Goal: Task Accomplishment & Management: Manage account settings

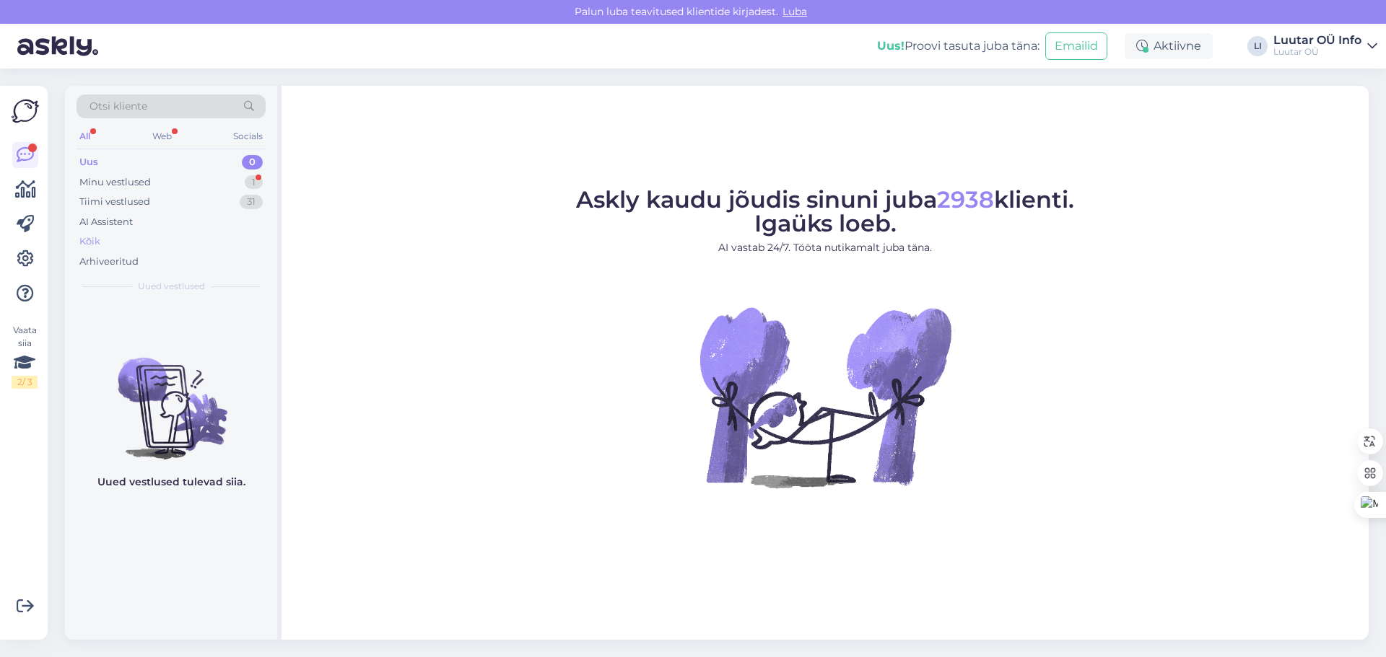
click at [108, 239] on div "Kõik" at bounding box center [170, 242] width 189 height 20
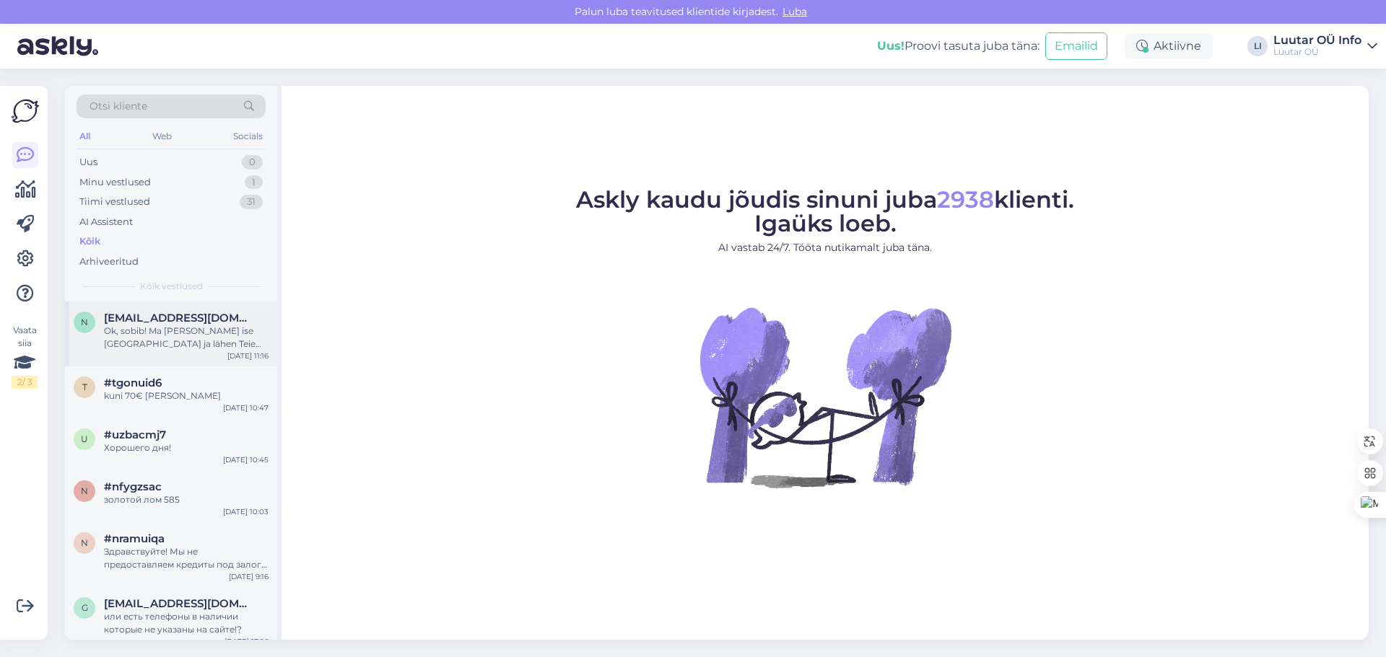
click at [168, 327] on div "Ok, sobib! Ma [PERSON_NAME] ise [GEOGRAPHIC_DATA] ja lähen Teie esindusest siis…" at bounding box center [186, 338] width 165 height 26
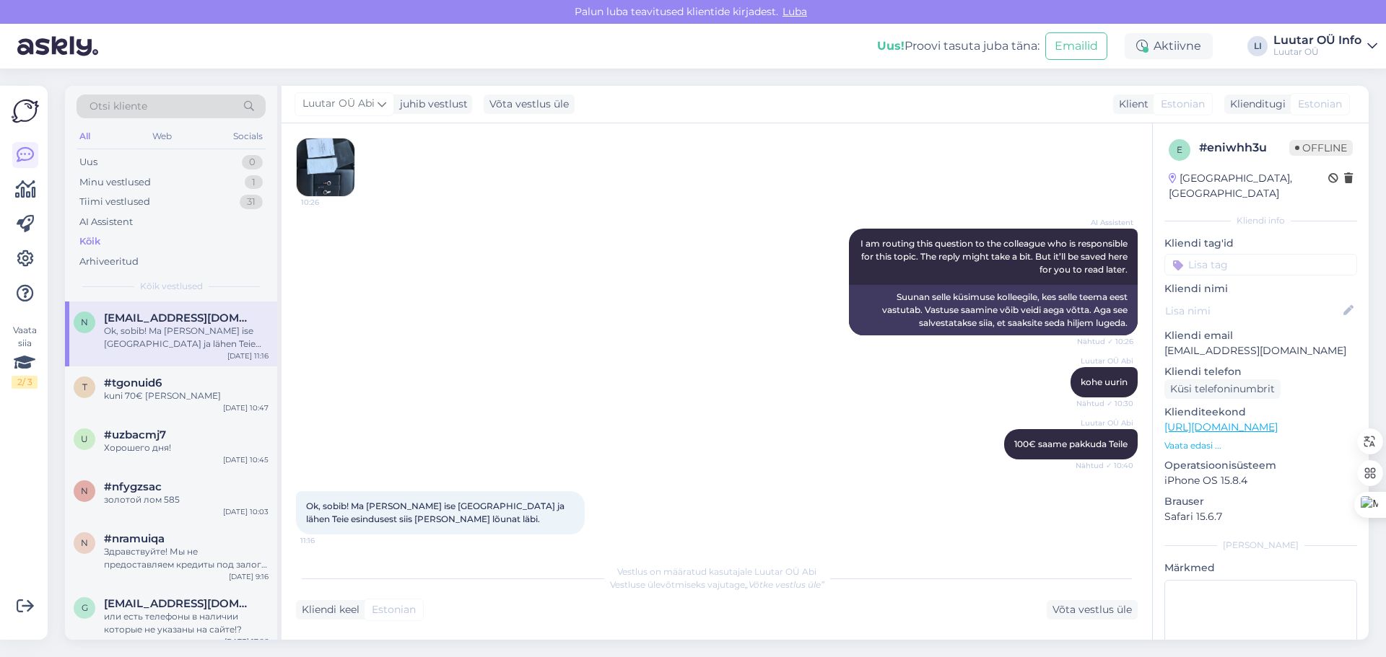
scroll to position [388, 0]
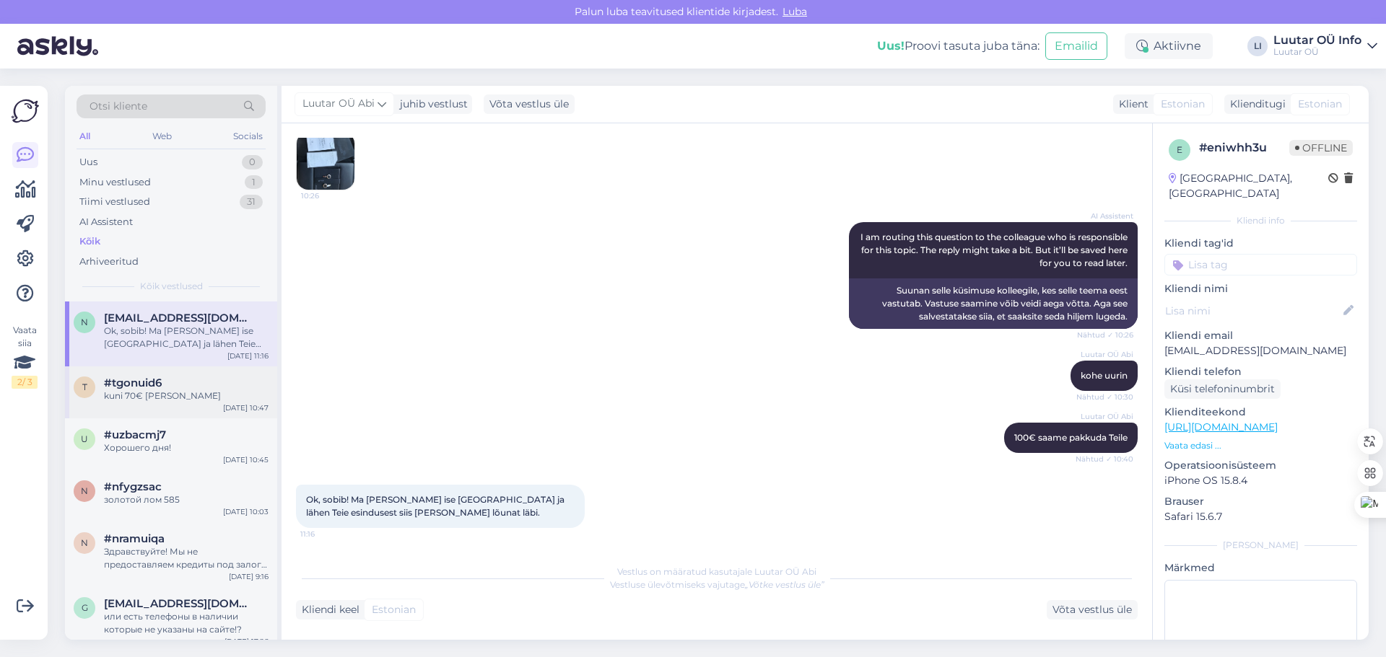
click at [199, 375] on div "t #tgonuid6 kuni 70€ [PERSON_NAME] [DATE] 10:47" at bounding box center [171, 393] width 212 height 52
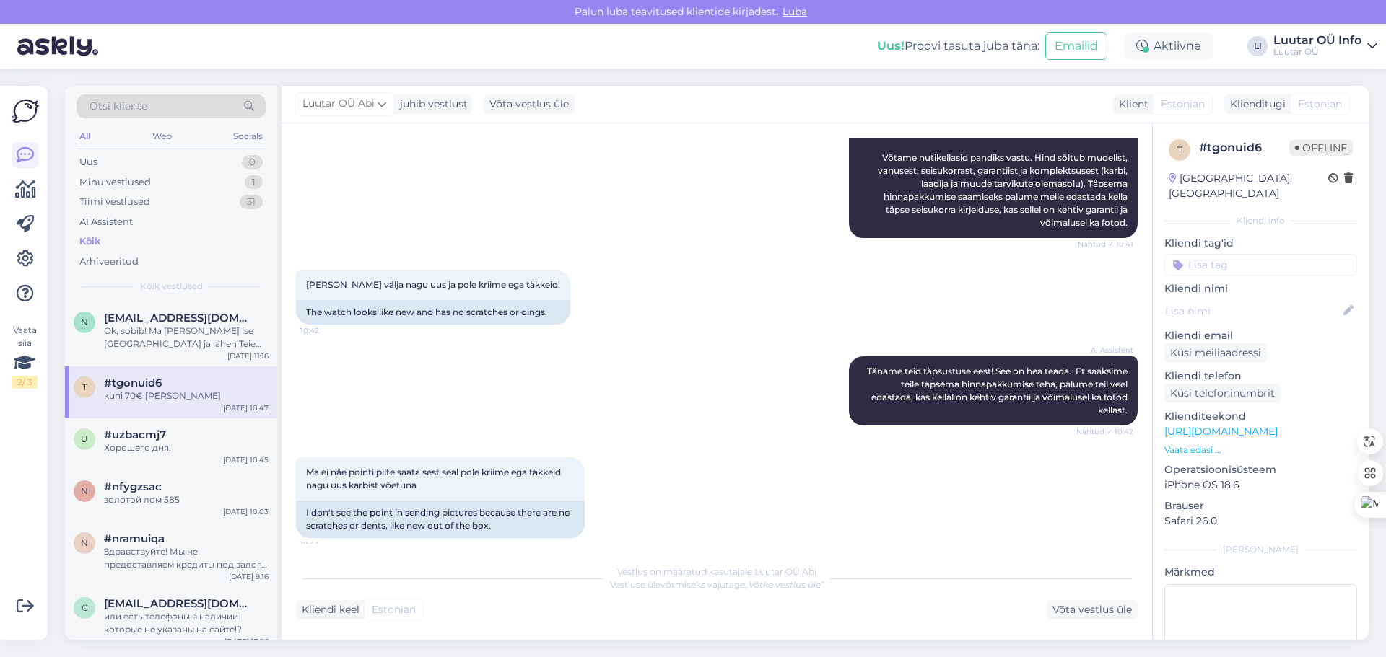
scroll to position [308, 0]
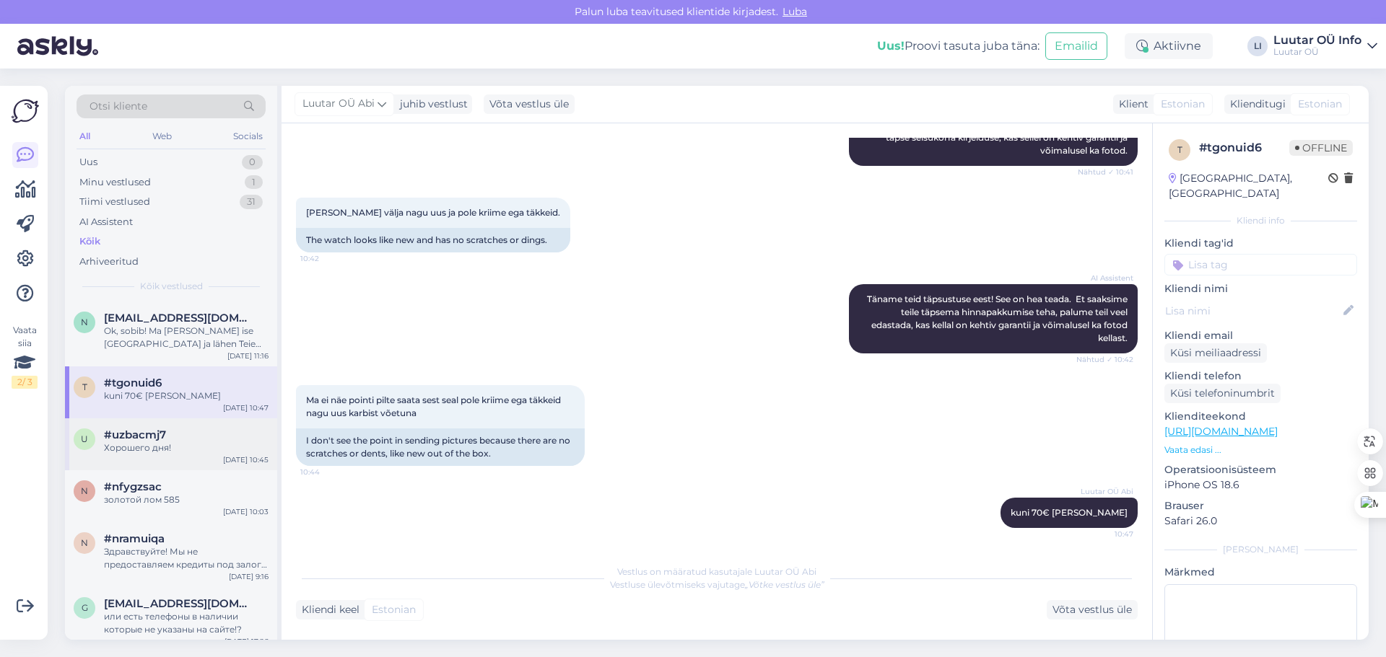
click at [193, 430] on div "#uzbacmj7" at bounding box center [186, 435] width 165 height 13
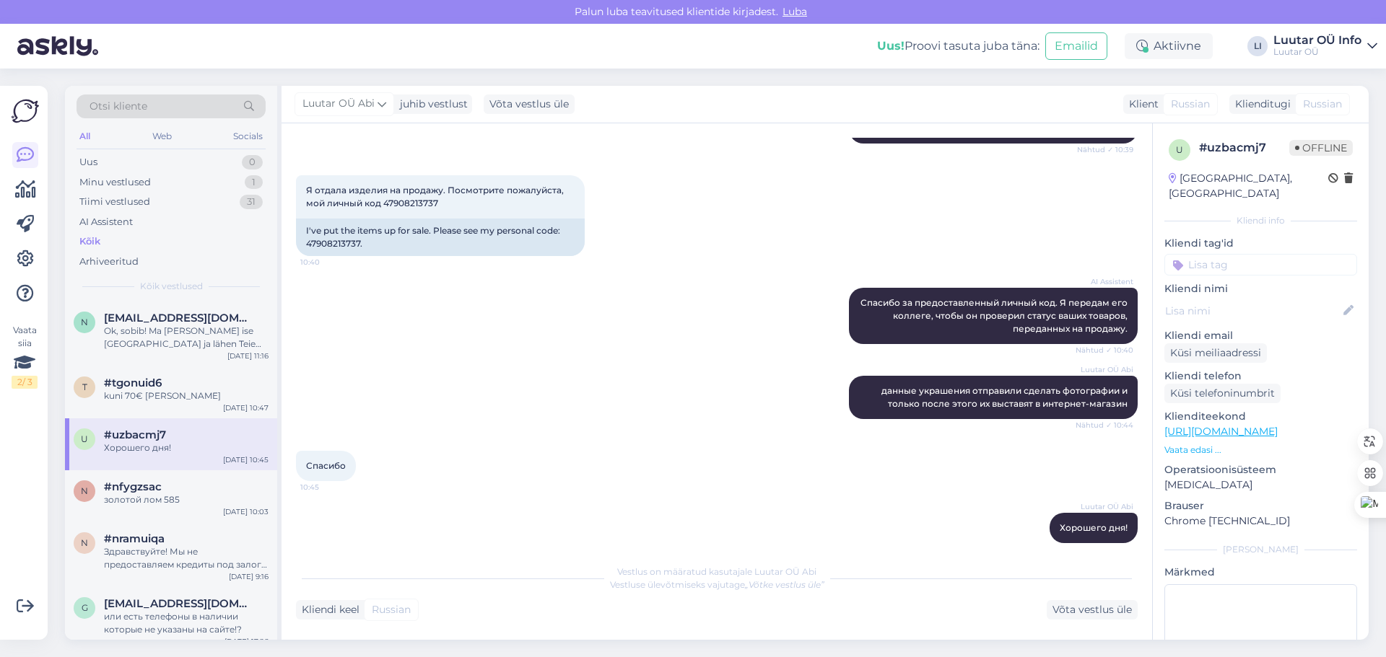
scroll to position [424, 0]
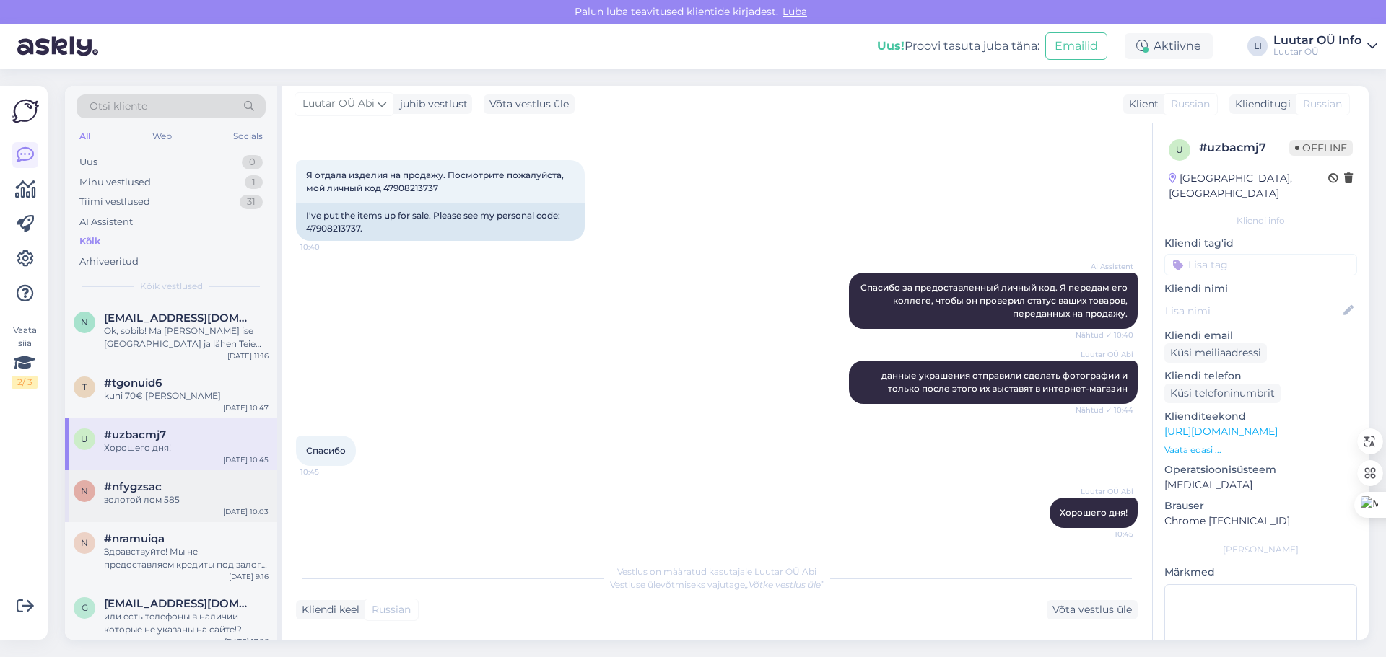
click at [197, 486] on div "#nfygzsac" at bounding box center [186, 487] width 165 height 13
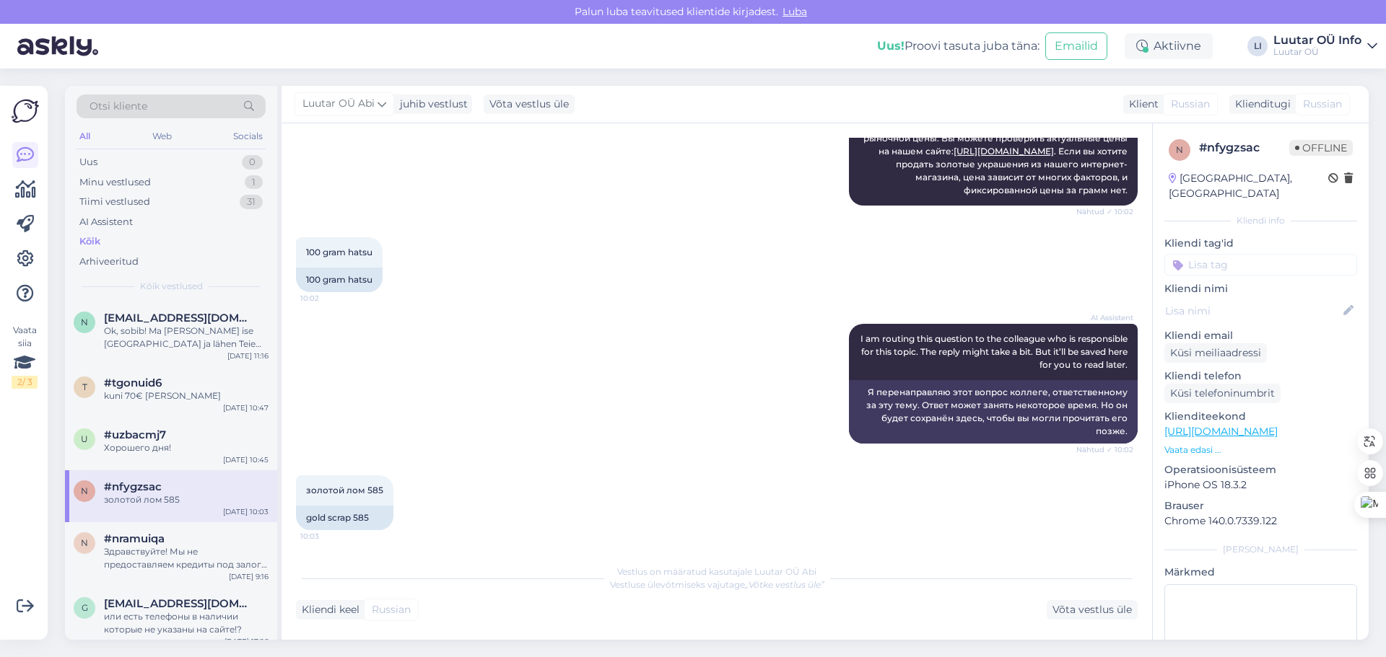
scroll to position [219, 0]
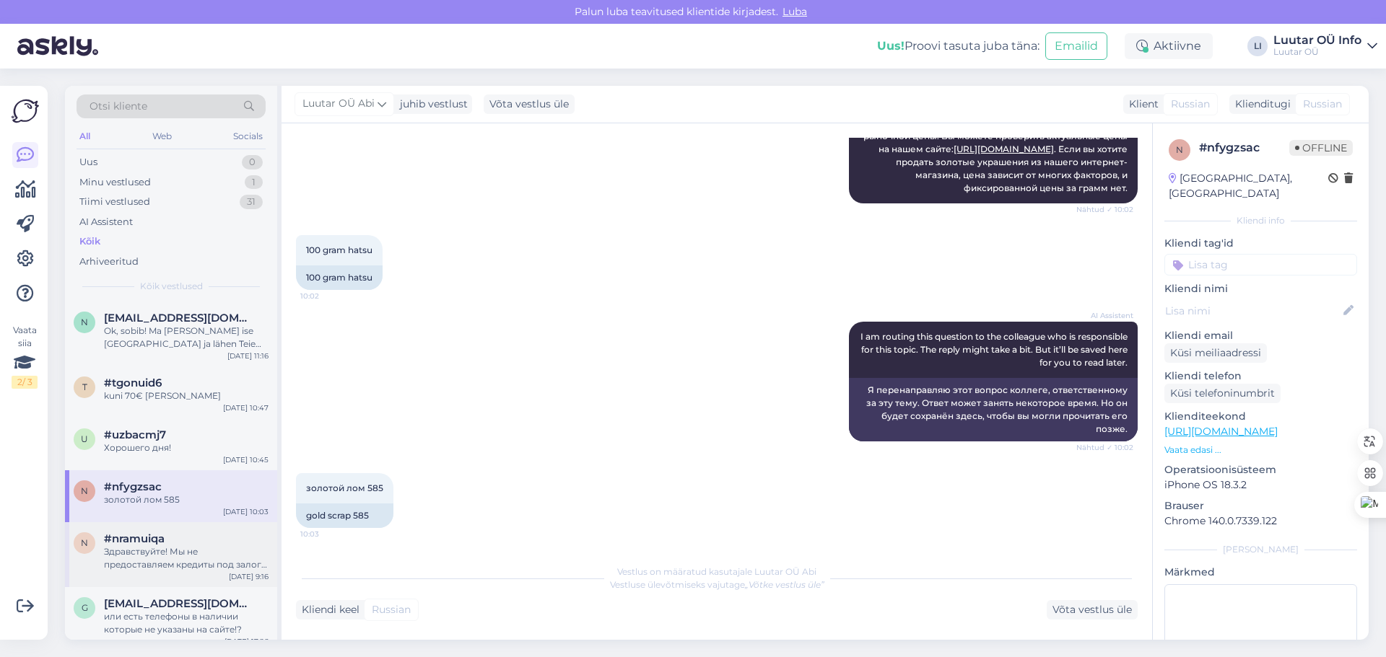
click at [174, 544] on div "#nramuiqa" at bounding box center [186, 539] width 165 height 13
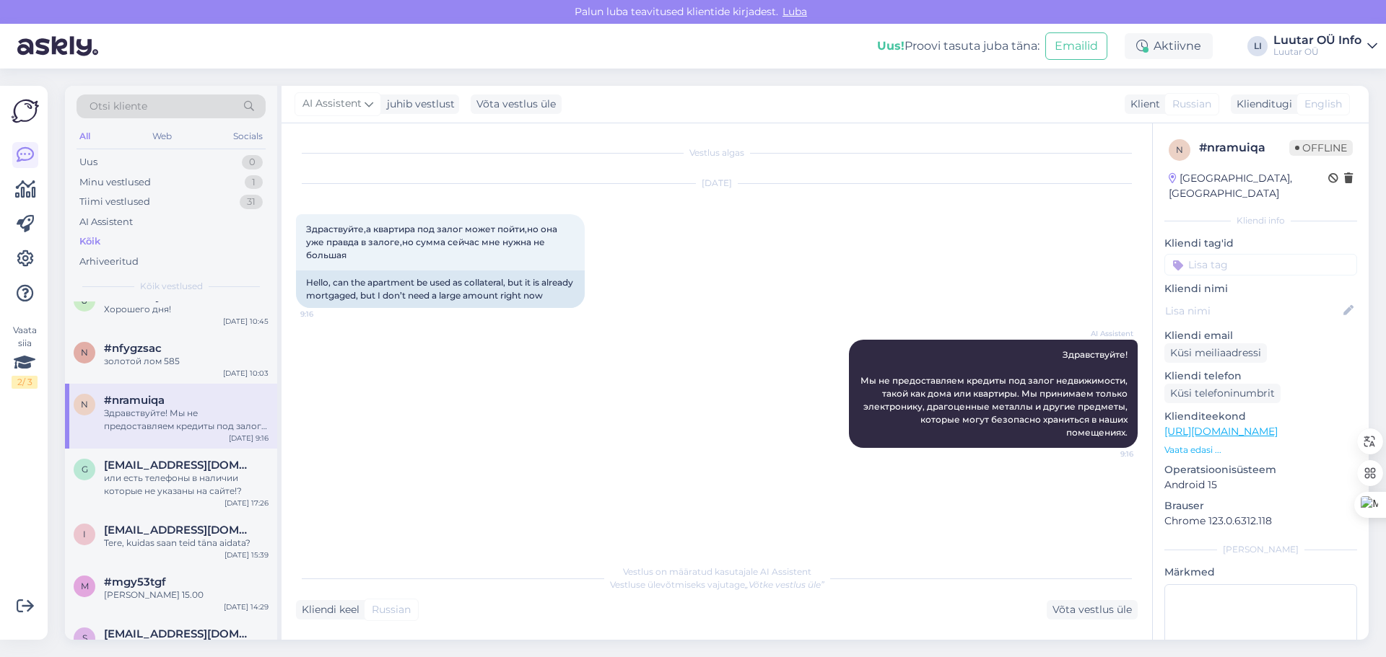
scroll to position [144, 0]
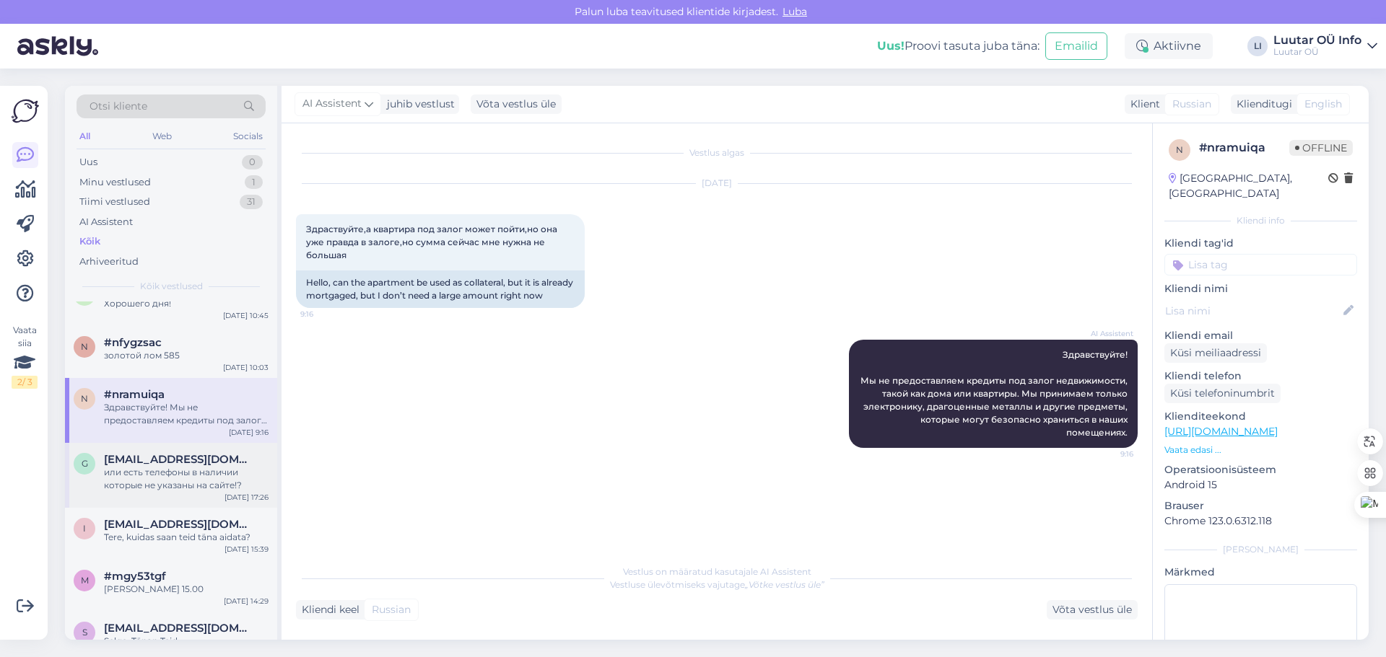
click at [180, 467] on div "или есть телефоны в наличии которые не указаны на сайте!?" at bounding box center [186, 479] width 165 height 26
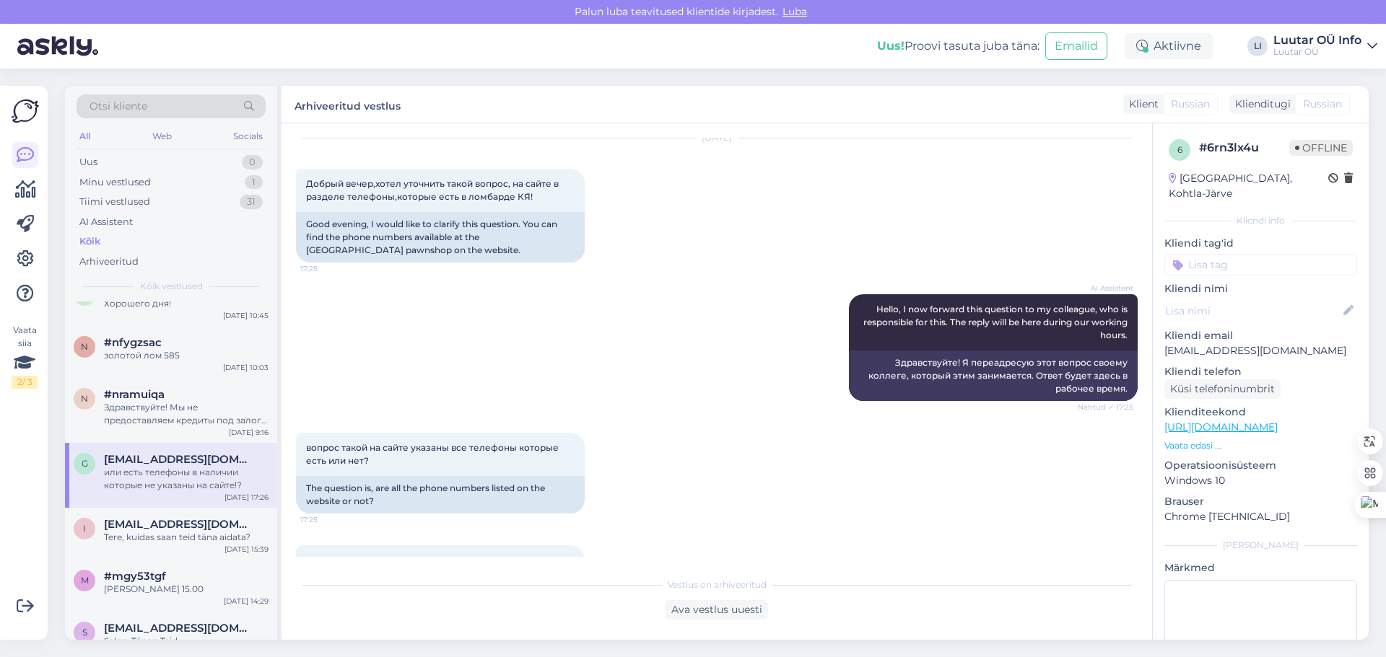
scroll to position [131, 0]
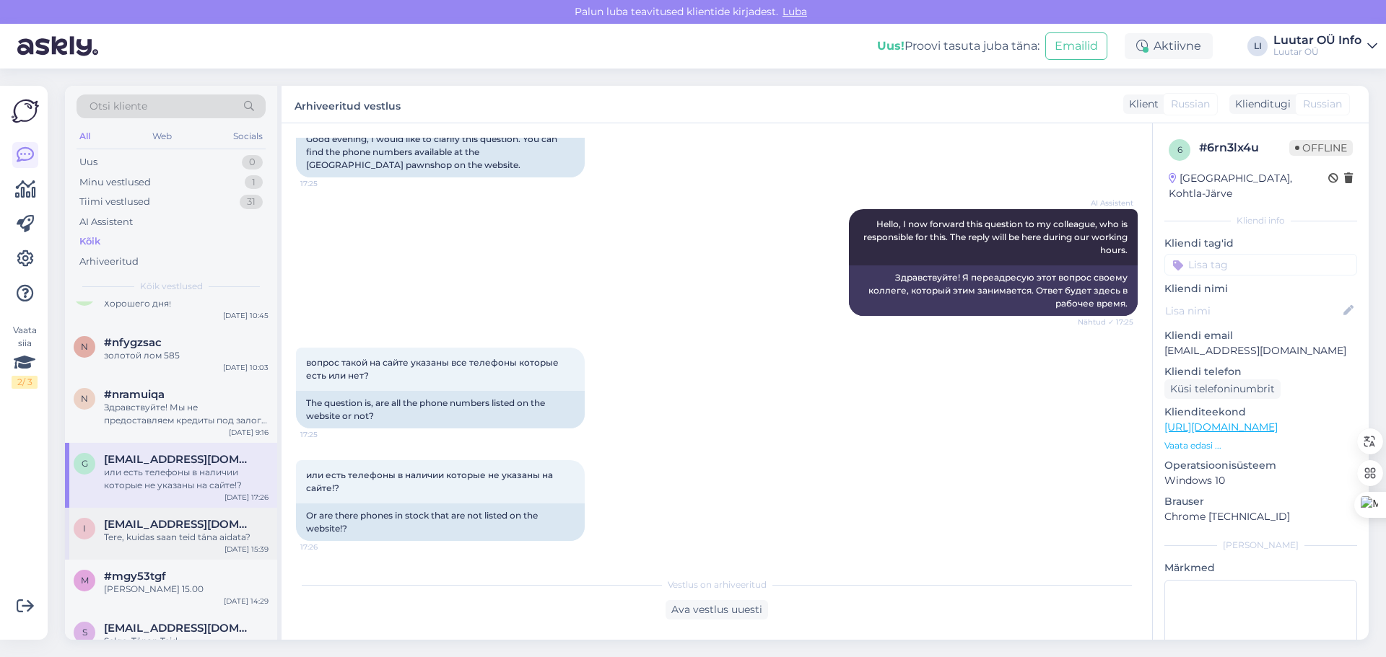
click at [196, 537] on div "Tere, kuidas saan teid täna aidata?" at bounding box center [186, 537] width 165 height 13
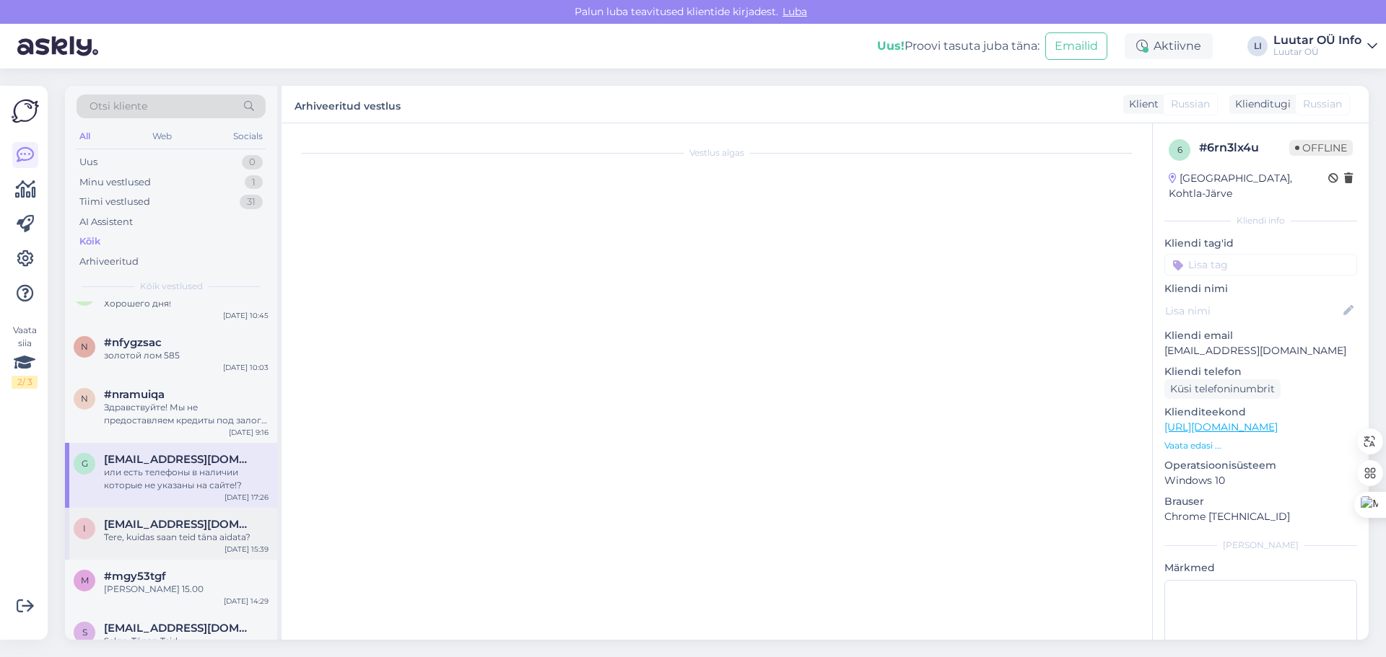
scroll to position [0, 0]
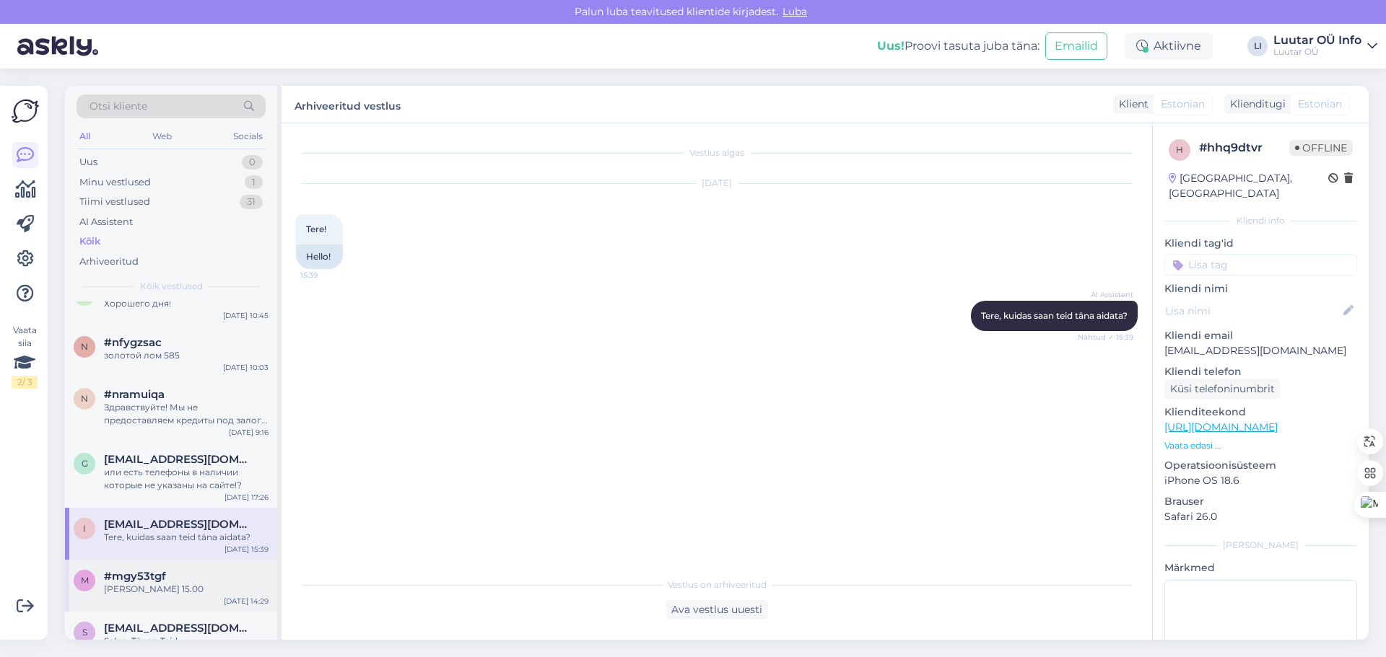
click at [183, 585] on div "[PERSON_NAME] 15.00" at bounding box center [186, 589] width 165 height 13
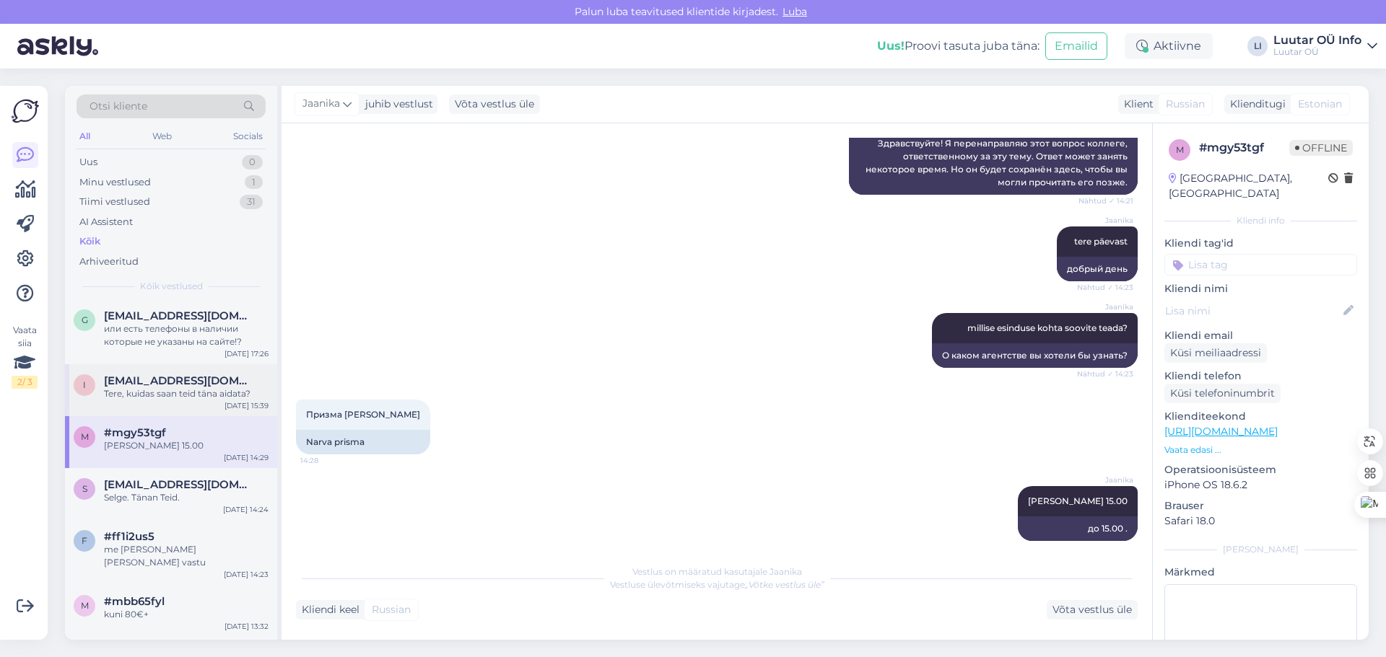
scroll to position [289, 0]
click at [198, 498] on div "Selge. Tänan Teid." at bounding box center [186, 497] width 165 height 13
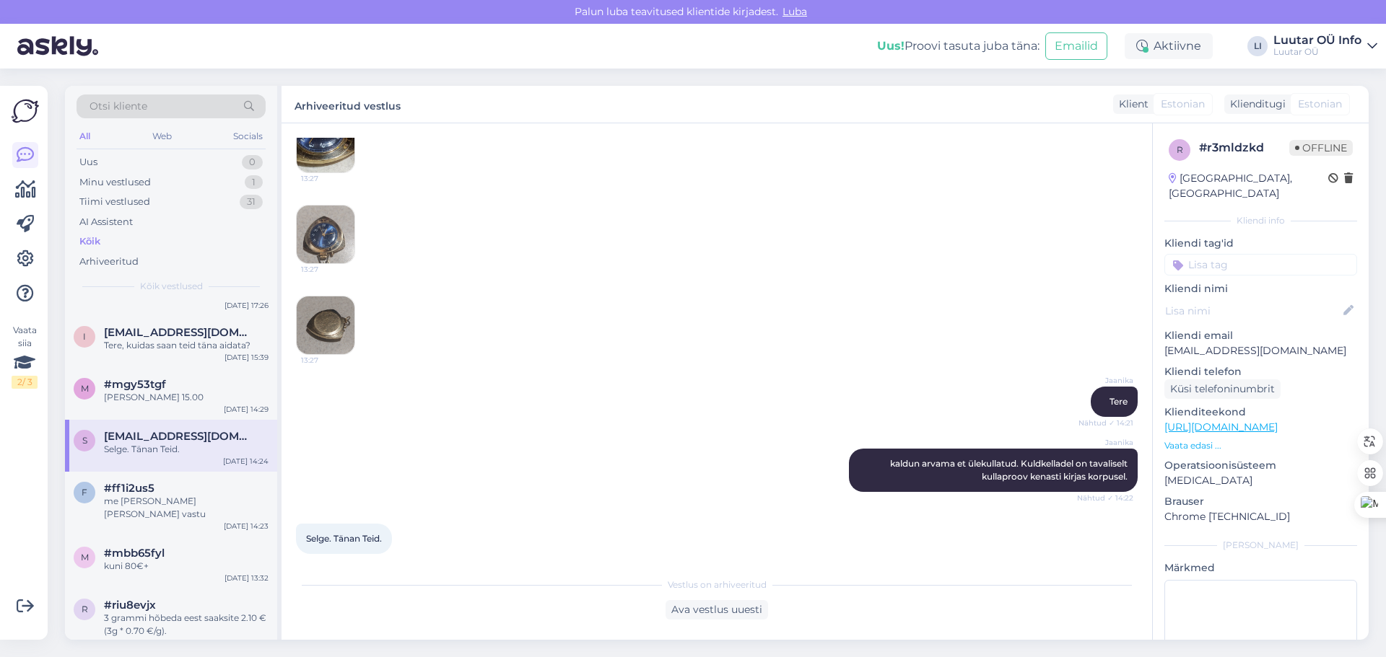
scroll to position [361, 0]
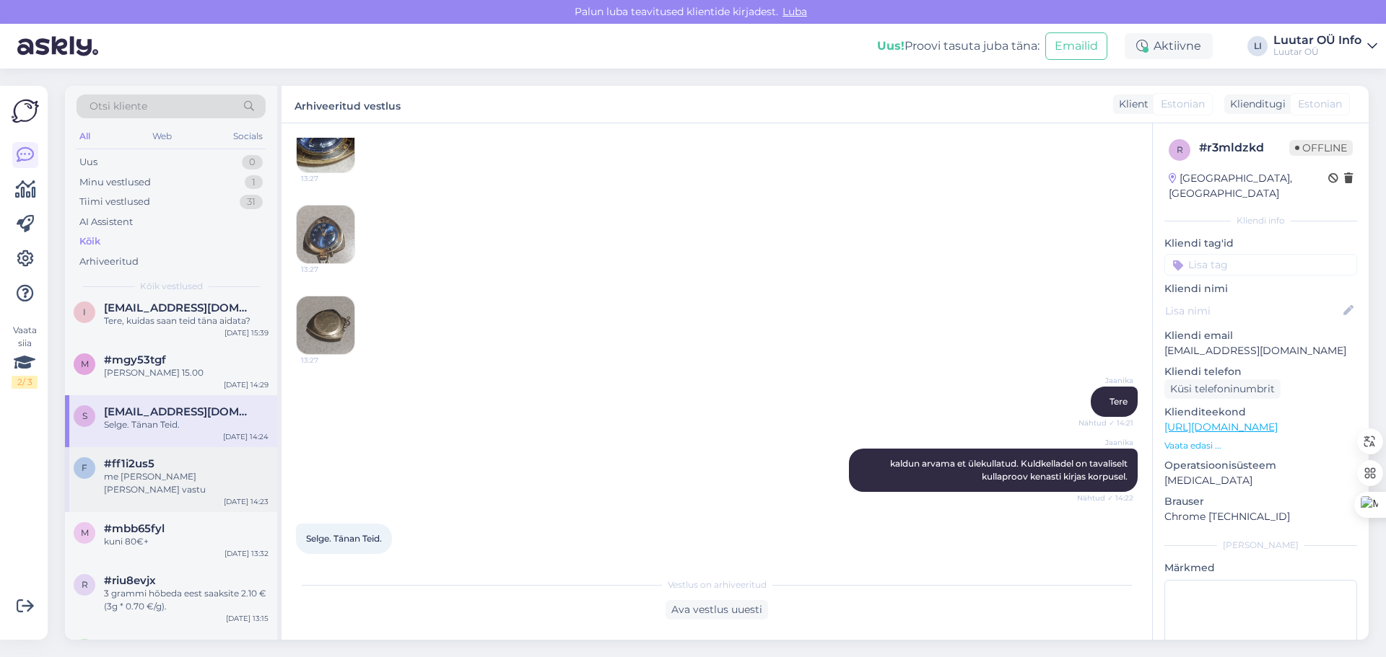
click at [214, 468] on div "#ff1i2us5" at bounding box center [186, 464] width 165 height 13
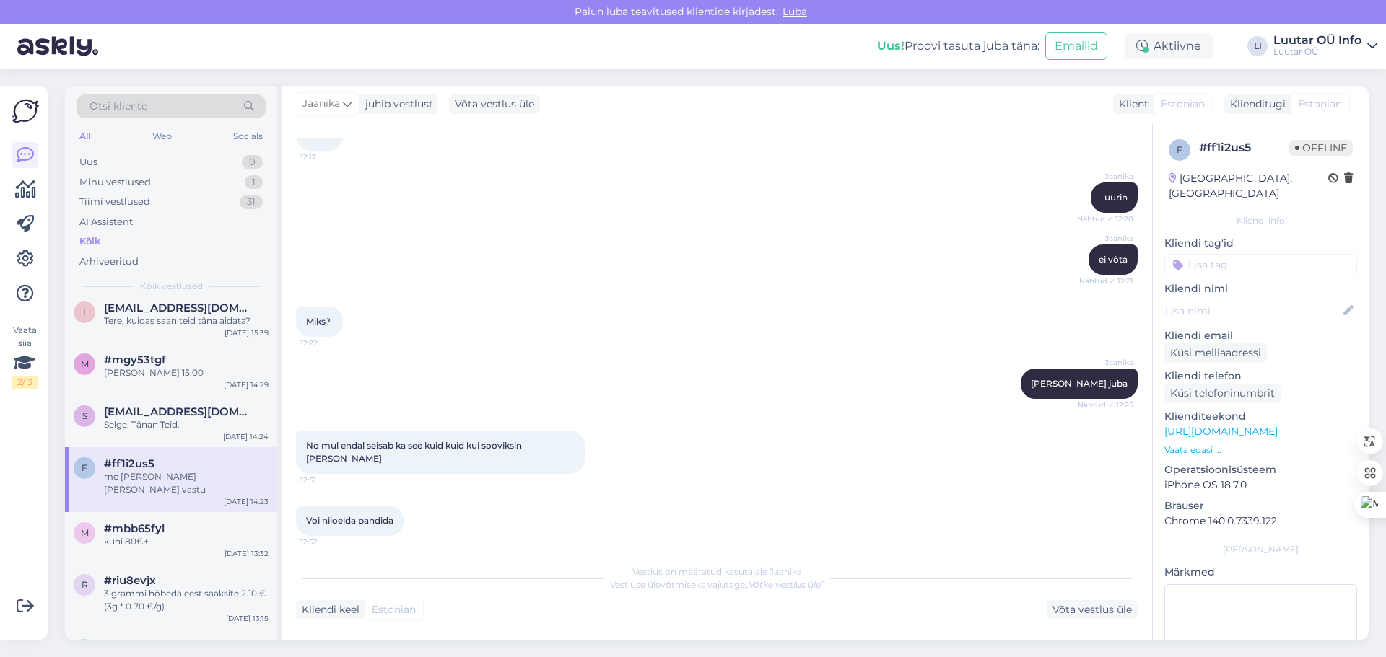
scroll to position [1497, 0]
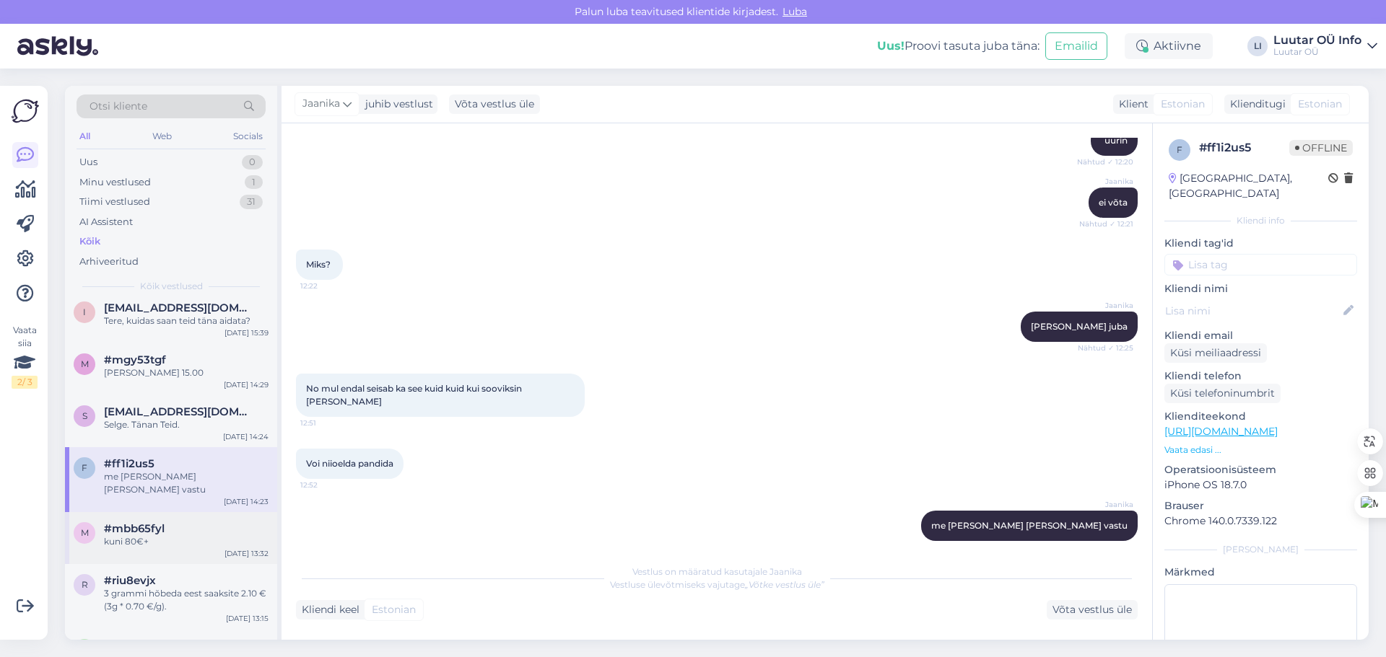
click at [191, 535] on div "kuni 80€+" at bounding box center [186, 541] width 165 height 13
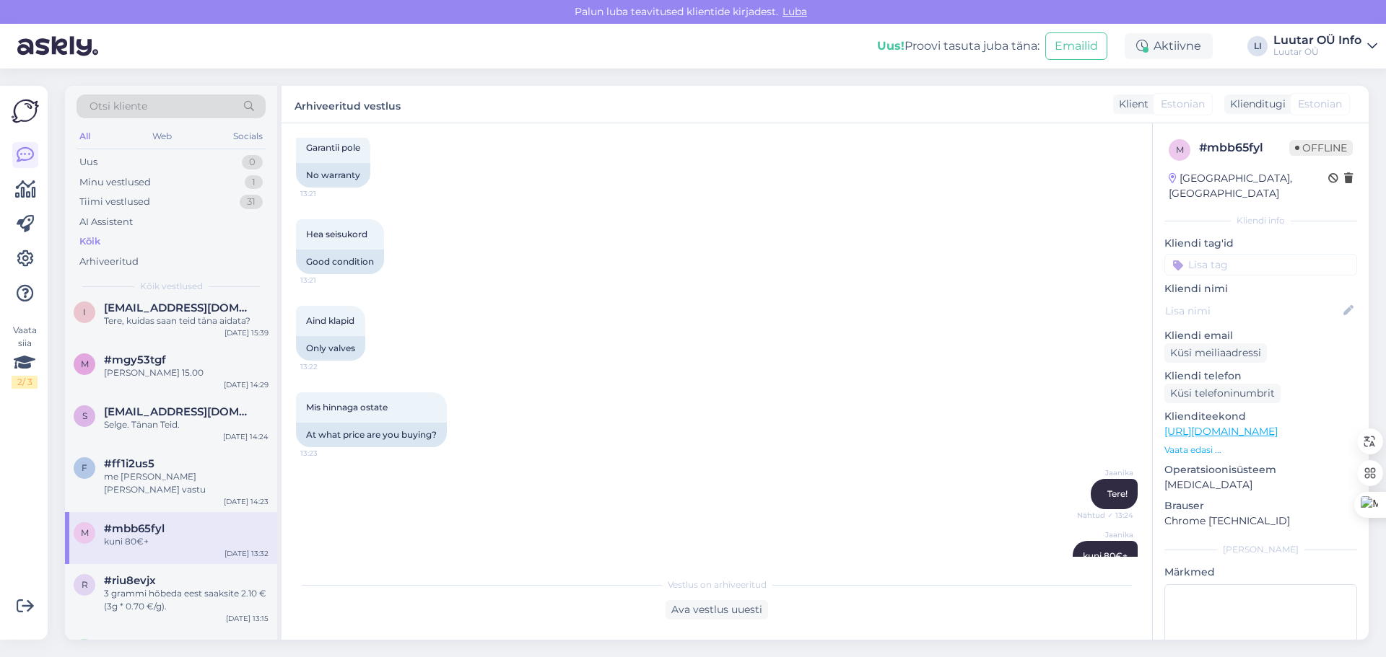
scroll to position [526, 0]
click at [173, 574] on div "#riu8evjx" at bounding box center [186, 580] width 165 height 13
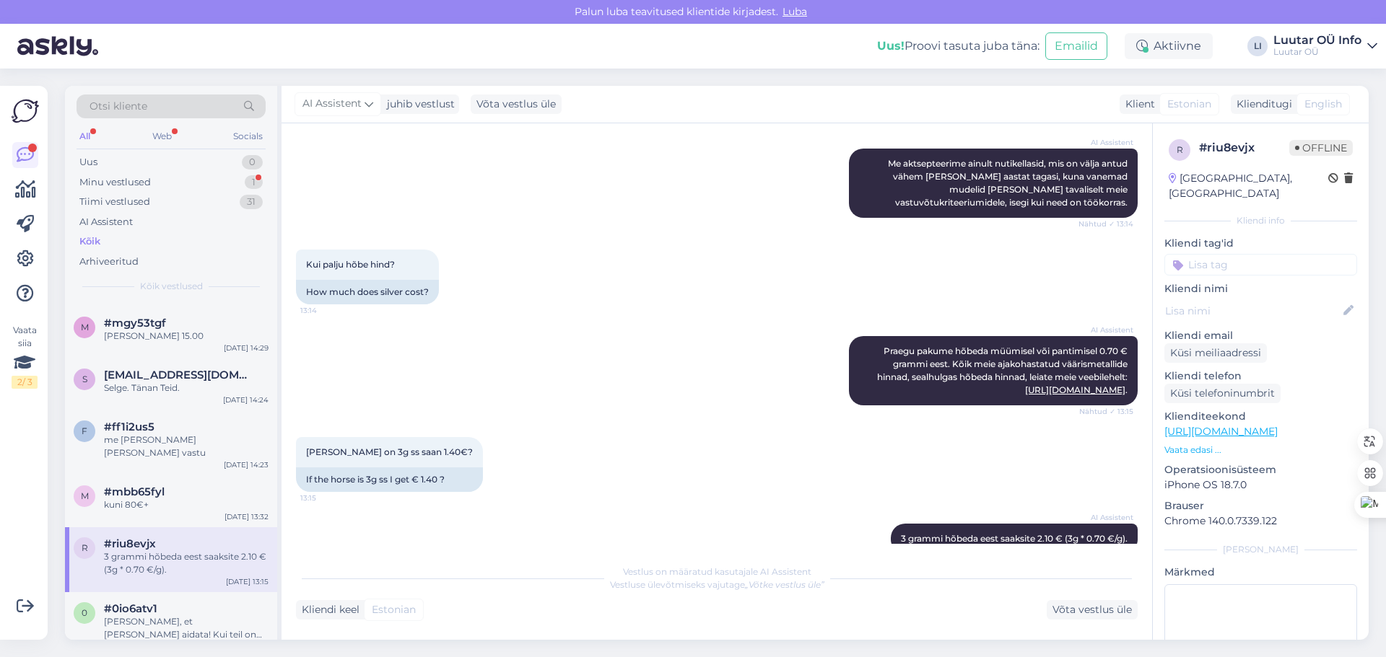
scroll to position [433, 0]
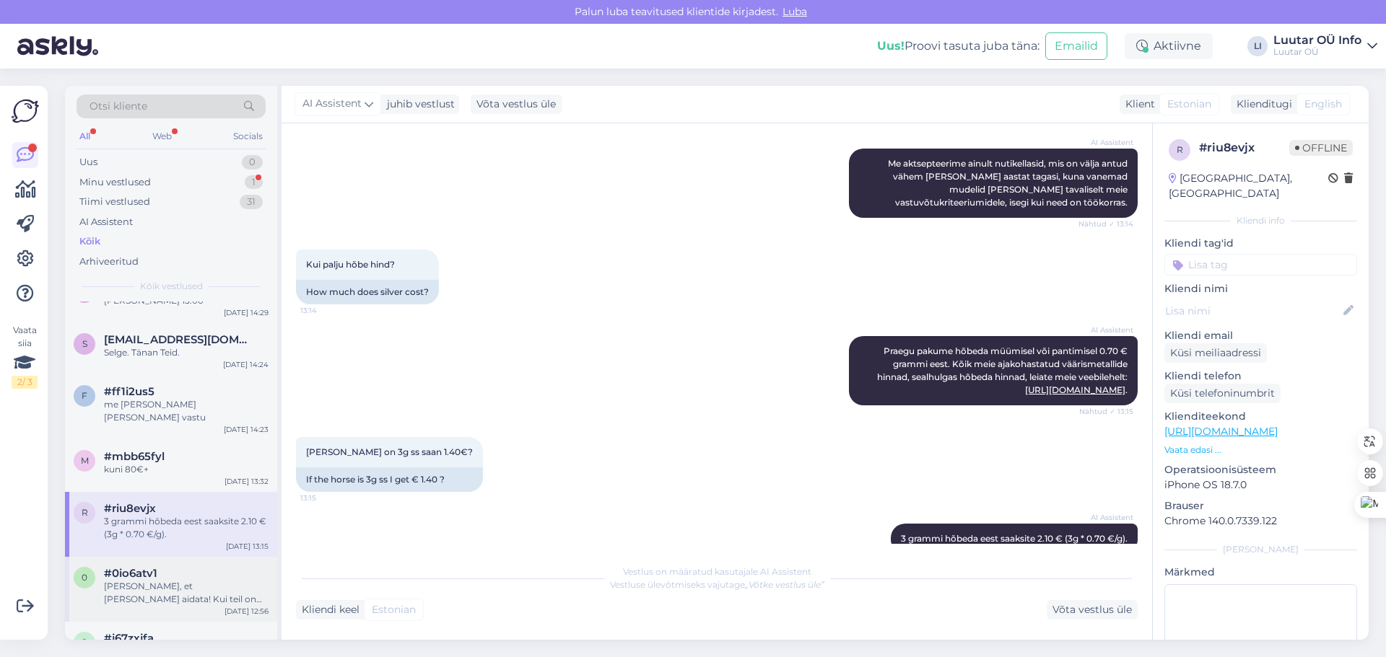
click at [185, 567] on div "#0io6atv1" at bounding box center [186, 573] width 165 height 13
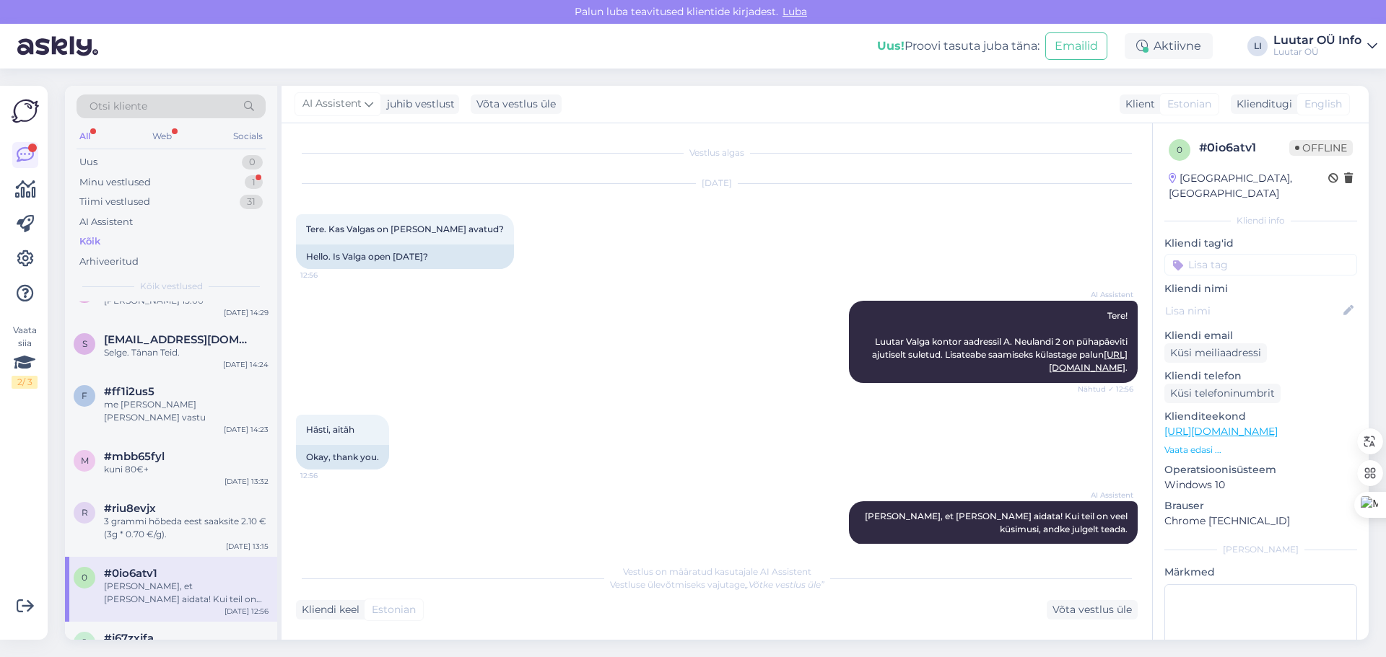
scroll to position [17, 0]
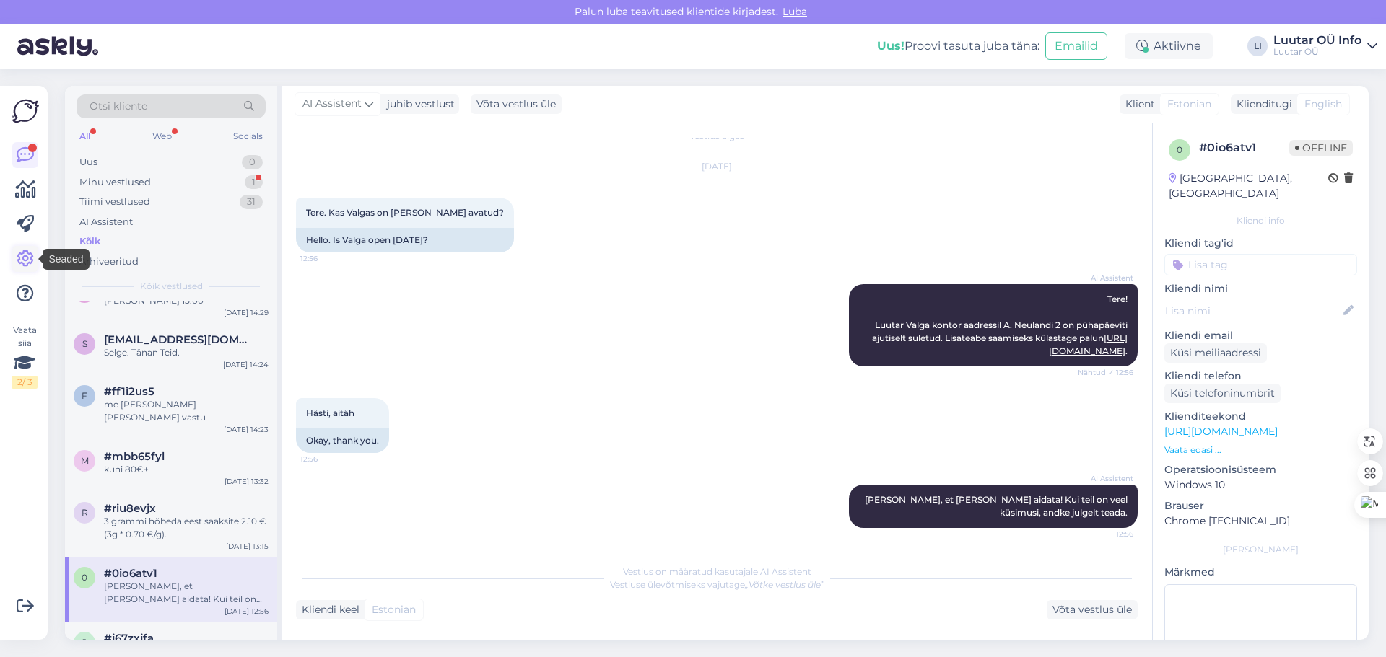
click at [17, 258] on icon at bounding box center [25, 258] width 17 height 17
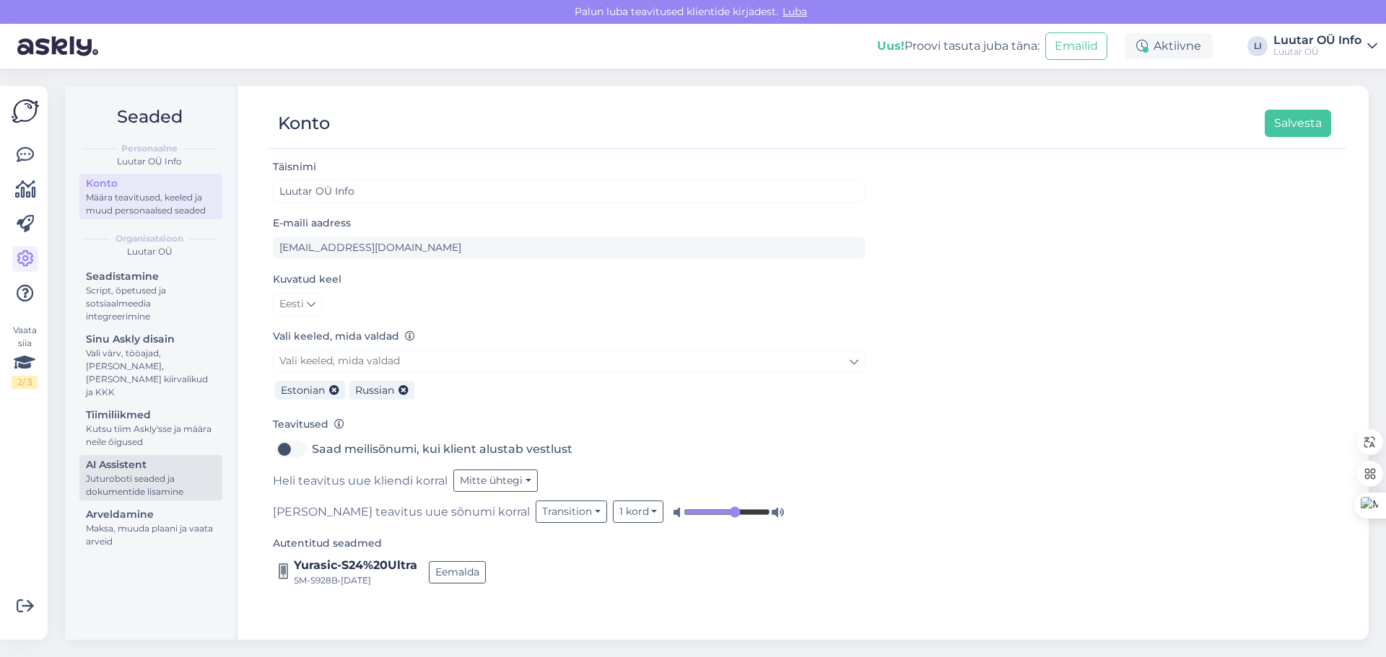
click at [165, 473] on div "Juturoboti seaded ja dokumentide lisamine" at bounding box center [151, 486] width 130 height 26
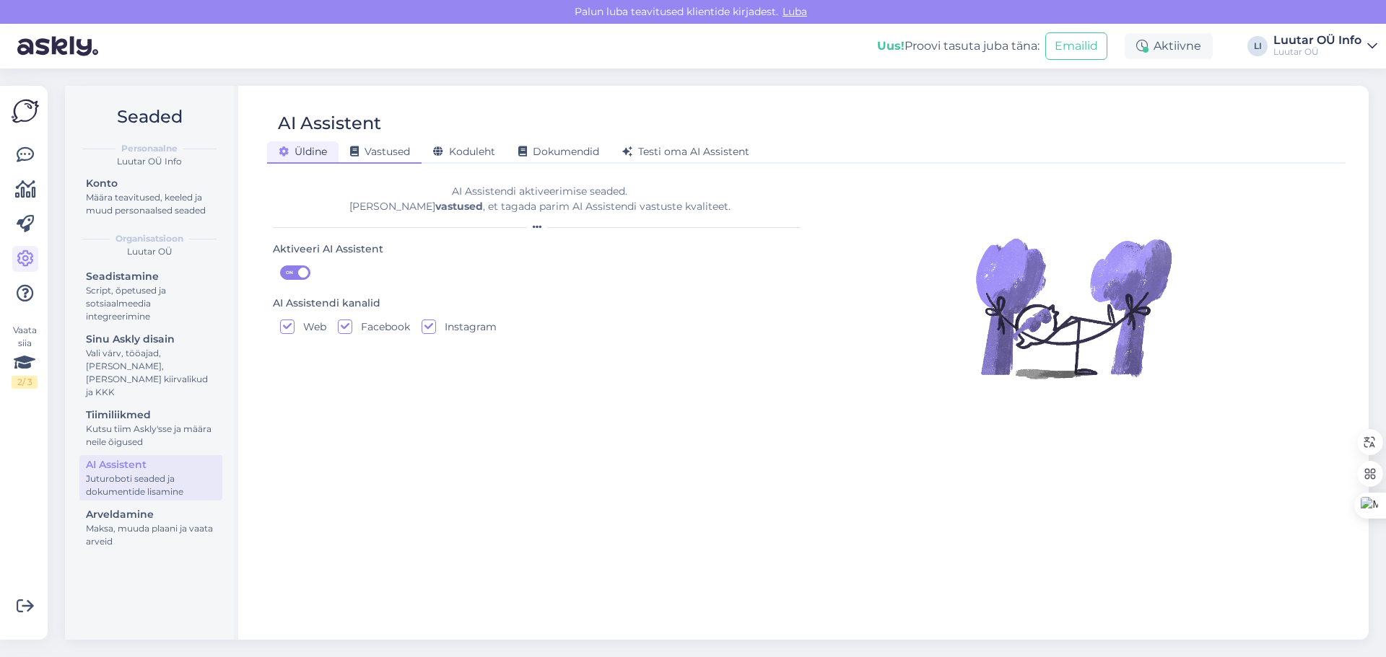
click at [377, 152] on span "Vastused" at bounding box center [380, 151] width 60 height 13
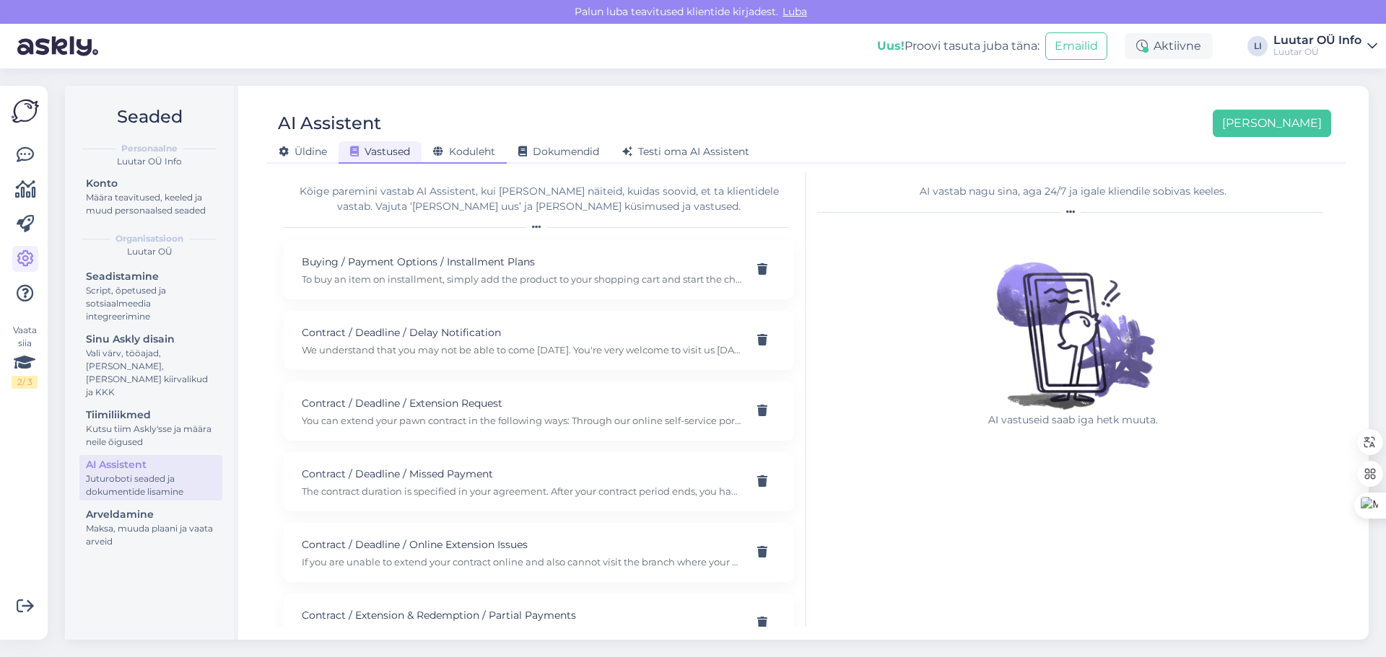
click at [481, 155] on span "Koduleht" at bounding box center [464, 151] width 62 height 13
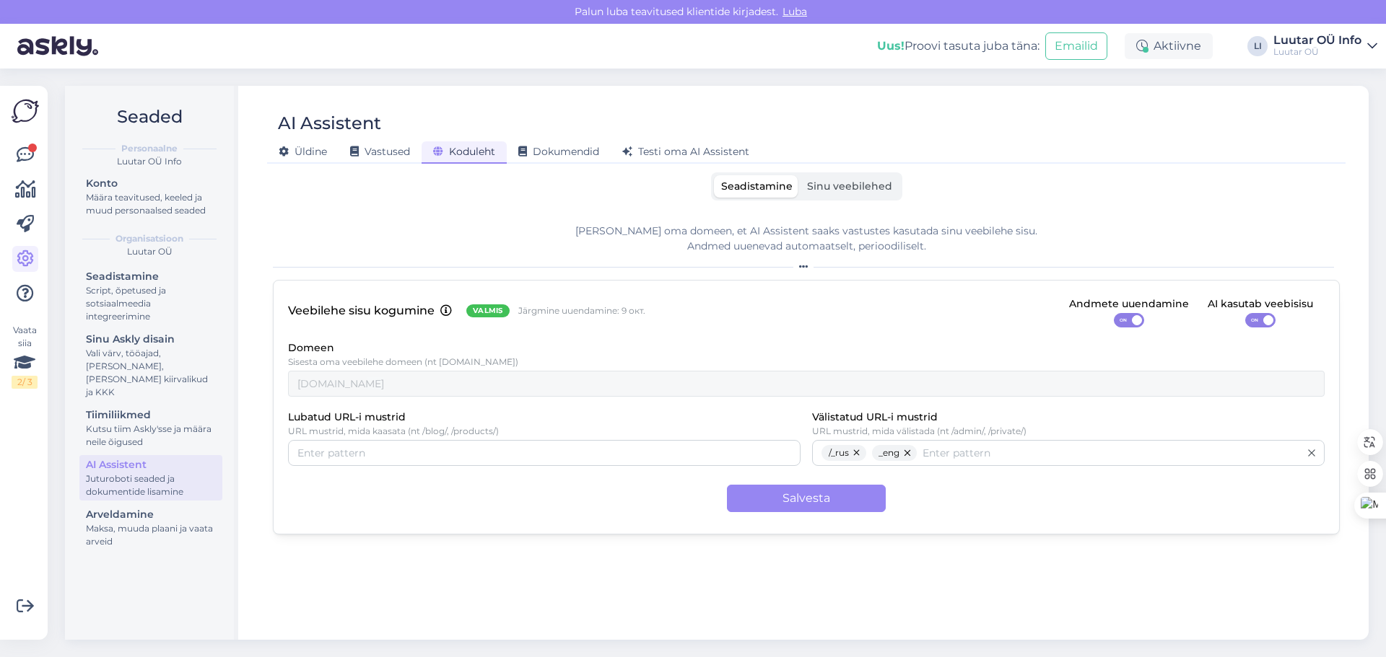
click at [849, 196] on label "Sinu veebilehed" at bounding box center [850, 186] width 100 height 22
click at [800, 175] on input "Sinu veebilehed" at bounding box center [800, 175] width 0 height 0
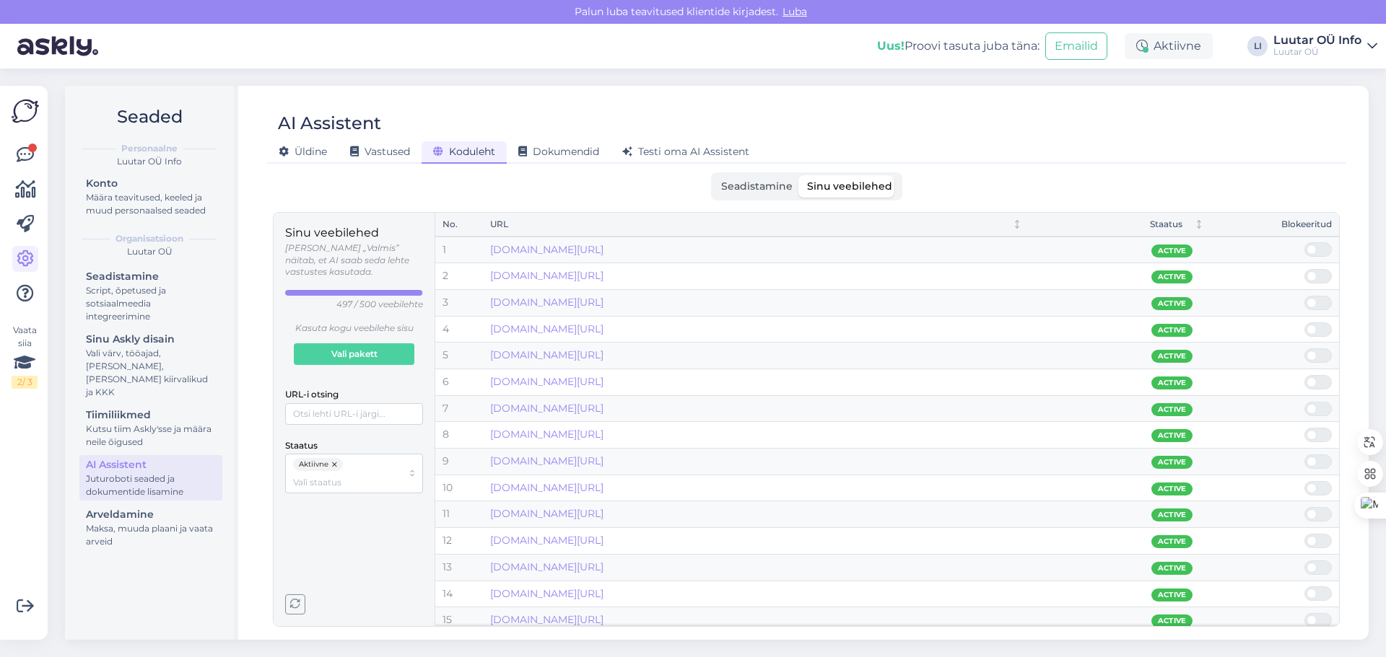
click at [735, 191] on span "Seadistamine" at bounding box center [756, 186] width 71 height 13
click at [714, 175] on input "Seadistamine" at bounding box center [714, 175] width 0 height 0
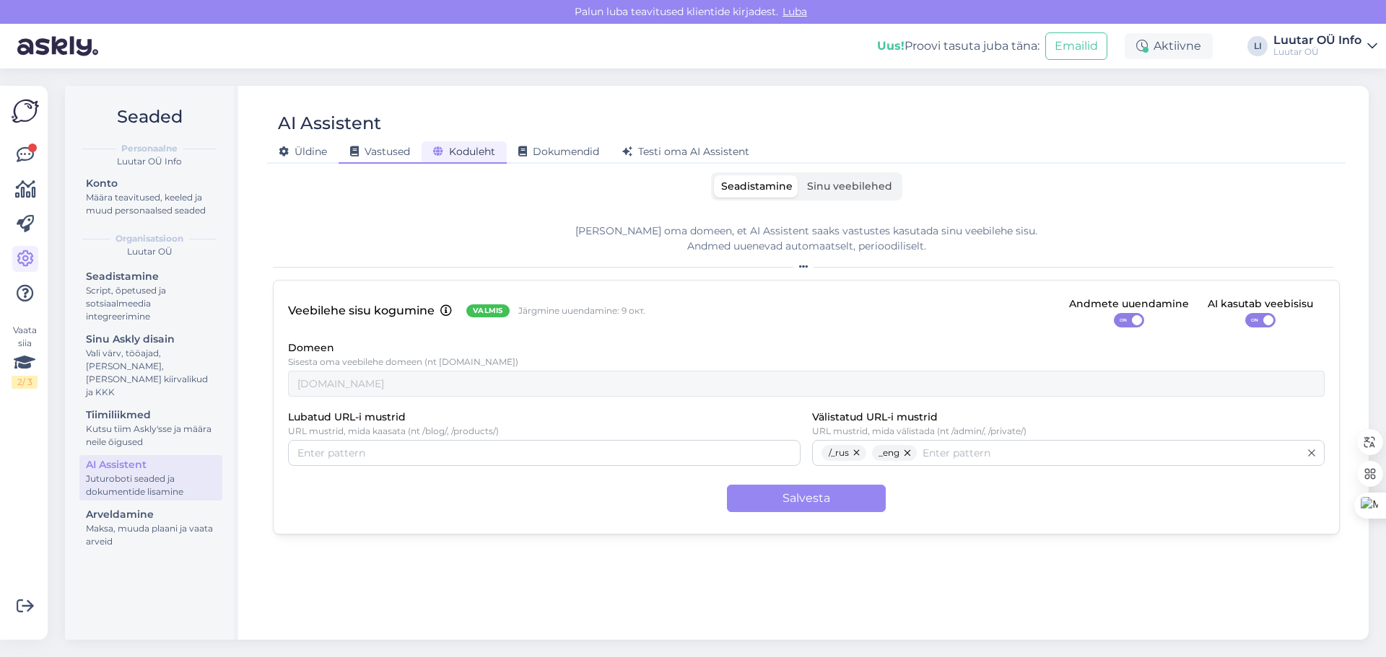
click at [362, 152] on span "Vastused" at bounding box center [380, 151] width 60 height 13
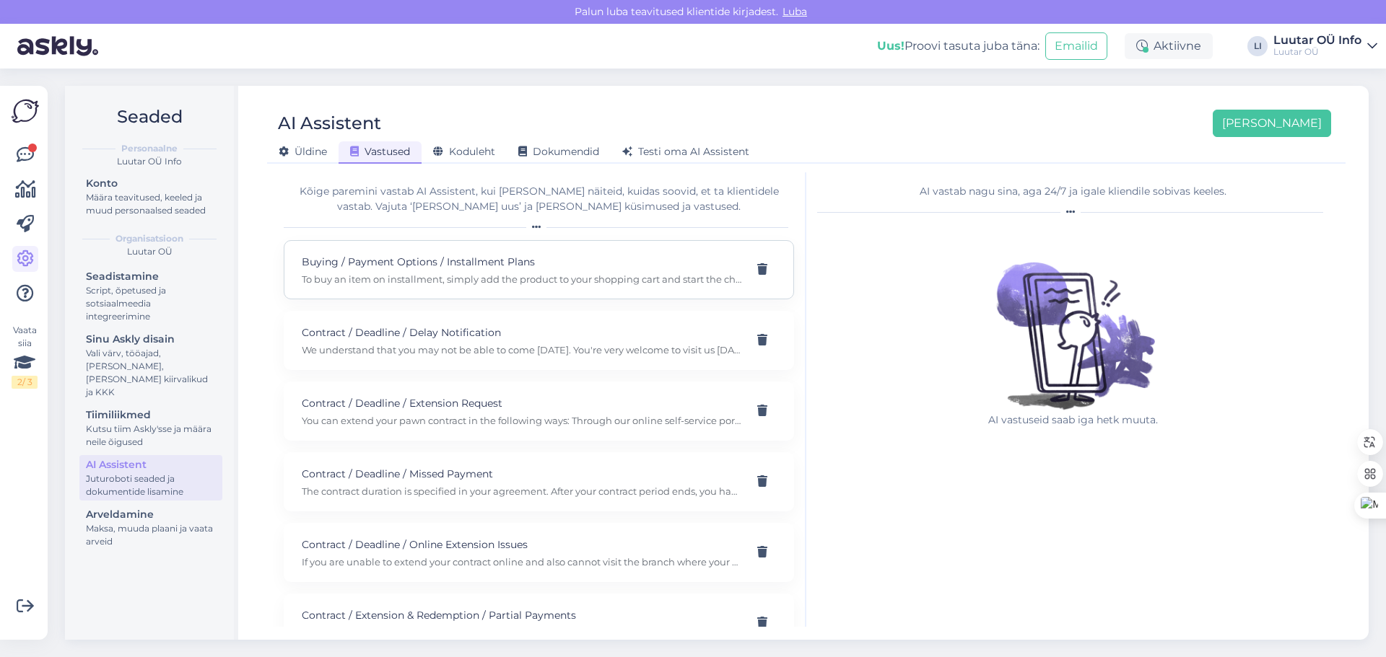
scroll to position [2974, 0]
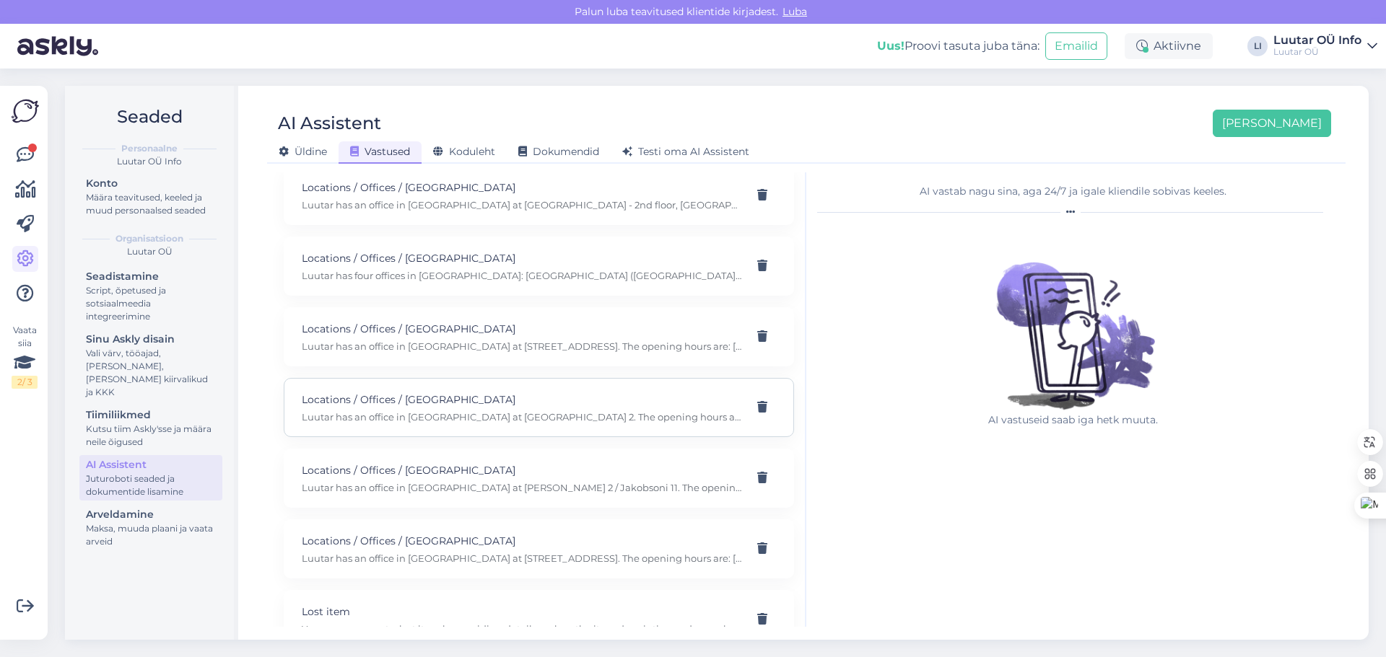
click at [587, 411] on p "Luutar has an office in Valga at A. Neulandi 2. The opening hours are: Monday-F…" at bounding box center [521, 417] width 439 height 13
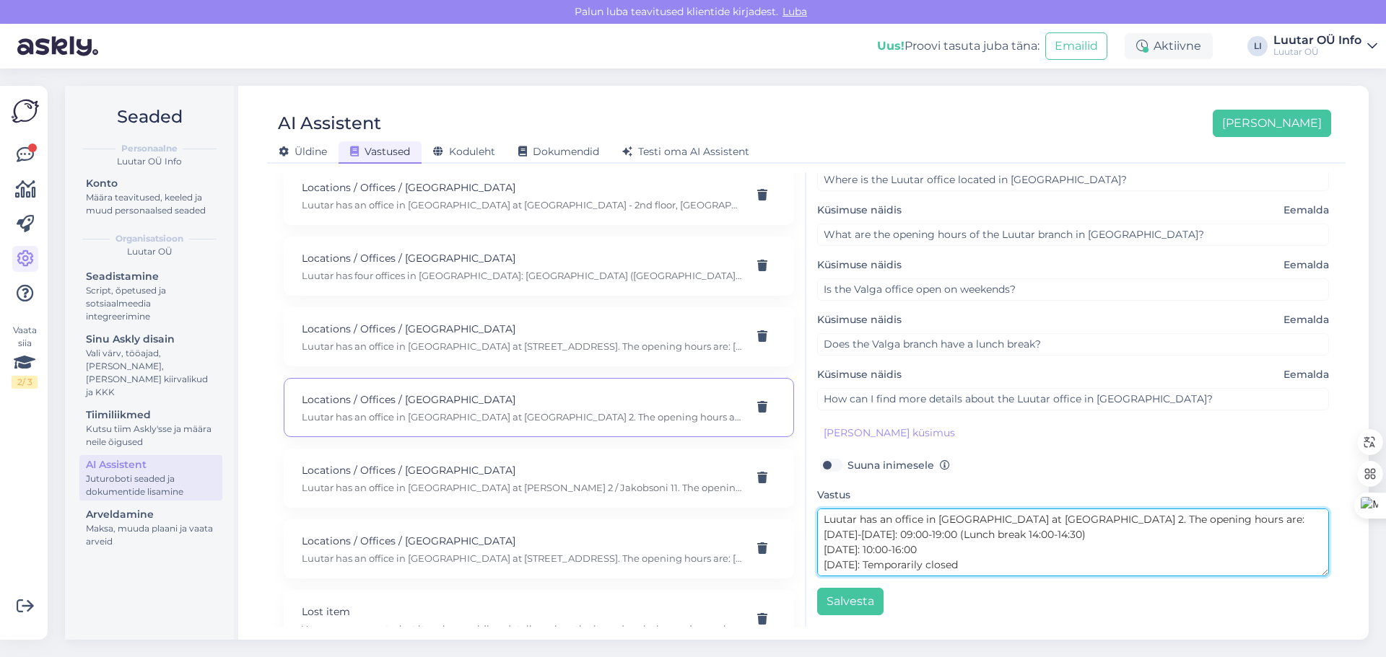
scroll to position [15, 0]
drag, startPoint x: 981, startPoint y: 572, endPoint x: 869, endPoint y: 554, distance: 114.1
click at [869, 552] on textarea "Luutar has an office in Valga at A. Neulandi 2. The opening hours are: Monday-F…" at bounding box center [1073, 543] width 512 height 68
click at [940, 542] on textarea "Luutar has an office in Valga at A. Neulandi 2. The opening hours are: Monday-F…" at bounding box center [1073, 543] width 512 height 68
drag, startPoint x: 867, startPoint y: 547, endPoint x: 1010, endPoint y: 555, distance: 143.8
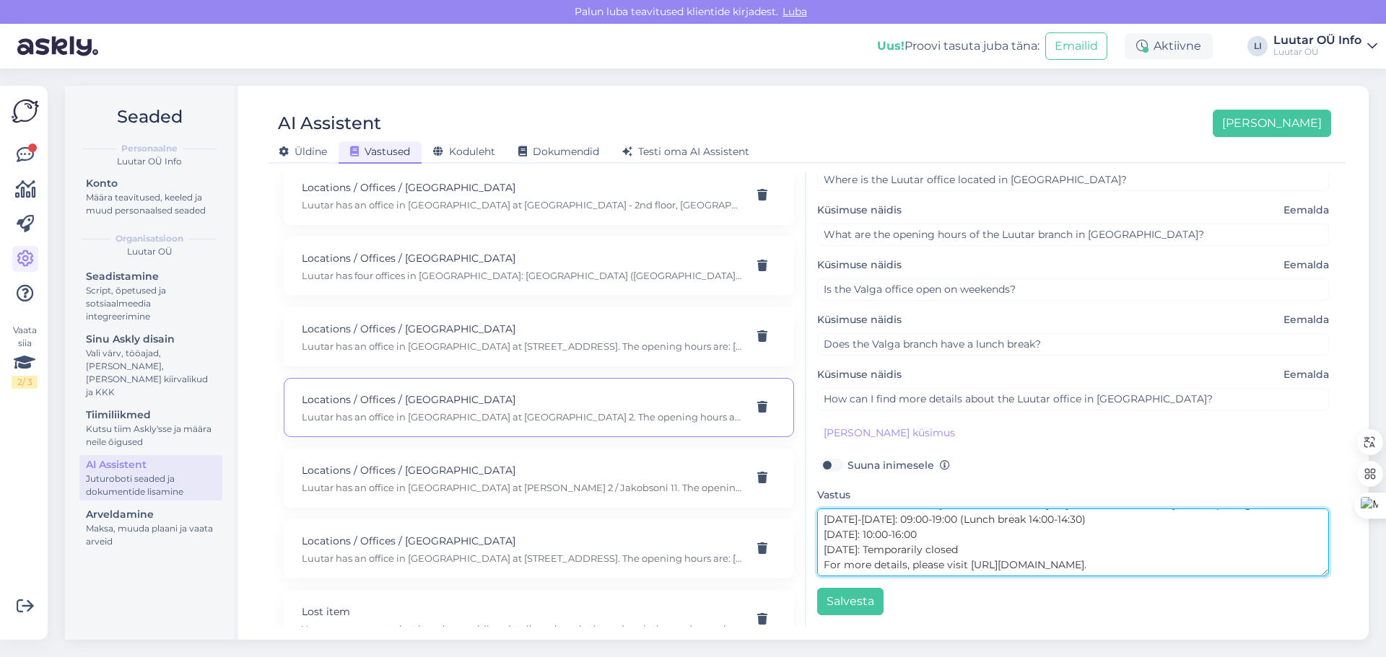
click at [1012, 554] on textarea "Luutar has an office in Valga at A. Neulandi 2. The opening hours are: Monday-F…" at bounding box center [1073, 543] width 512 height 68
type textarea "Luutar has an office in Valga at A. Neulandi 2. The opening hours are: Monday-F…"
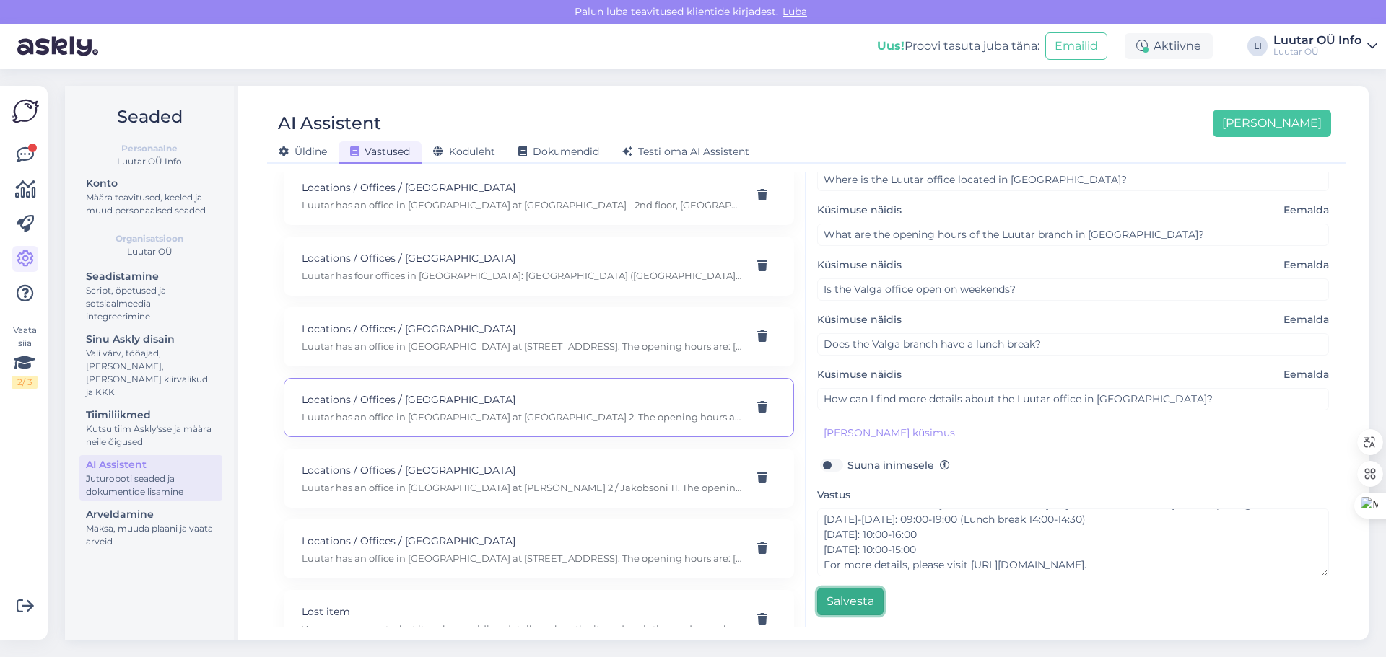
click at [866, 597] on button "Salvesta" at bounding box center [850, 601] width 66 height 27
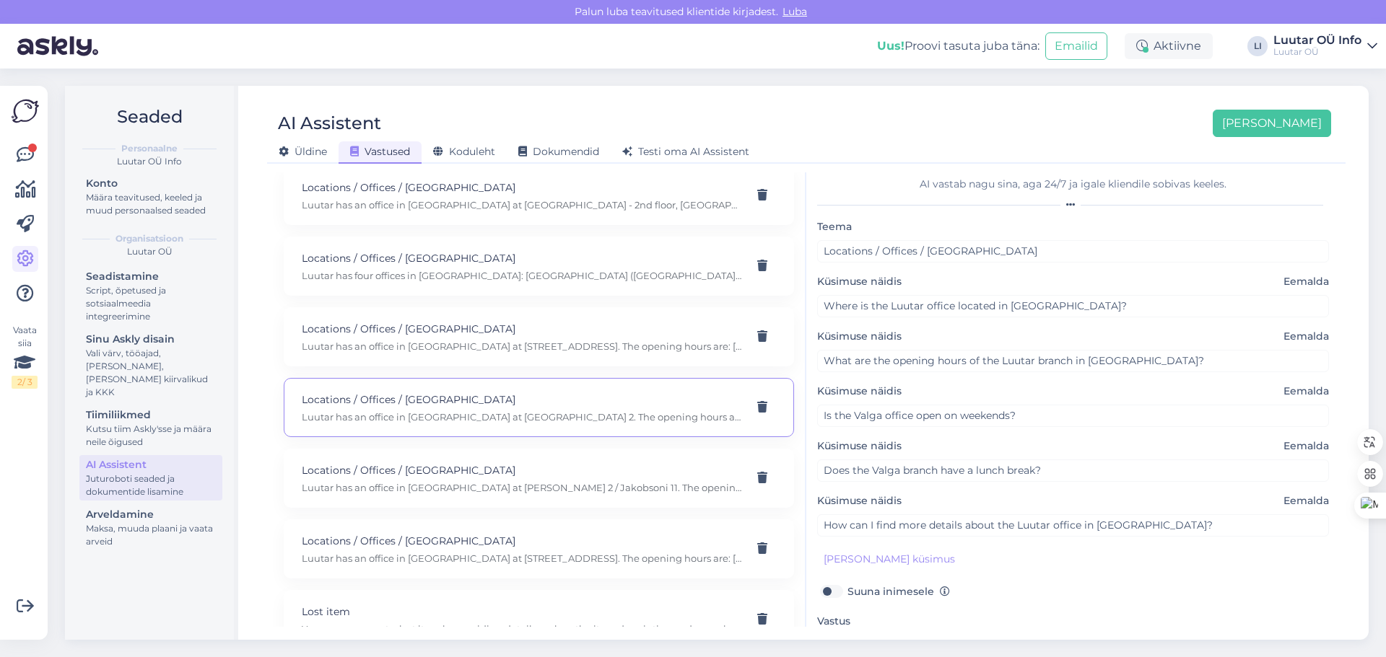
scroll to position [0, 0]
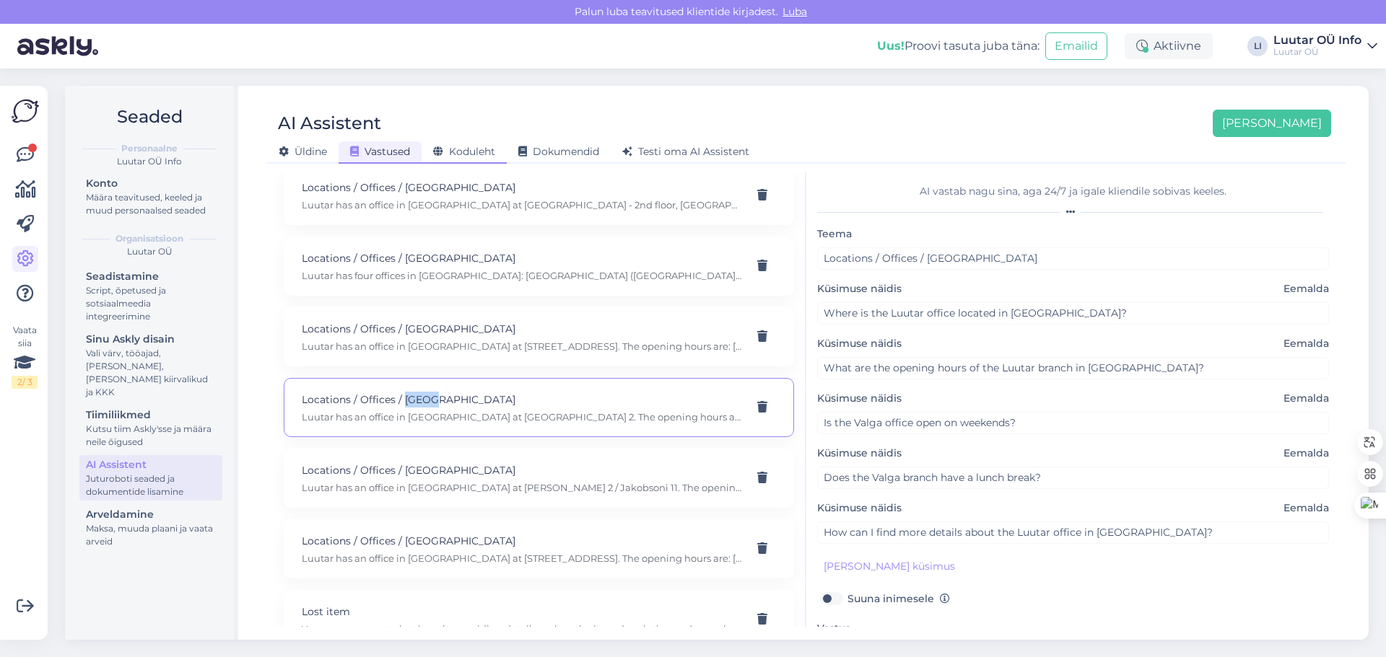
click at [484, 142] on div "Koduleht" at bounding box center [463, 152] width 85 height 22
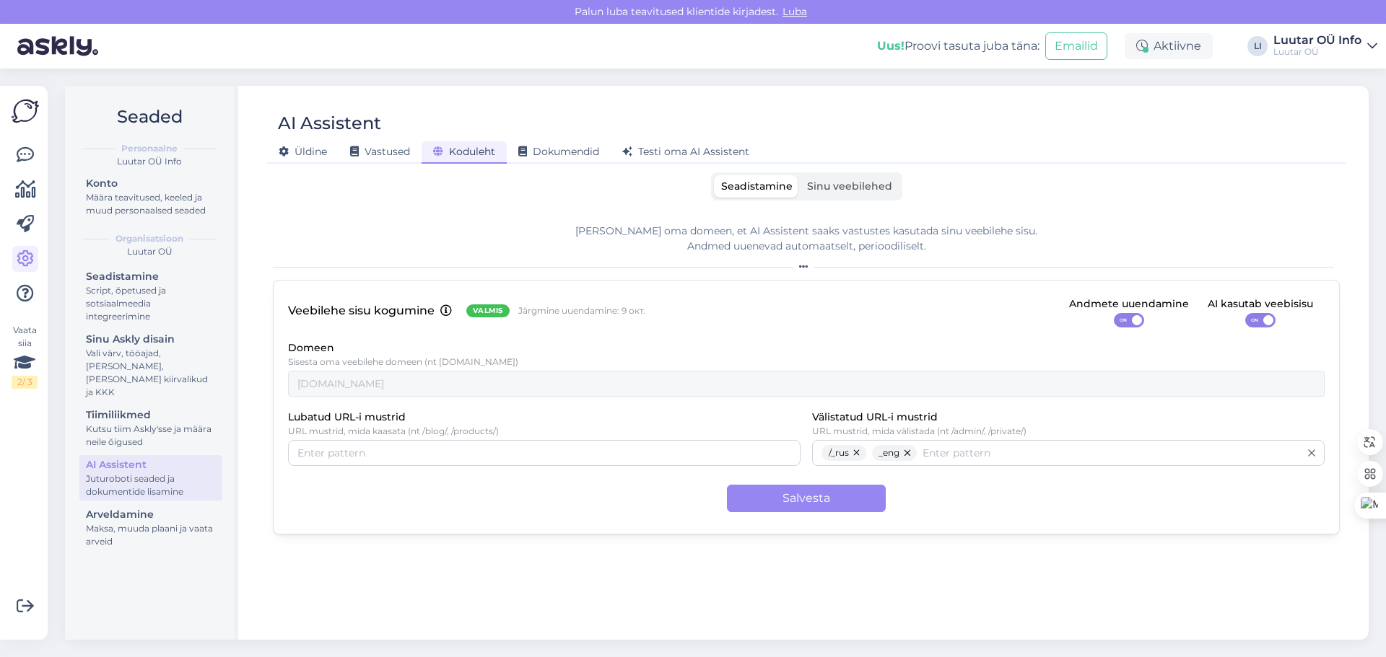
click at [865, 191] on span "Sinu veebilehed" at bounding box center [849, 186] width 85 height 13
click at [800, 175] on input "Sinu veebilehed" at bounding box center [800, 175] width 0 height 0
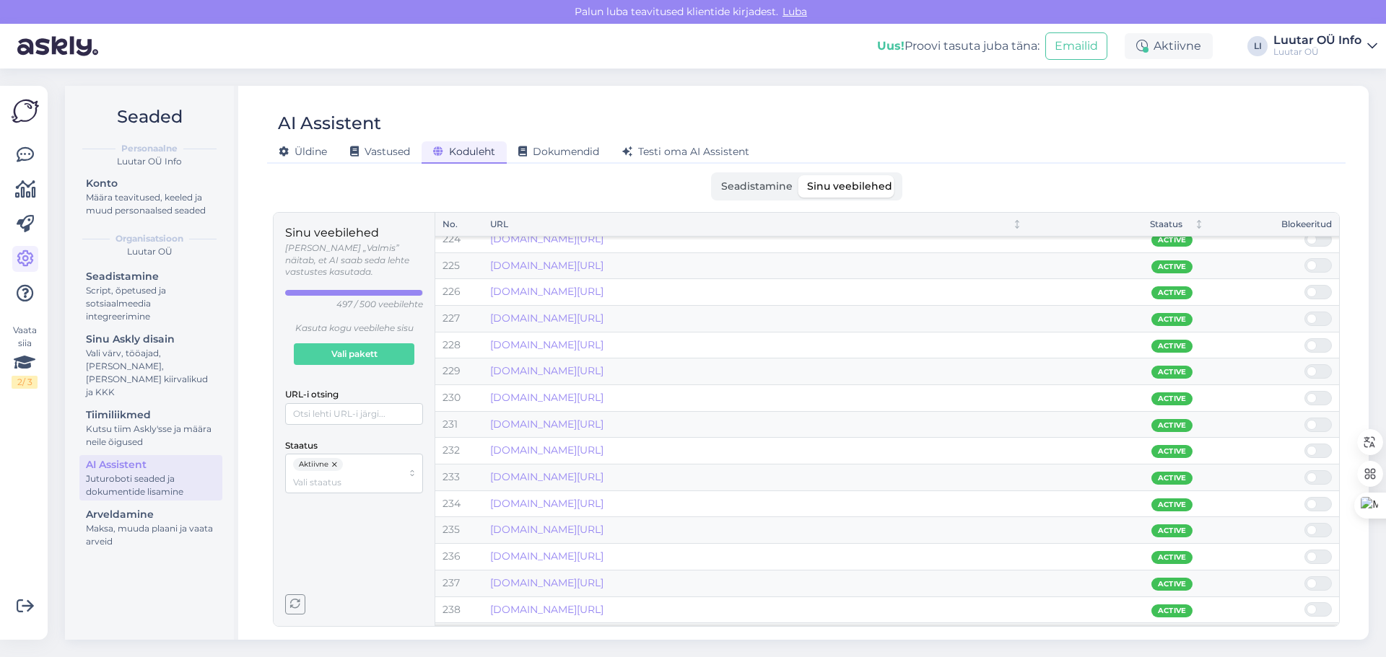
scroll to position [5916, 0]
click at [359, 407] on input "URL-i otsing" at bounding box center [354, 414] width 138 height 22
click at [336, 529] on div "Sinu veebilehed Olek „Valmis” näitab, et AI saab seda lehte vastustes kasutada.…" at bounding box center [354, 419] width 138 height 390
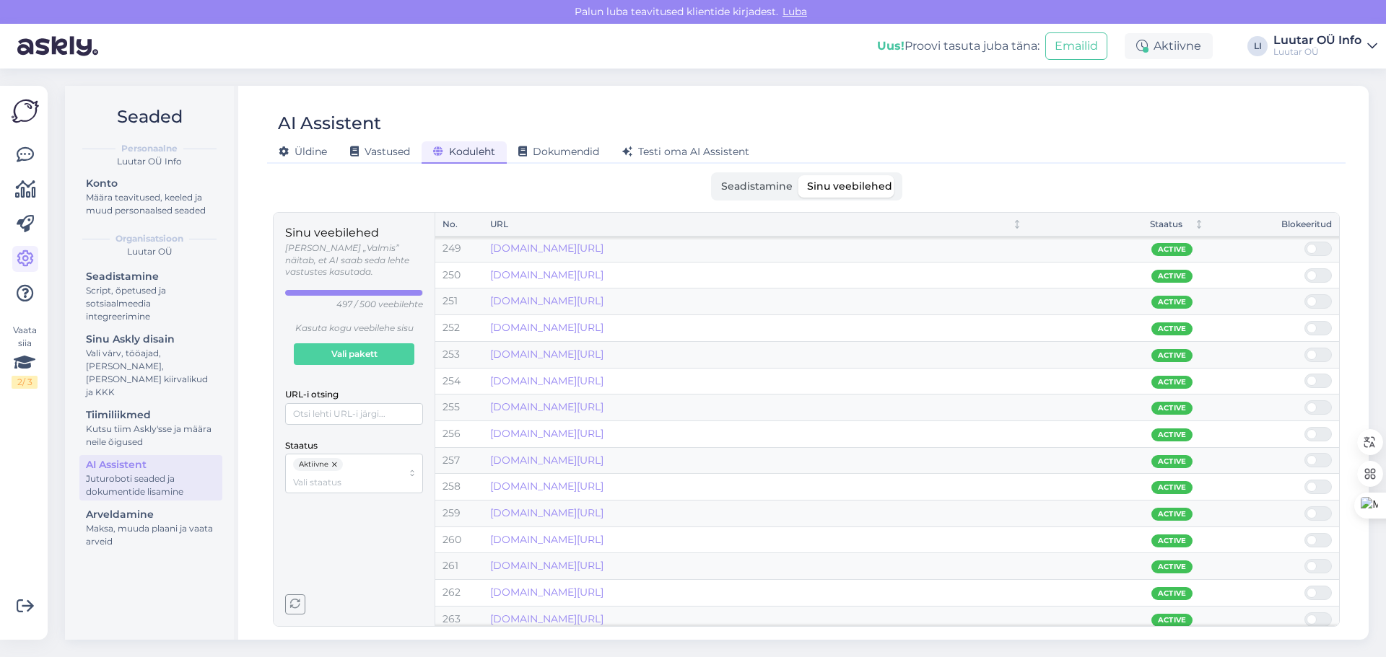
click at [298, 608] on icon "button" at bounding box center [295, 605] width 10 height 10
click at [545, 152] on span "Dokumendid" at bounding box center [558, 151] width 81 height 13
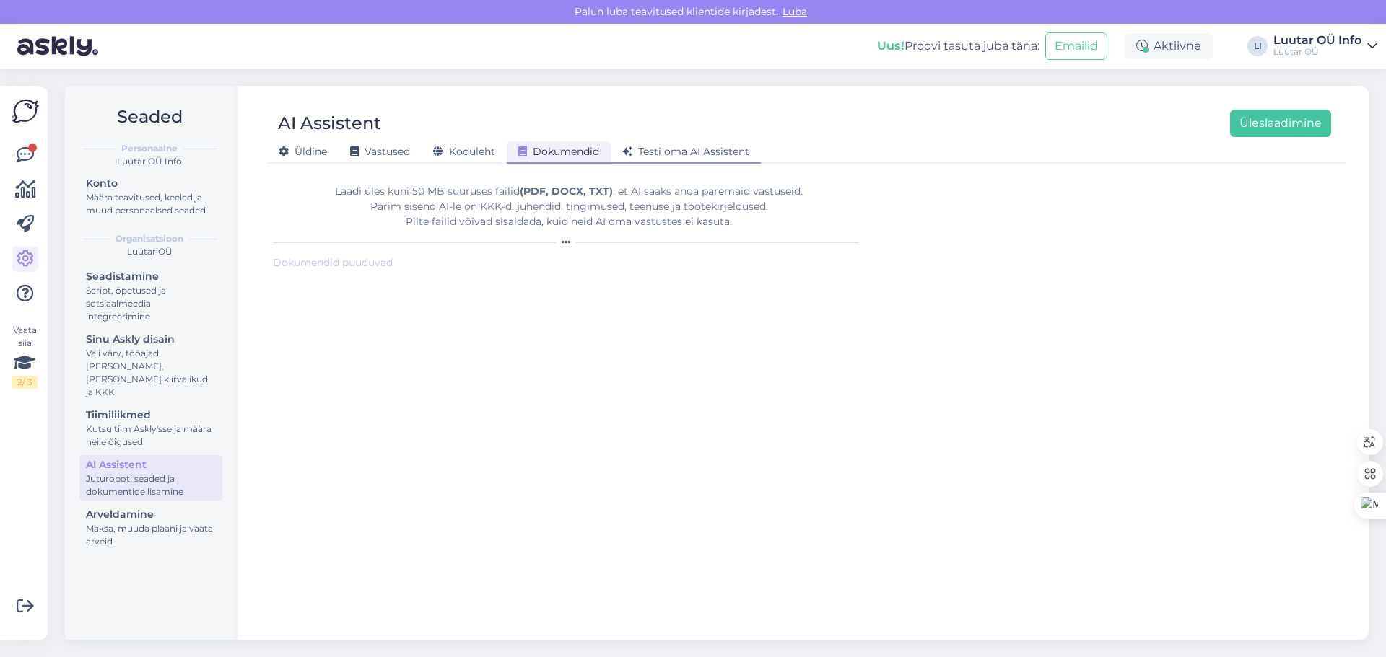
click at [676, 152] on span "Testi oma AI Assistent" at bounding box center [685, 151] width 127 height 13
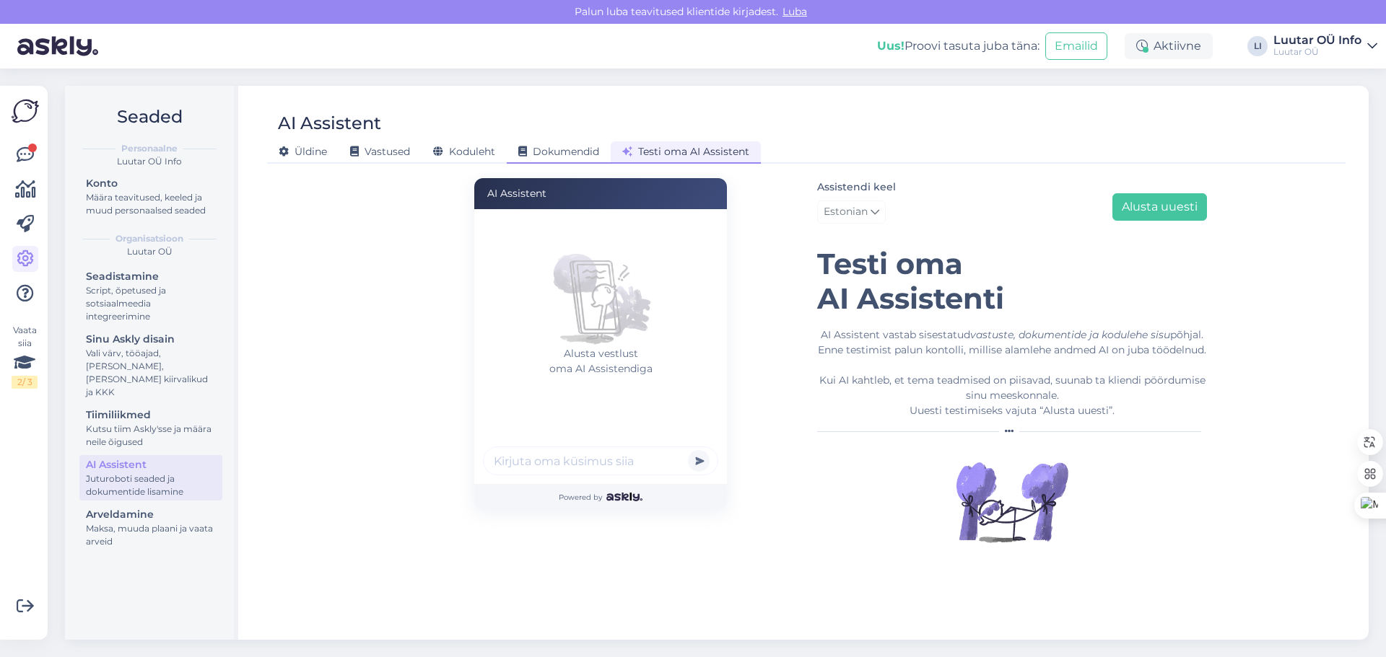
click at [575, 154] on span "Dokumendid" at bounding box center [558, 151] width 81 height 13
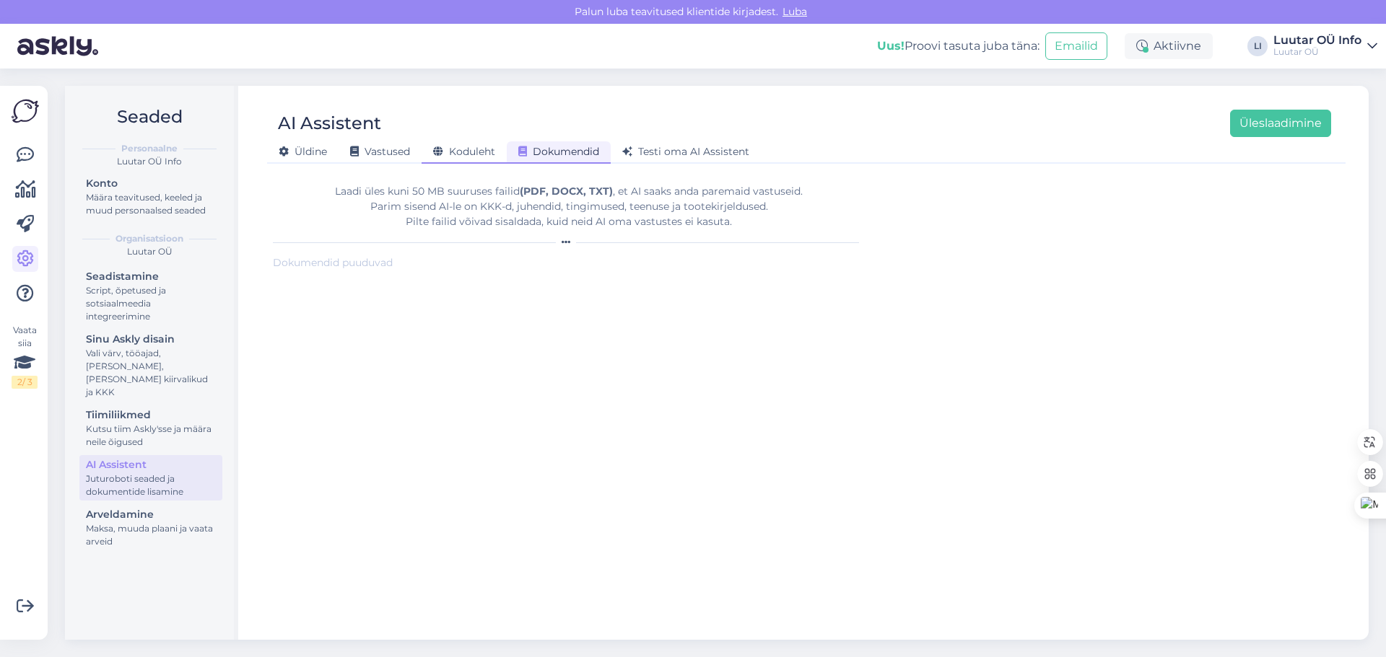
click at [458, 151] on span "Koduleht" at bounding box center [464, 151] width 62 height 13
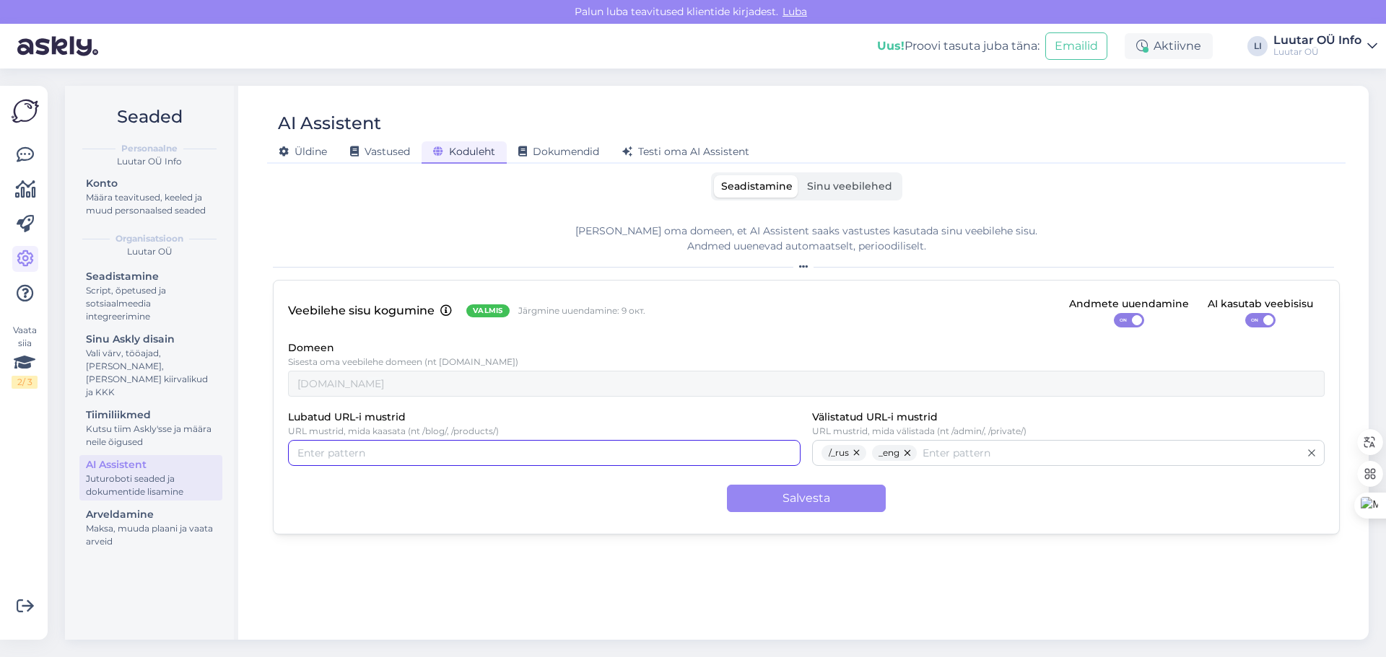
click at [536, 446] on input "Lubatud URL-i mustrid" at bounding box center [544, 453] width 494 height 16
click at [819, 512] on button "Salvesta" at bounding box center [806, 498] width 159 height 27
click at [823, 184] on span "Sinu veebilehed" at bounding box center [849, 186] width 85 height 13
click at [800, 175] on input "Sinu veebilehed" at bounding box center [800, 175] width 0 height 0
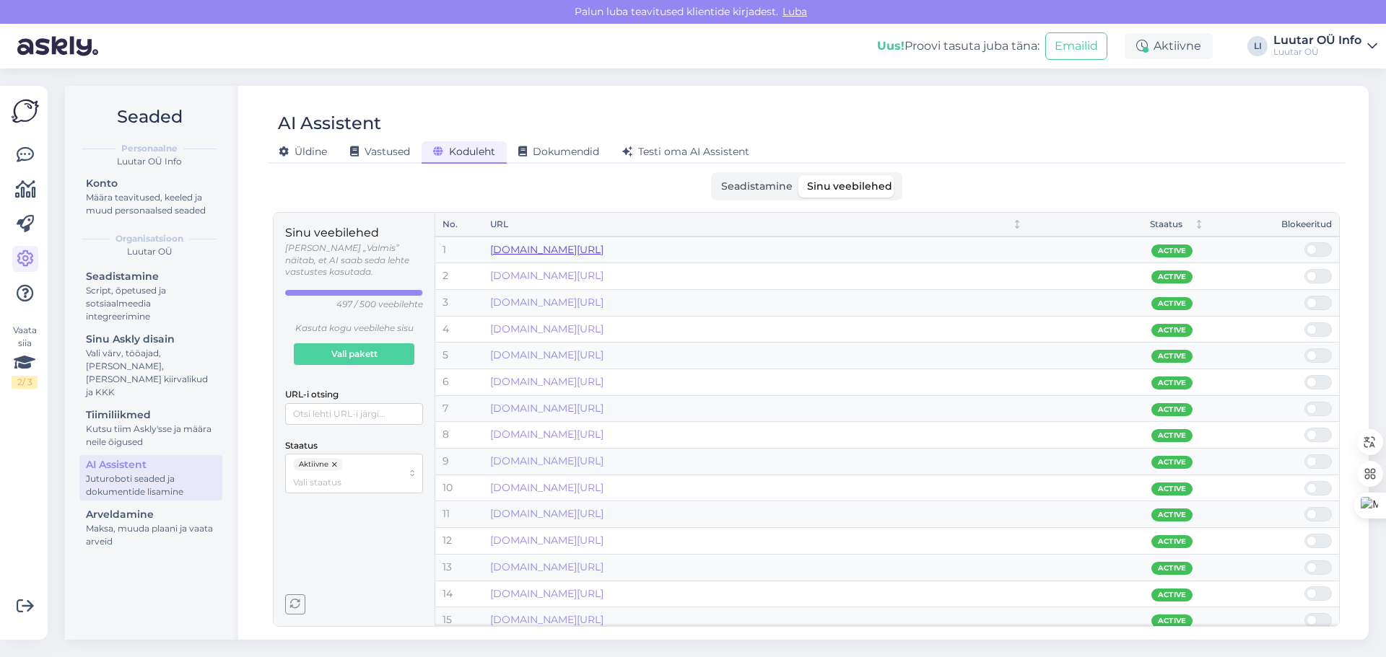
drag, startPoint x: 691, startPoint y: 250, endPoint x: 563, endPoint y: 246, distance: 127.8
click at [563, 246] on div "www.luutar.ee/samoobsluzivanie" at bounding box center [756, 250] width 532 height 16
copy link "/samoobsluzivanie"
click at [727, 185] on span "Seadistamine" at bounding box center [756, 186] width 71 height 13
click at [714, 175] on input "Seadistamine" at bounding box center [714, 175] width 0 height 0
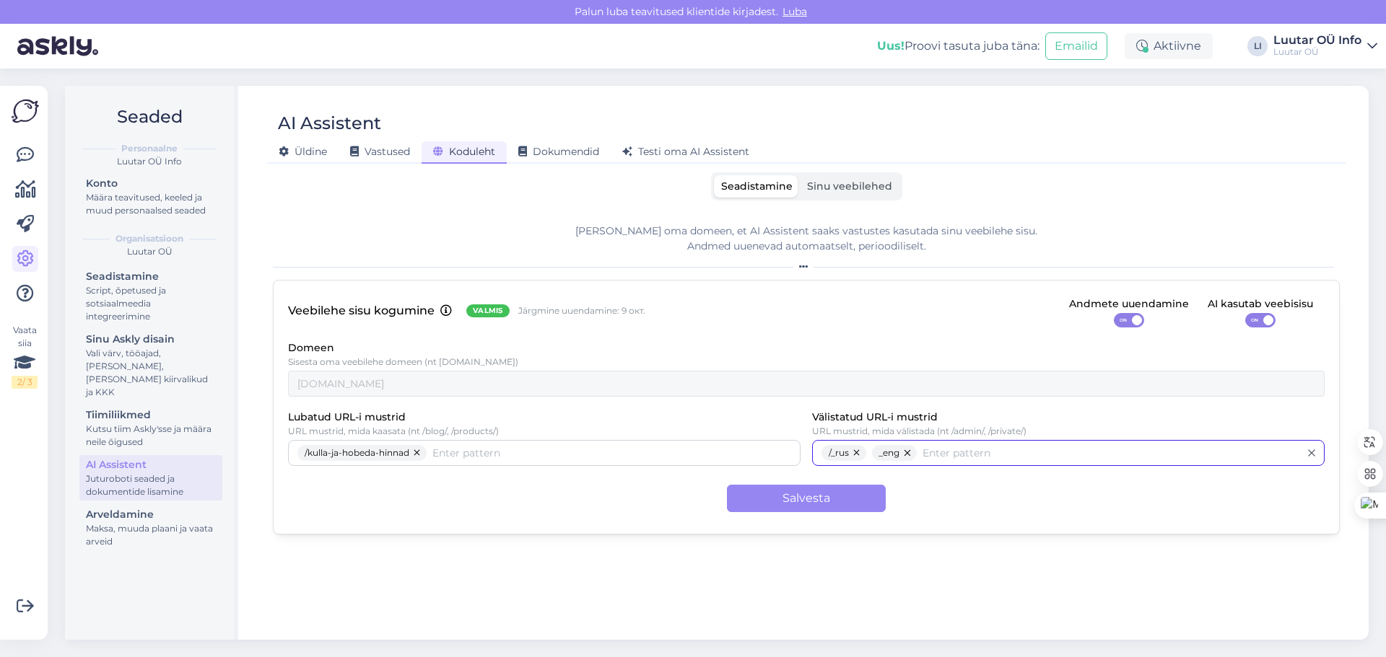
click at [1025, 454] on input "Välistatud URL-i mustrid" at bounding box center [1110, 453] width 377 height 16
click at [839, 192] on span "Sinu veebilehed" at bounding box center [849, 186] width 85 height 13
click at [800, 175] on input "Sinu veebilehed" at bounding box center [800, 175] width 0 height 0
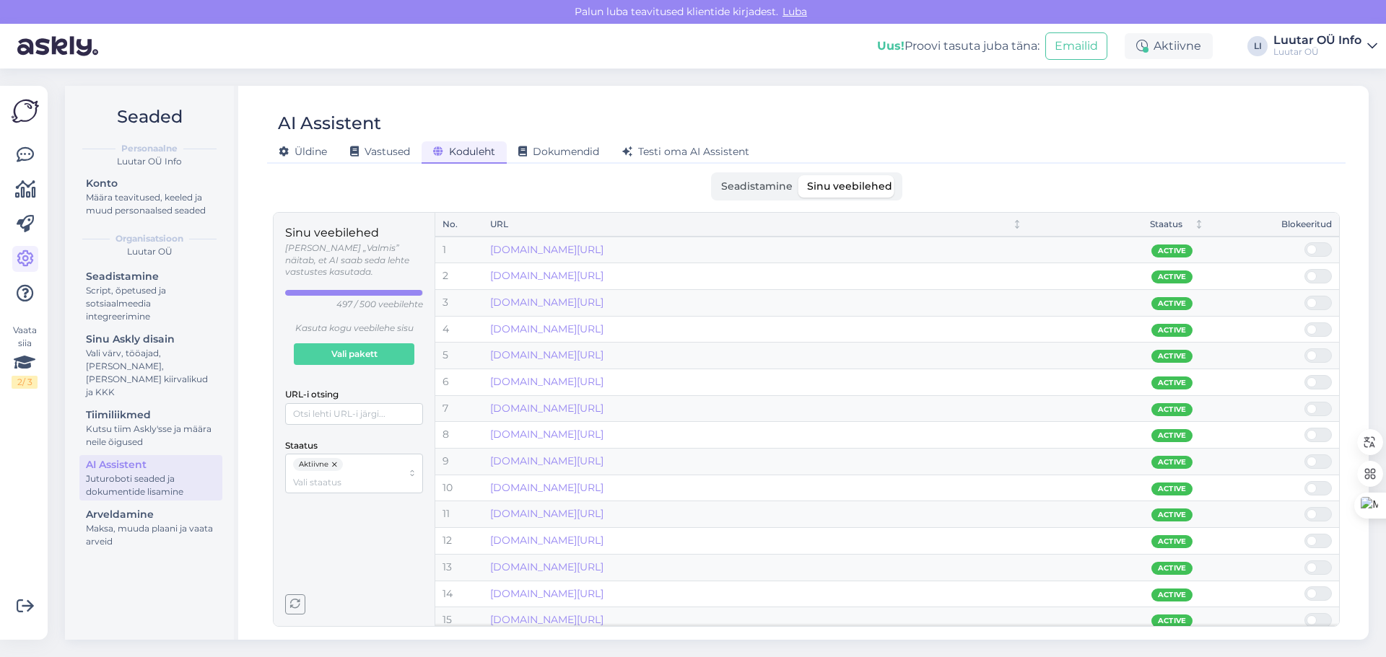
drag, startPoint x: 658, startPoint y: 276, endPoint x: 561, endPoint y: 289, distance: 97.6
copy tbody "Active 3 www.luutar.ee"
click at [757, 198] on div "Seadistamine Sinu veebilehed" at bounding box center [806, 186] width 191 height 28
click at [758, 196] on label "Seadistamine" at bounding box center [757, 186] width 86 height 22
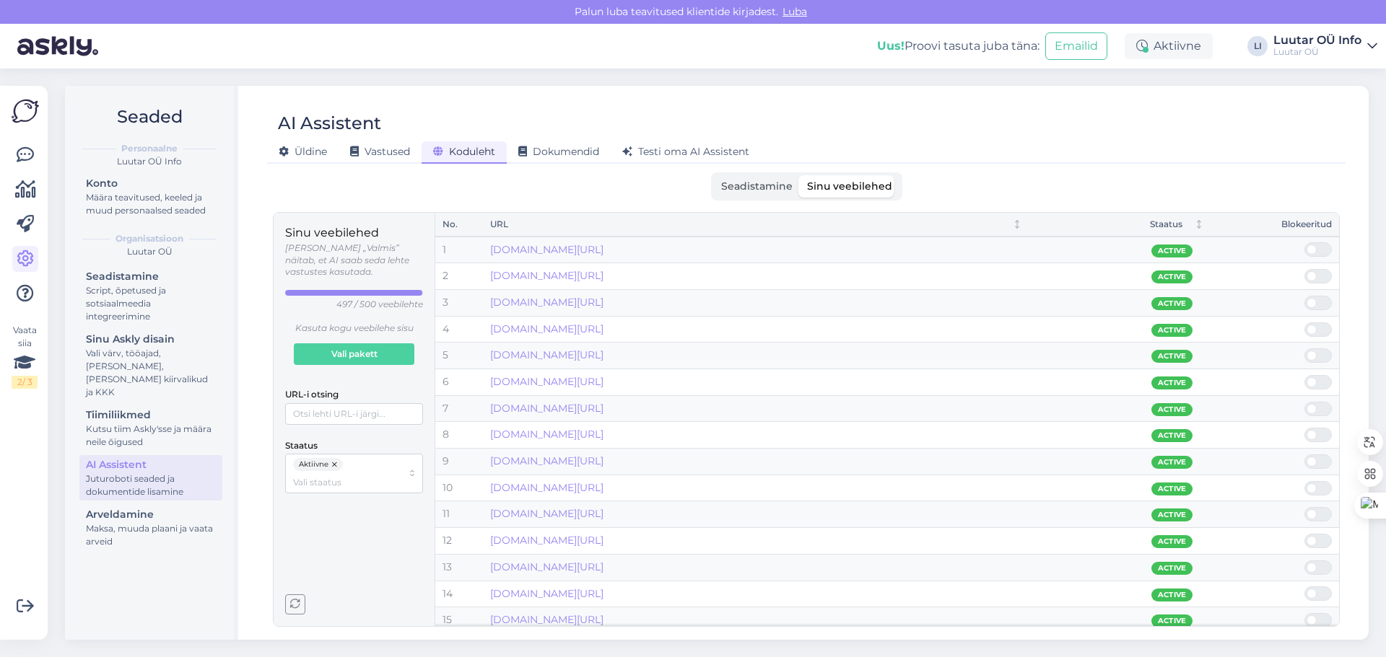
click at [714, 175] on input "Seadistamine" at bounding box center [714, 175] width 0 height 0
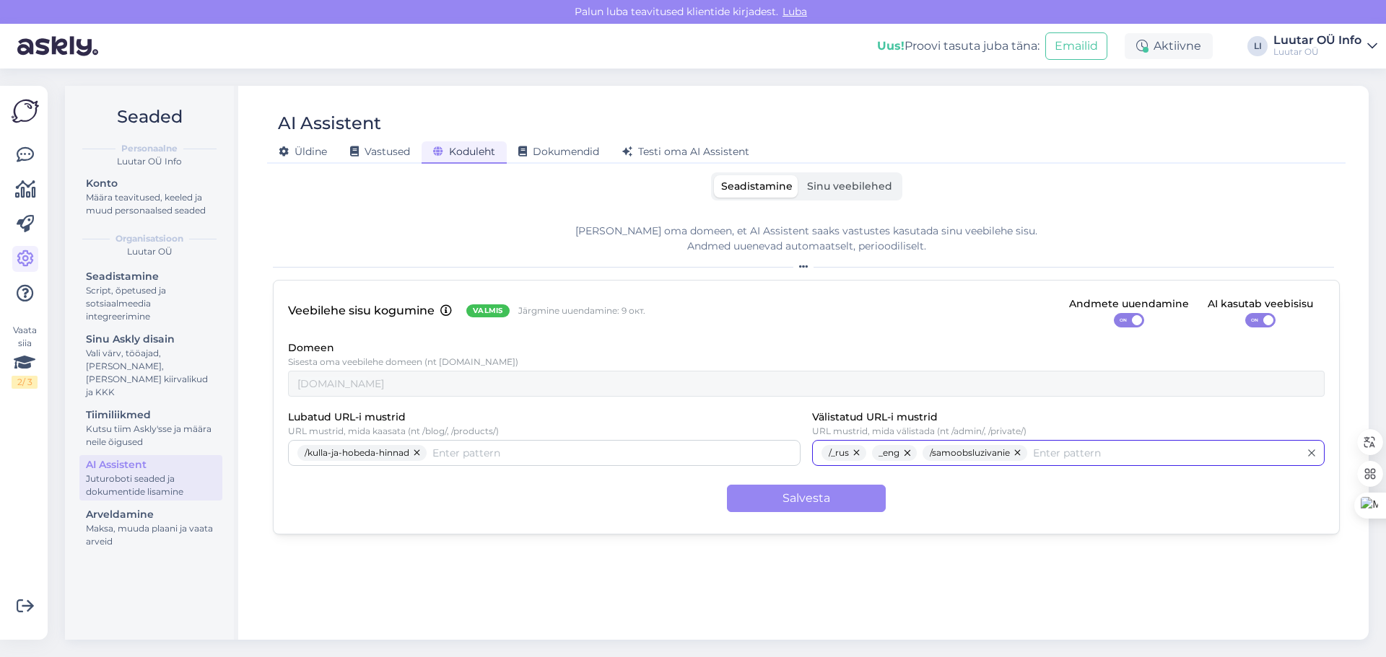
click at [1098, 466] on div "/_rus _eng /samoobsluzivanie" at bounding box center [1068, 453] width 512 height 26
click at [1152, 455] on button "button" at bounding box center [1160, 453] width 17 height 16
click at [828, 501] on button "Salvesta" at bounding box center [806, 498] width 159 height 27
click at [836, 194] on label "Sinu veebilehed" at bounding box center [850, 186] width 100 height 22
click at [800, 175] on input "Sinu veebilehed" at bounding box center [800, 175] width 0 height 0
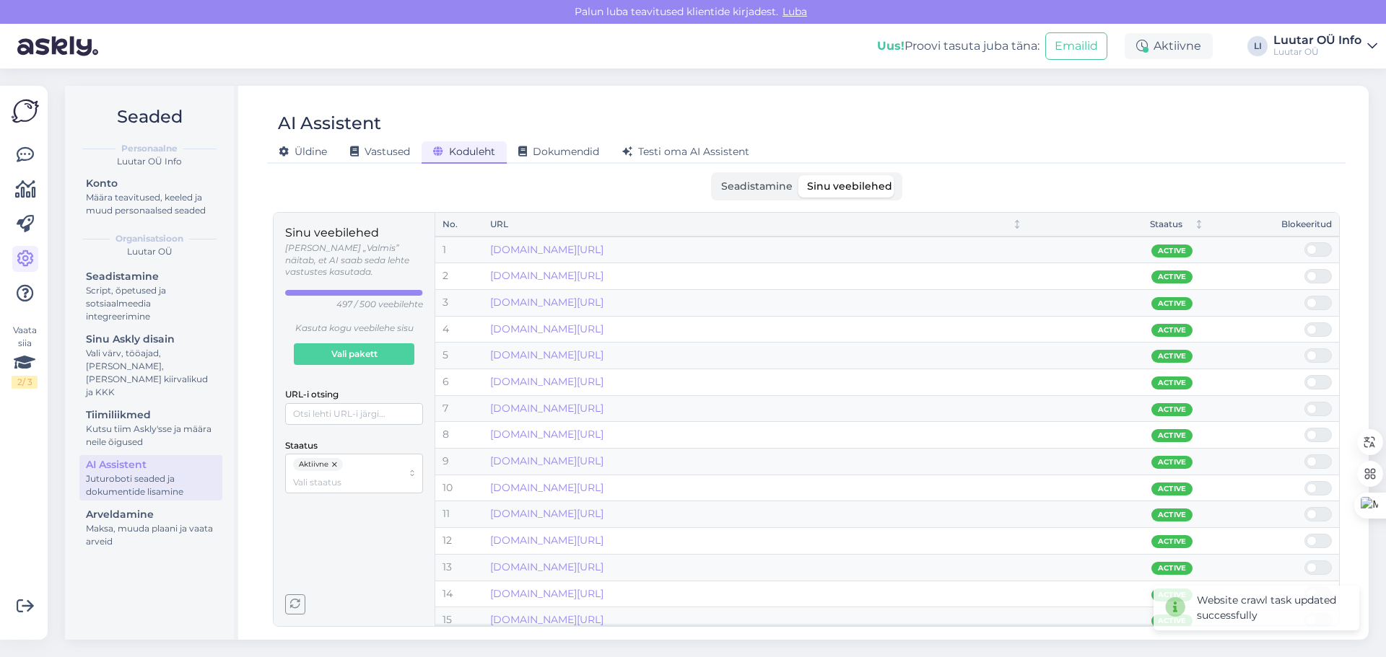
drag, startPoint x: 667, startPoint y: 279, endPoint x: 561, endPoint y: 283, distance: 105.4
click at [561, 283] on div "www.luutar.ee/iseteenindus" at bounding box center [756, 276] width 532 height 16
copy link "/iseteenindus"
drag, startPoint x: 748, startPoint y: 183, endPoint x: 754, endPoint y: 190, distance: 9.2
click at [749, 183] on span "Seadistamine" at bounding box center [756, 186] width 71 height 13
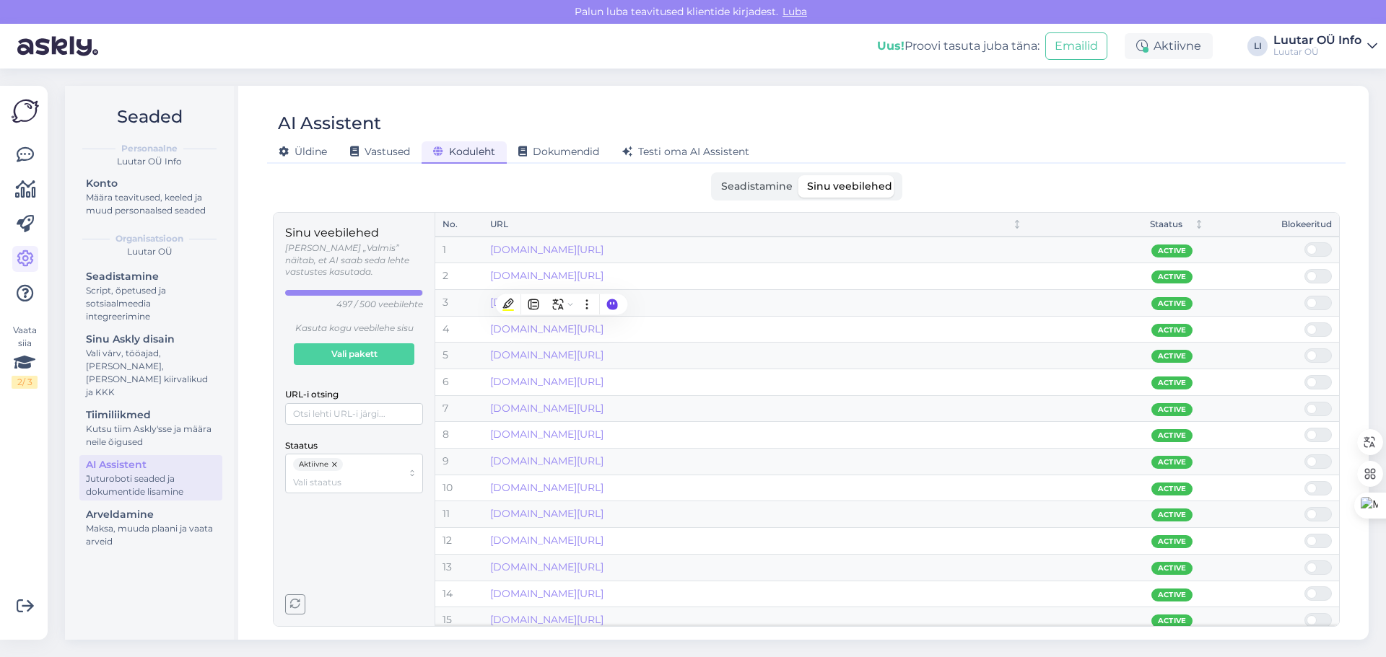
click at [714, 175] on input "Seadistamine" at bounding box center [714, 175] width 0 height 0
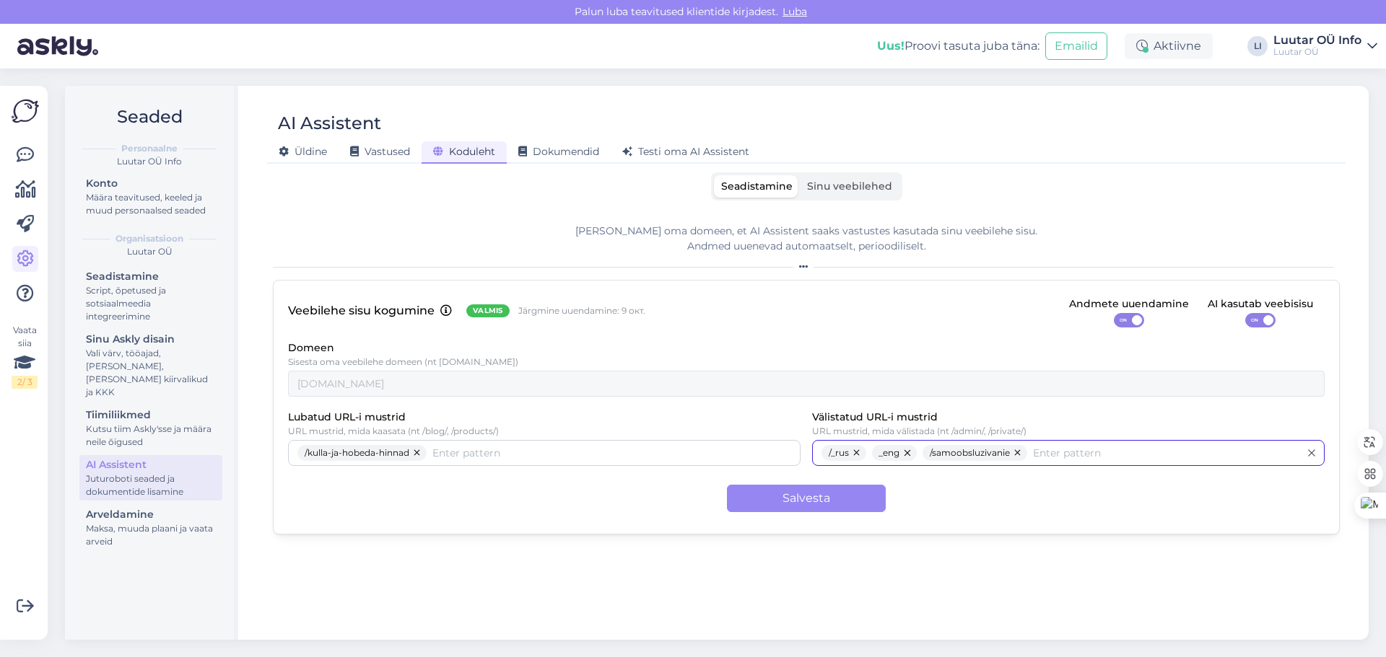
click at [1074, 459] on input "Välistatud URL-i mustrid" at bounding box center [1166, 453] width 266 height 16
click at [812, 491] on button "Salvesta" at bounding box center [806, 498] width 159 height 27
click at [1015, 455] on button "button" at bounding box center [1018, 453] width 17 height 16
click at [999, 452] on button "button" at bounding box center [995, 453] width 17 height 16
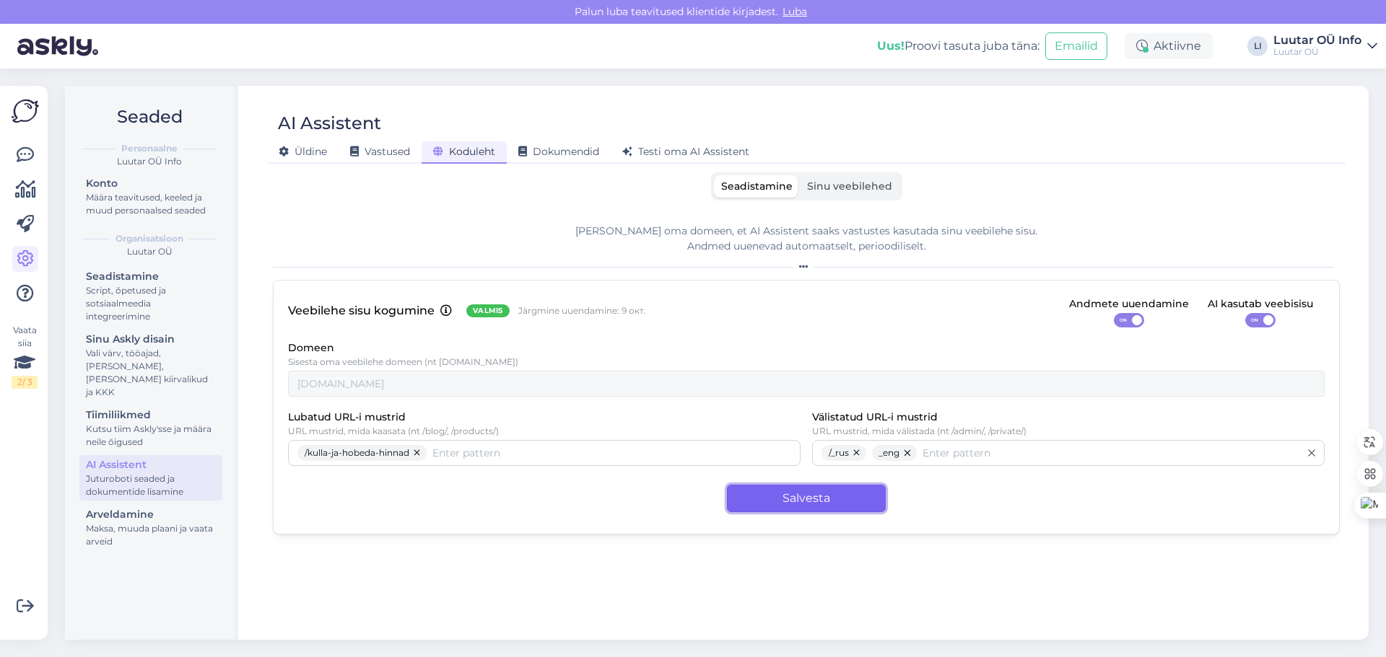
drag, startPoint x: 831, startPoint y: 499, endPoint x: 839, endPoint y: 508, distance: 11.8
click at [831, 499] on button "Salvesta" at bounding box center [806, 498] width 159 height 27
click at [804, 191] on label "Sinu veebilehed" at bounding box center [850, 186] width 100 height 22
click at [800, 175] on input "Sinu veebilehed" at bounding box center [800, 175] width 0 height 0
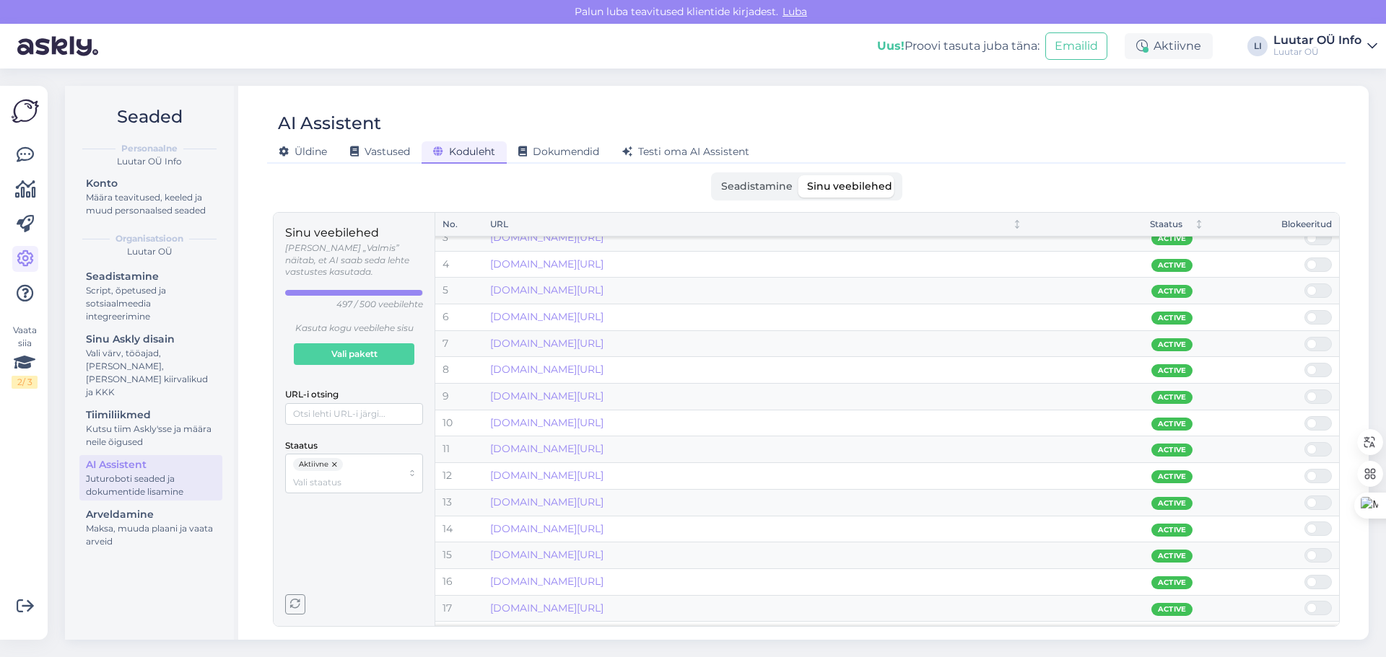
scroll to position [0, 0]
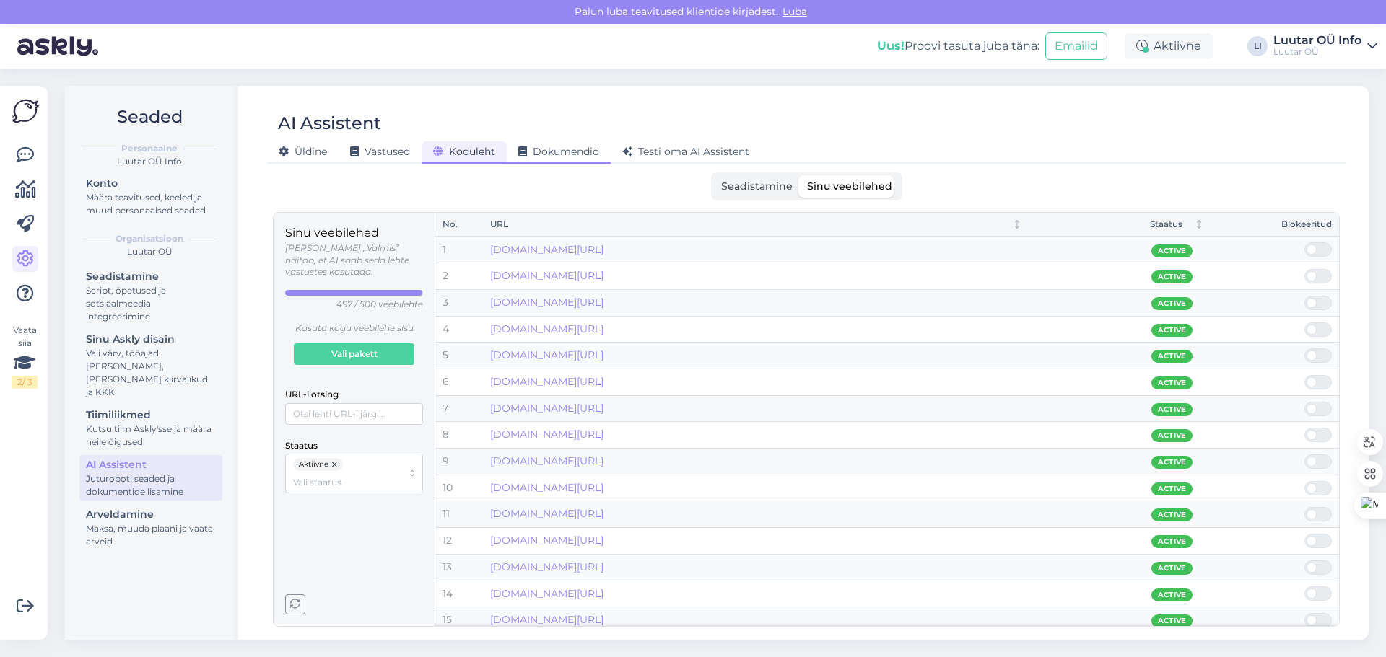
click at [564, 154] on span "Dokumendid" at bounding box center [558, 151] width 81 height 13
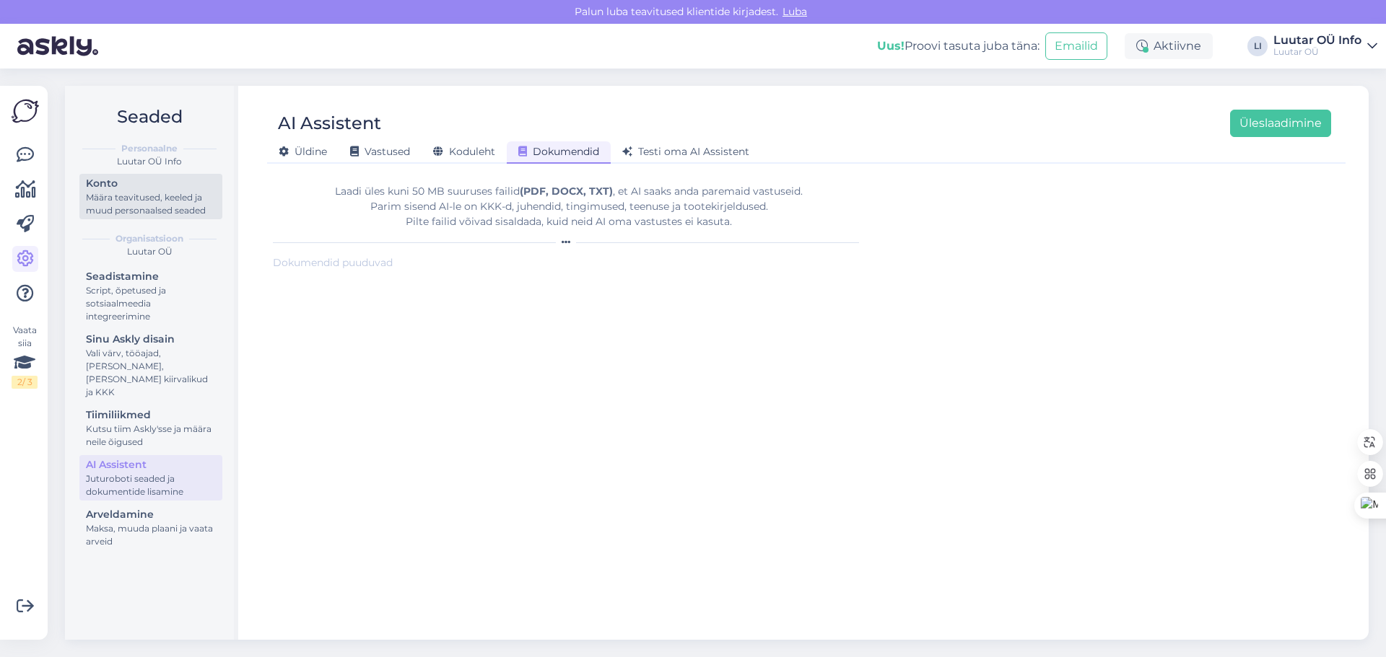
click at [153, 206] on div "Määra teavitused, keeled ja muud personaalsed seaded" at bounding box center [151, 204] width 130 height 26
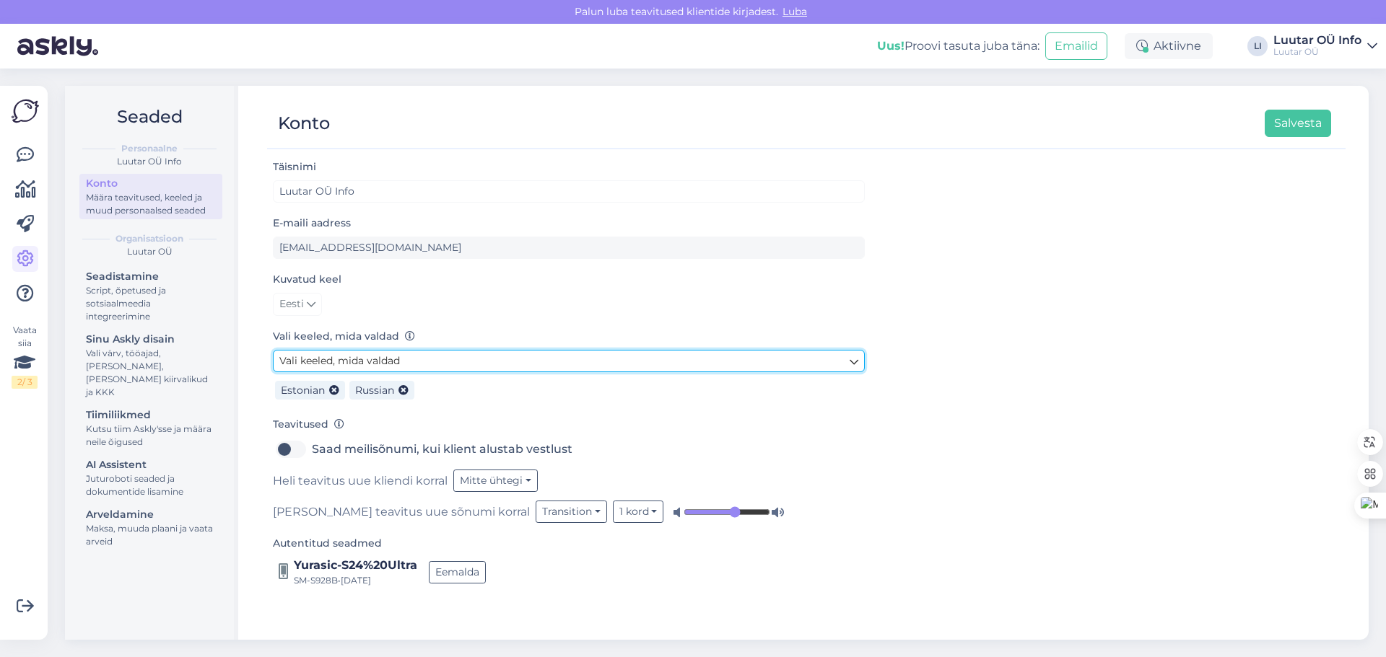
click at [467, 366] on link "Vali keeled, mida valdad" at bounding box center [569, 361] width 592 height 22
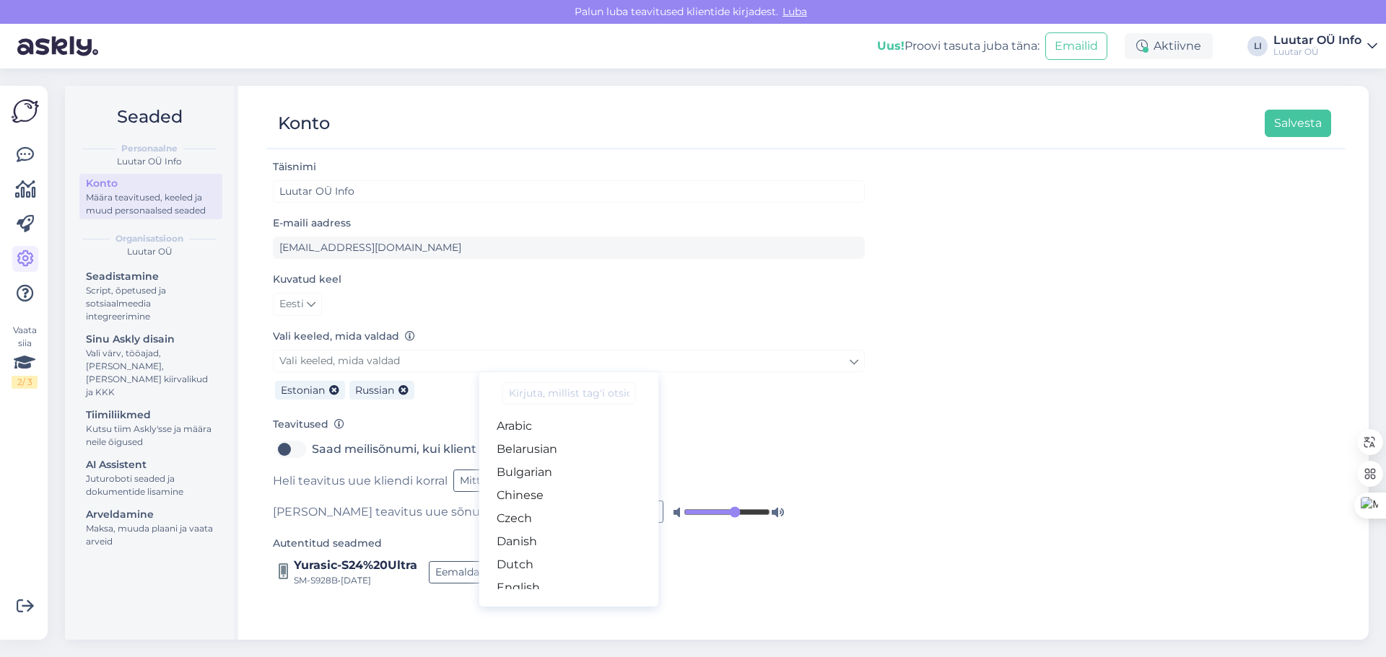
click at [968, 355] on div "Täisnimi Luutar OÜ Info E-maili aadress info@luutar.ee Kuvatud keel Eesti Vali …" at bounding box center [806, 392] width 1078 height 469
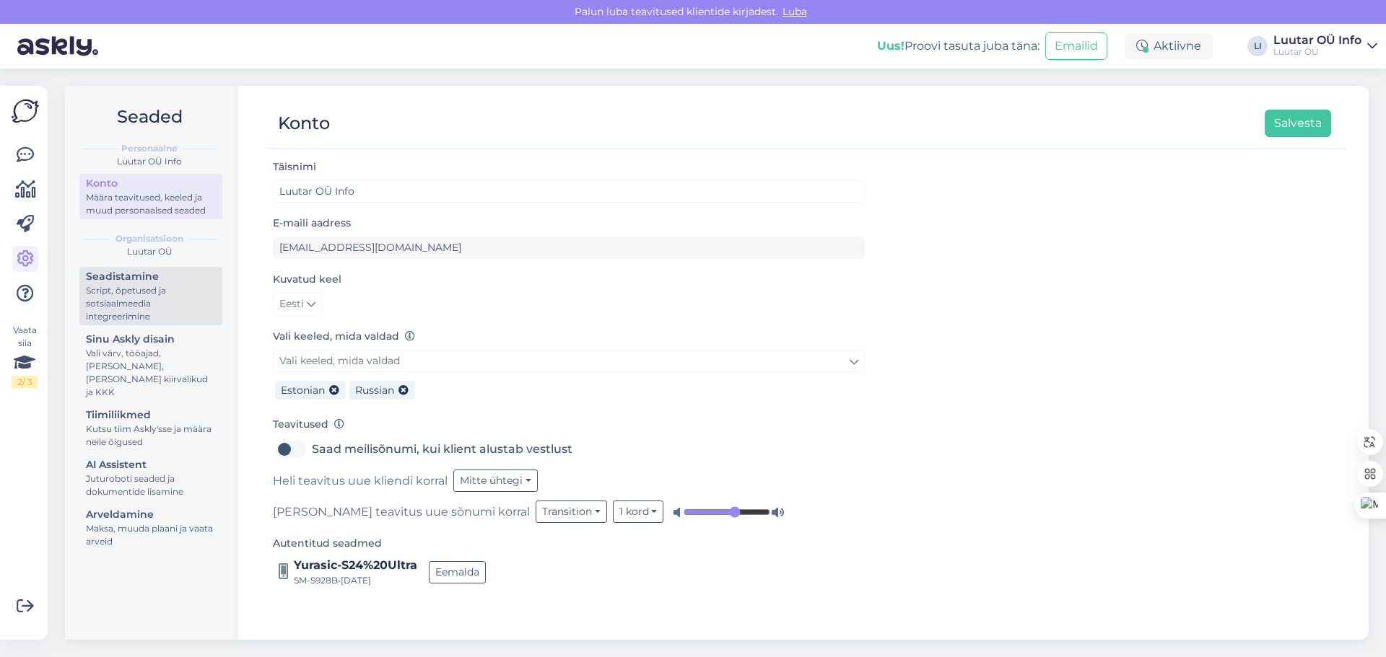
click at [154, 282] on div "Seadistamine" at bounding box center [151, 276] width 130 height 15
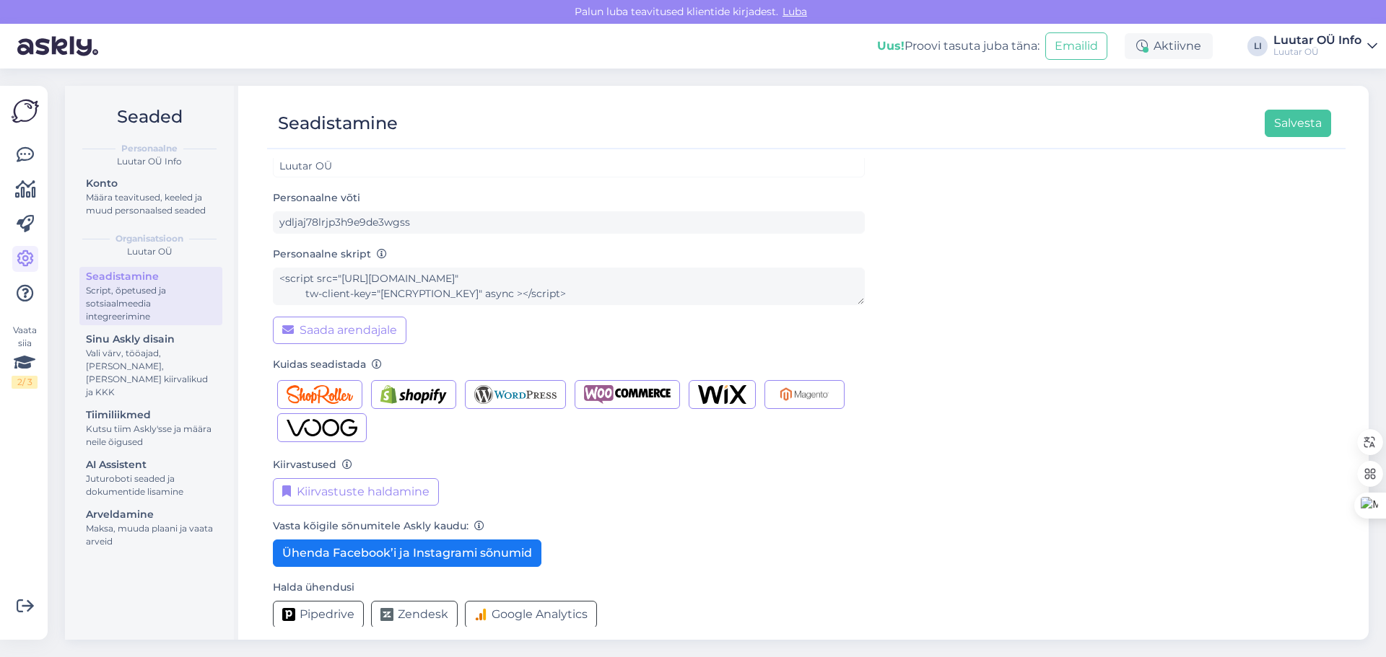
scroll to position [38, 0]
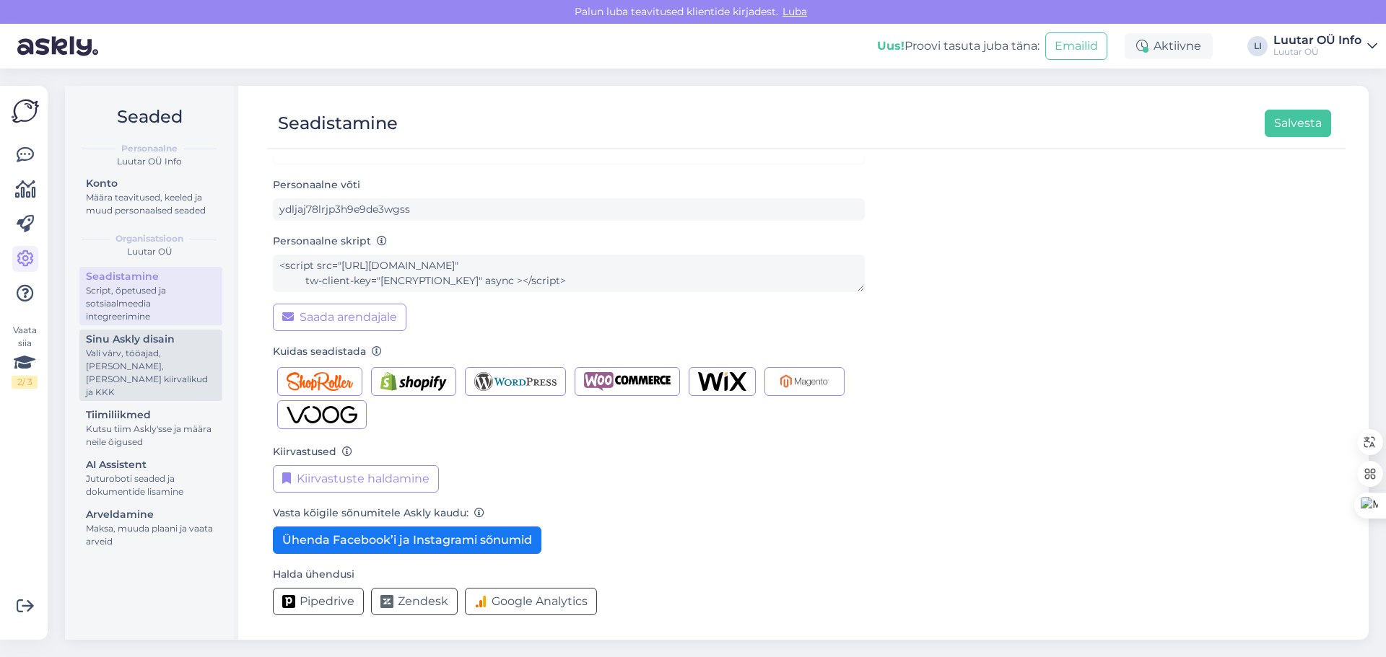
click at [183, 338] on div "Sinu Askly disain" at bounding box center [151, 339] width 130 height 15
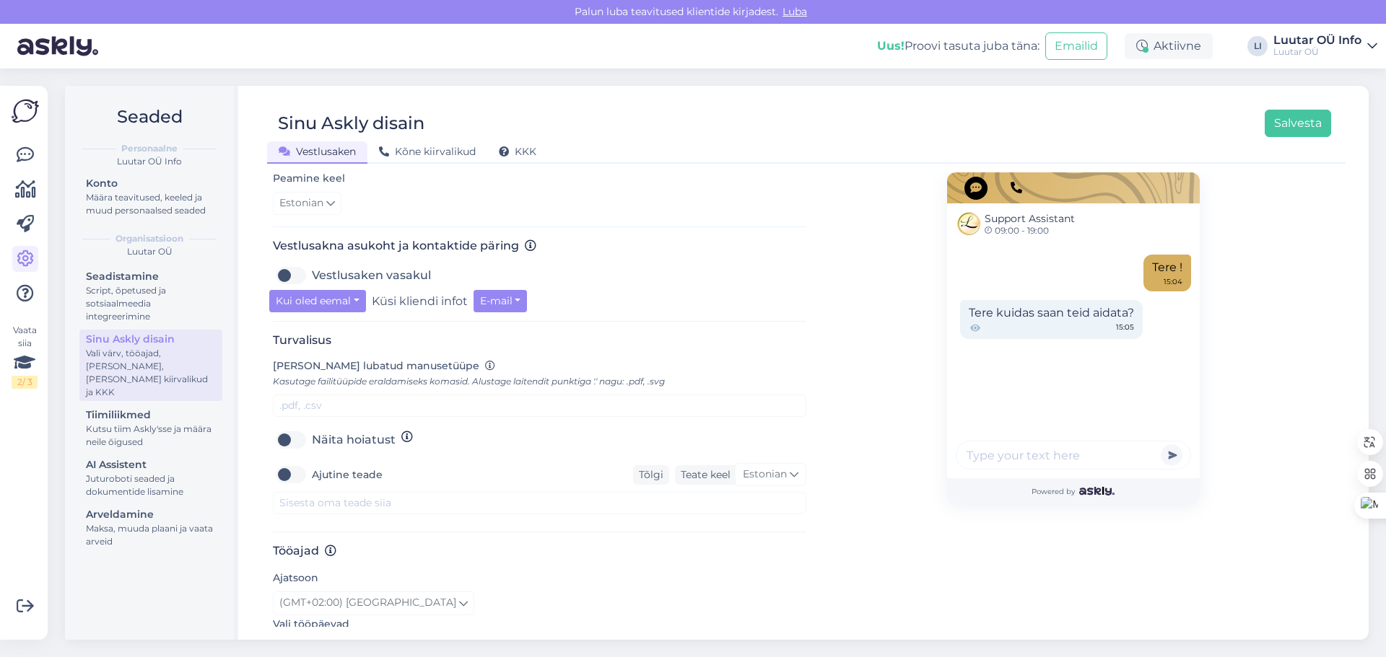
scroll to position [433, 0]
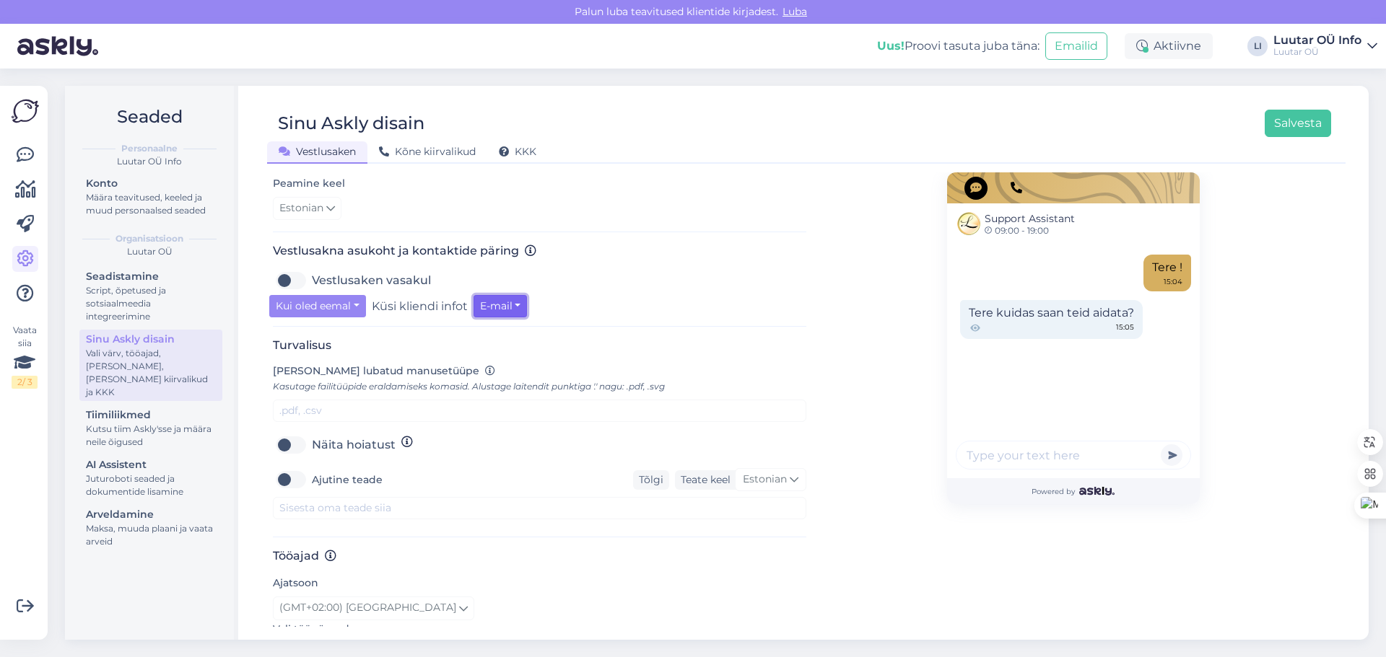
click at [525, 295] on button "E-mail" at bounding box center [500, 306] width 54 height 22
click at [525, 296] on button "E-mail" at bounding box center [500, 306] width 54 height 22
click at [359, 295] on button "Kui oled eemal" at bounding box center [317, 306] width 97 height 22
click at [357, 295] on button "Kui oled eemal" at bounding box center [317, 306] width 97 height 22
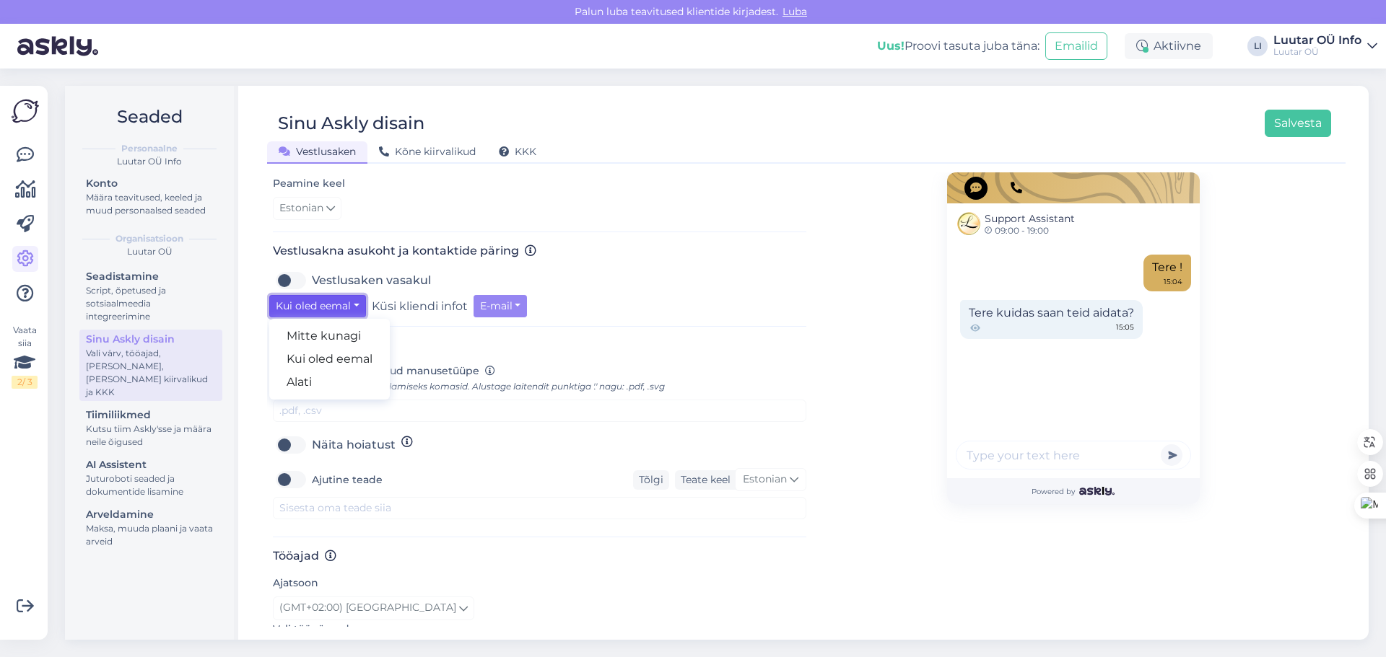
click at [357, 295] on button "Kui oled eemal" at bounding box center [317, 306] width 97 height 22
click at [613, 271] on div "Vestlusaken vasakul" at bounding box center [539, 280] width 533 height 23
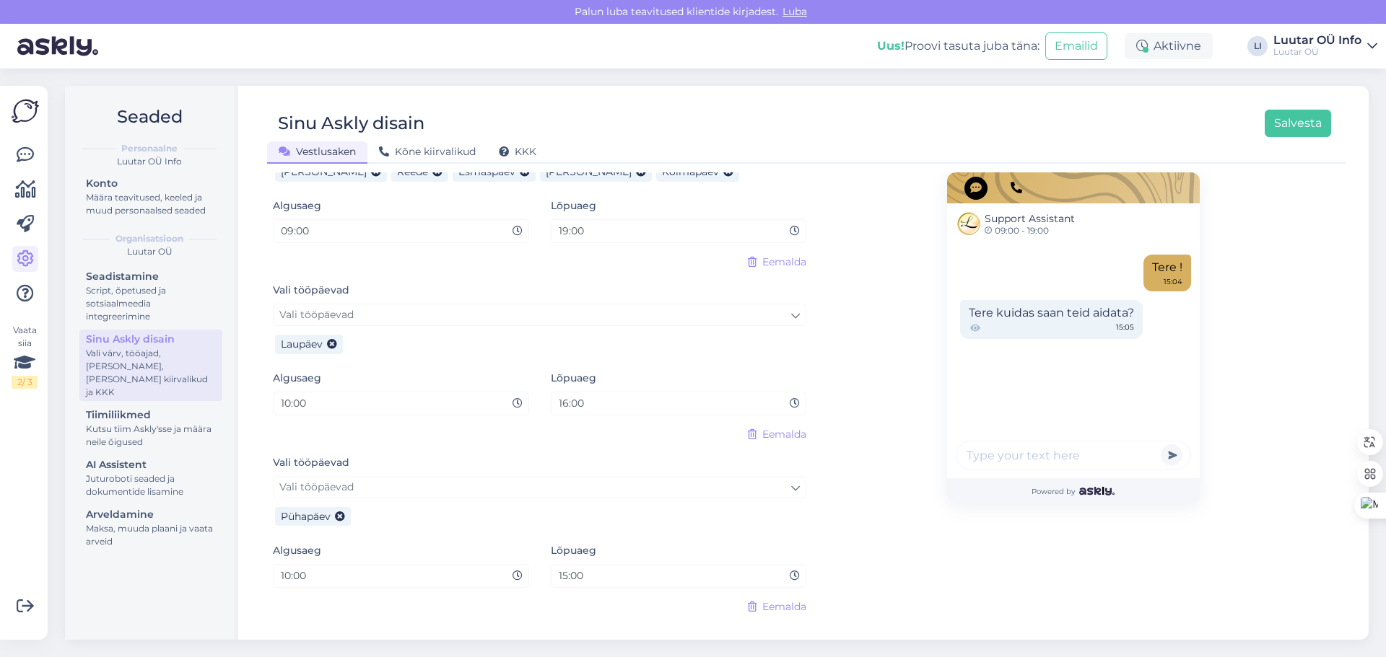
scroll to position [945, 0]
click at [413, 138] on div "Vestlusaken Kõne kiirvalikud KKK" at bounding box center [799, 149] width 1064 height 25
click at [411, 143] on div "Kõne kiirvalikud" at bounding box center [427, 152] width 120 height 22
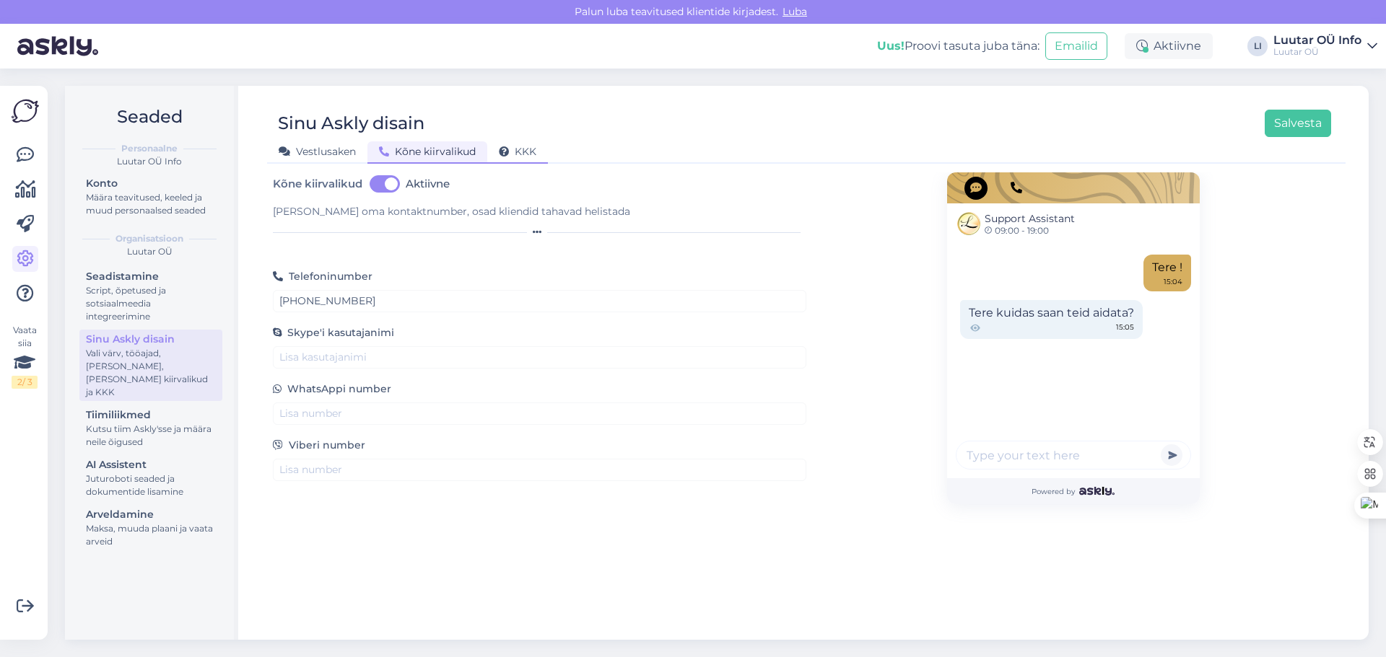
click at [509, 152] on span "KKK" at bounding box center [518, 151] width 38 height 13
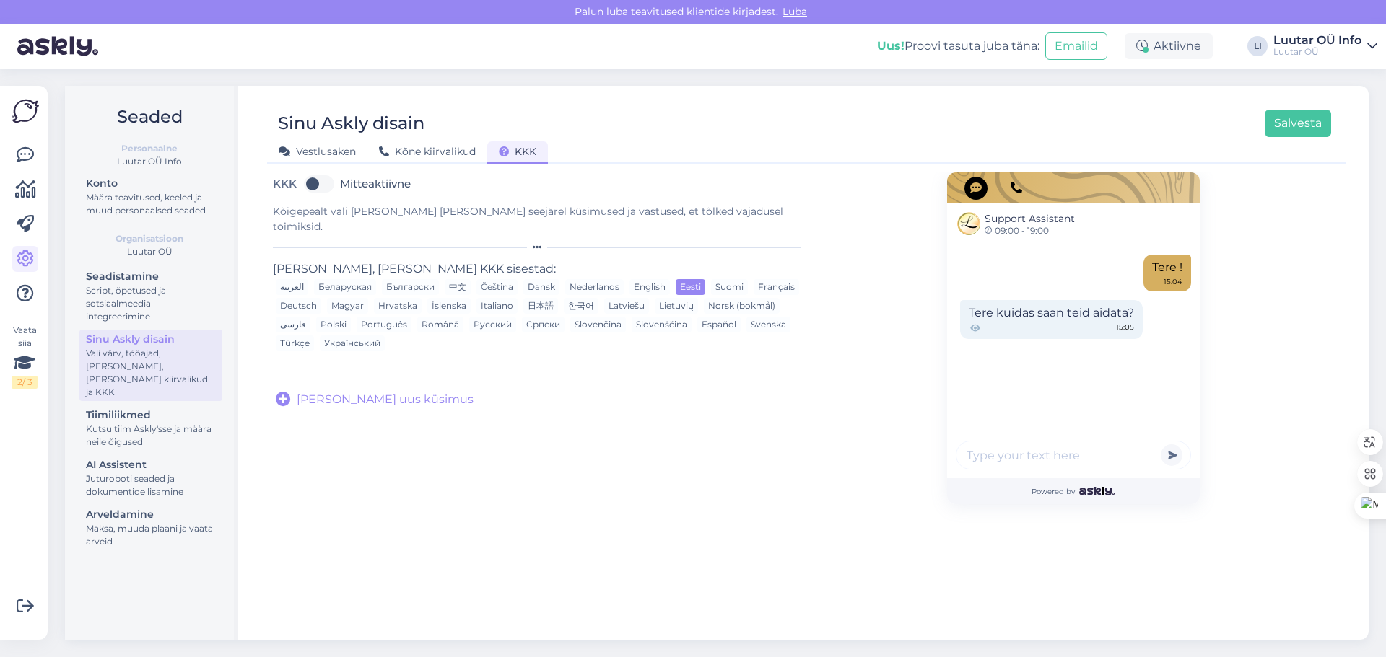
click at [340, 188] on label "Mitteaktiivne" at bounding box center [375, 183] width 71 height 23
click at [324, 188] on input "Mitteaktiivne" at bounding box center [319, 183] width 36 height 23
click at [340, 188] on label "Aktiivne" at bounding box center [362, 183] width 44 height 23
click at [324, 188] on input "Aktiivne" at bounding box center [319, 183] width 36 height 23
checkbox input "false"
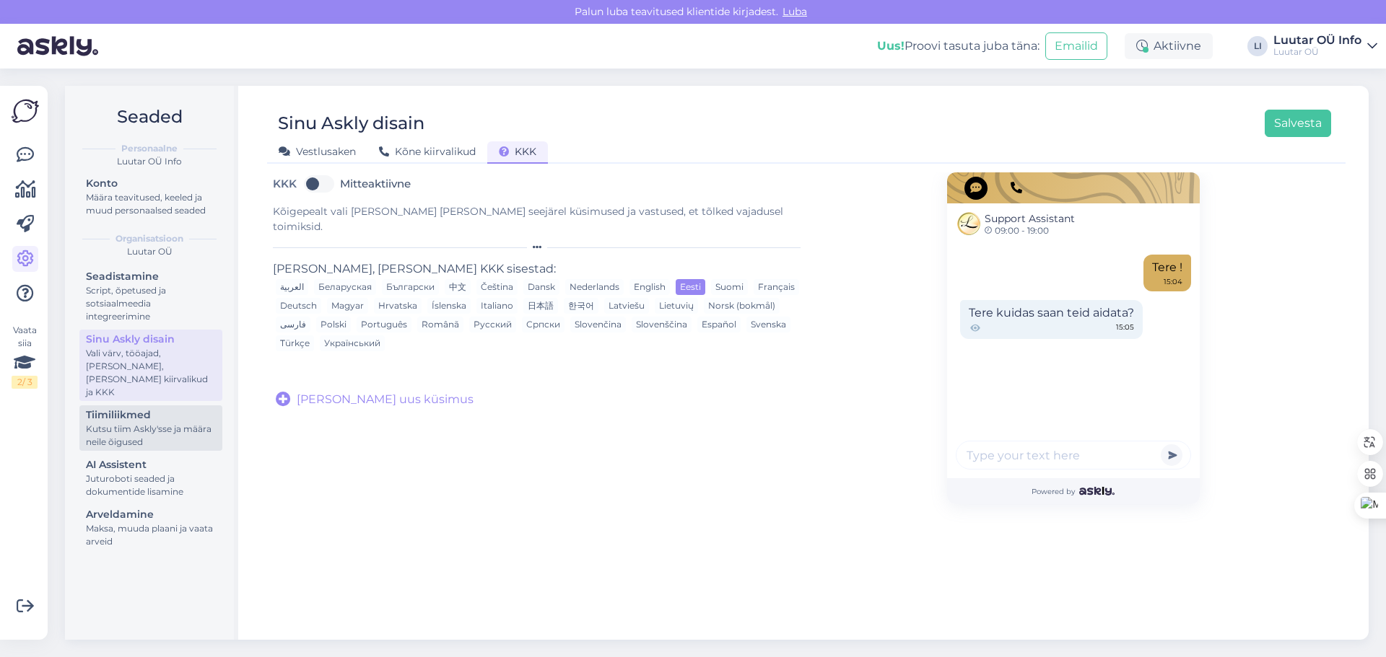
click at [151, 408] on div "Tiimiliikmed" at bounding box center [151, 415] width 130 height 15
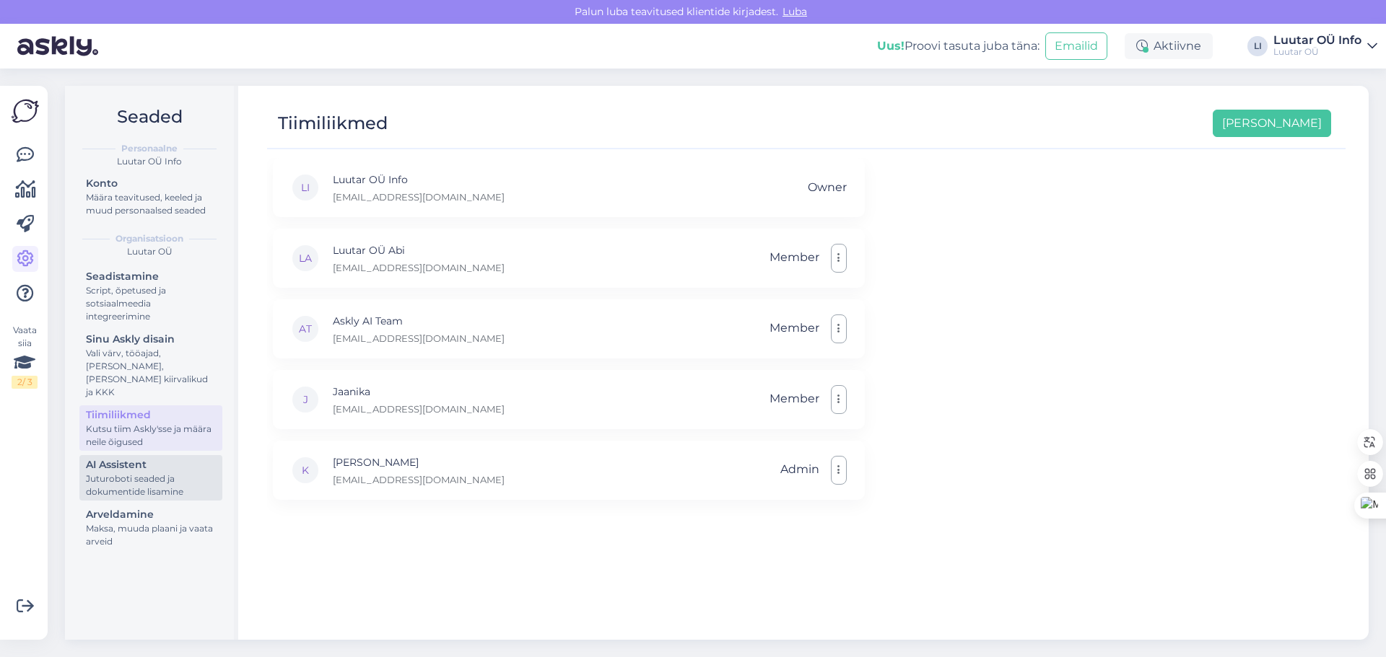
click at [169, 473] on div "Juturoboti seaded ja dokumentide lisamine" at bounding box center [151, 486] width 130 height 26
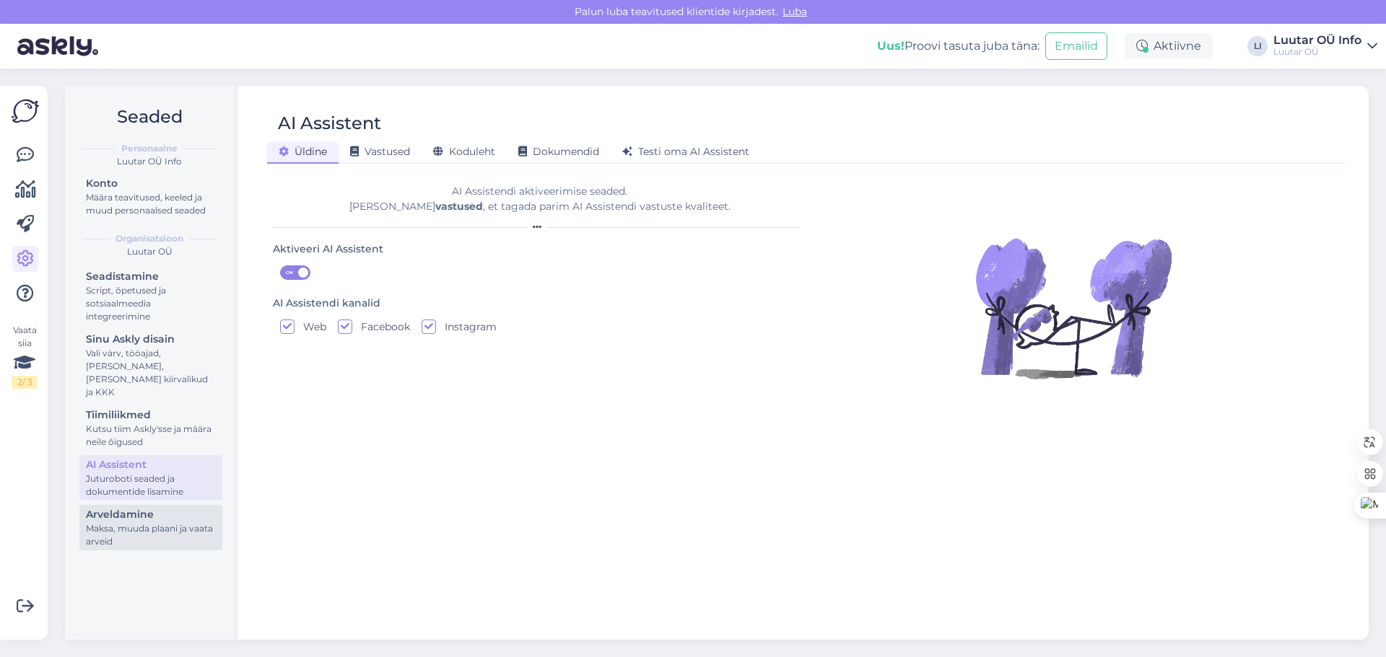
click at [189, 522] on div "Maksa, muuda plaani ja vaata arveid" at bounding box center [151, 535] width 130 height 26
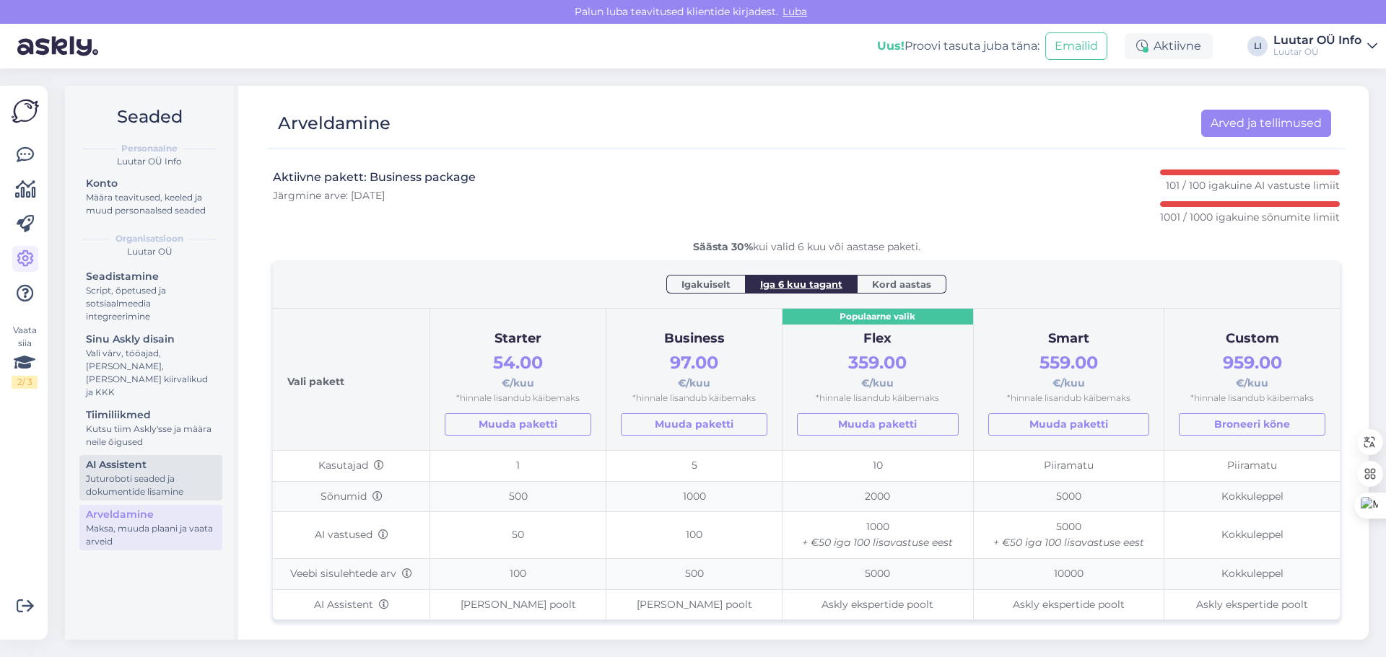
click at [154, 473] on div "Juturoboti seaded ja dokumentide lisamine" at bounding box center [151, 486] width 130 height 26
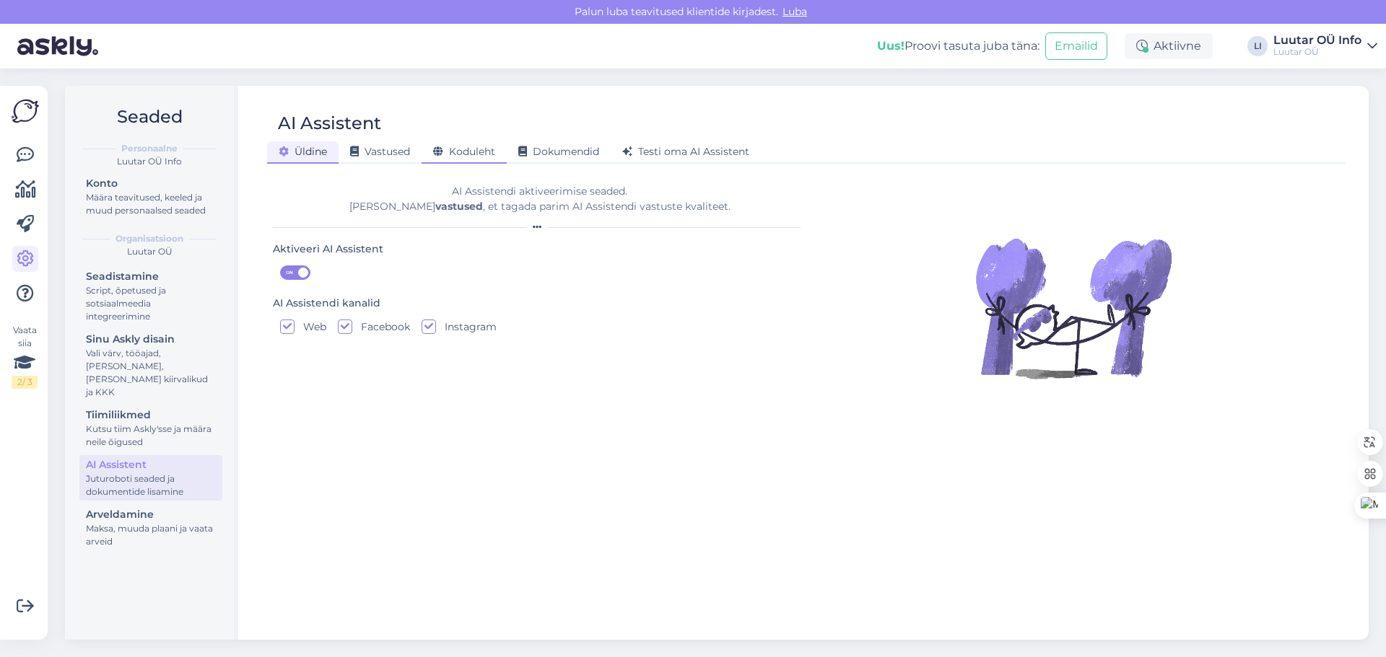
click at [473, 149] on span "Koduleht" at bounding box center [464, 151] width 62 height 13
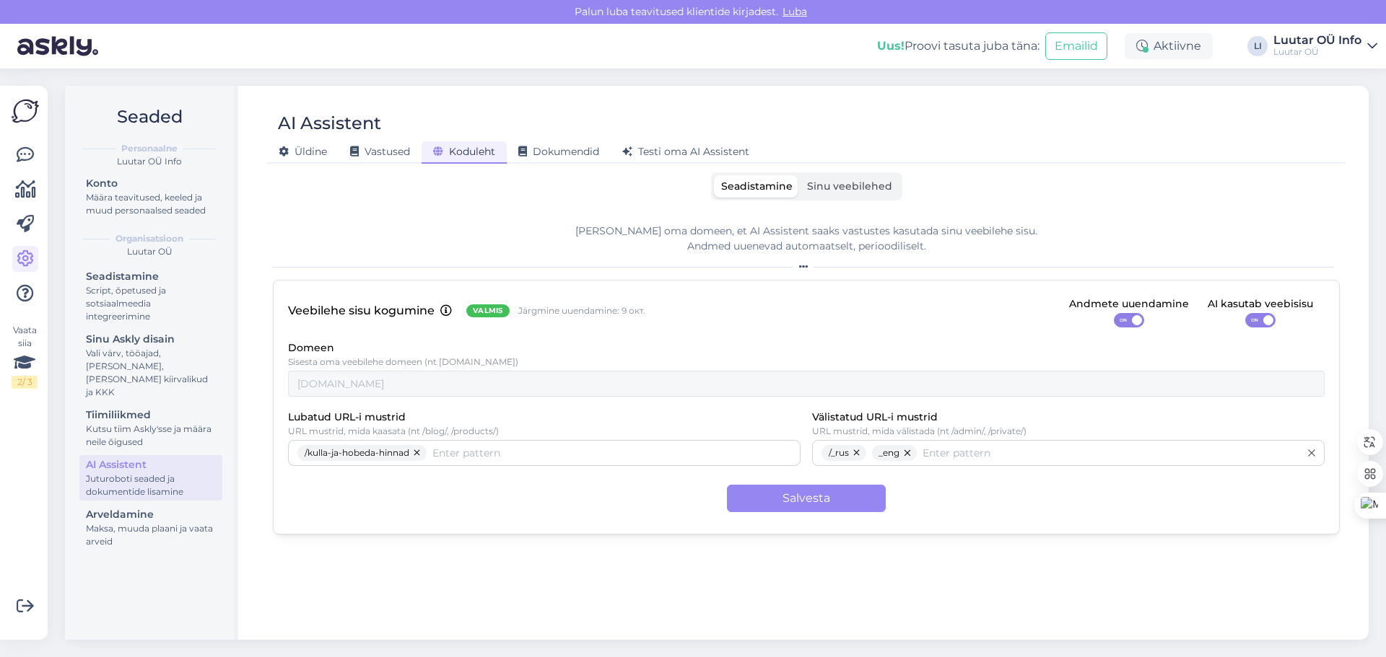
click at [866, 195] on label "Sinu veebilehed" at bounding box center [850, 186] width 100 height 22
click at [800, 175] on input "Sinu veebilehed" at bounding box center [800, 175] width 0 height 0
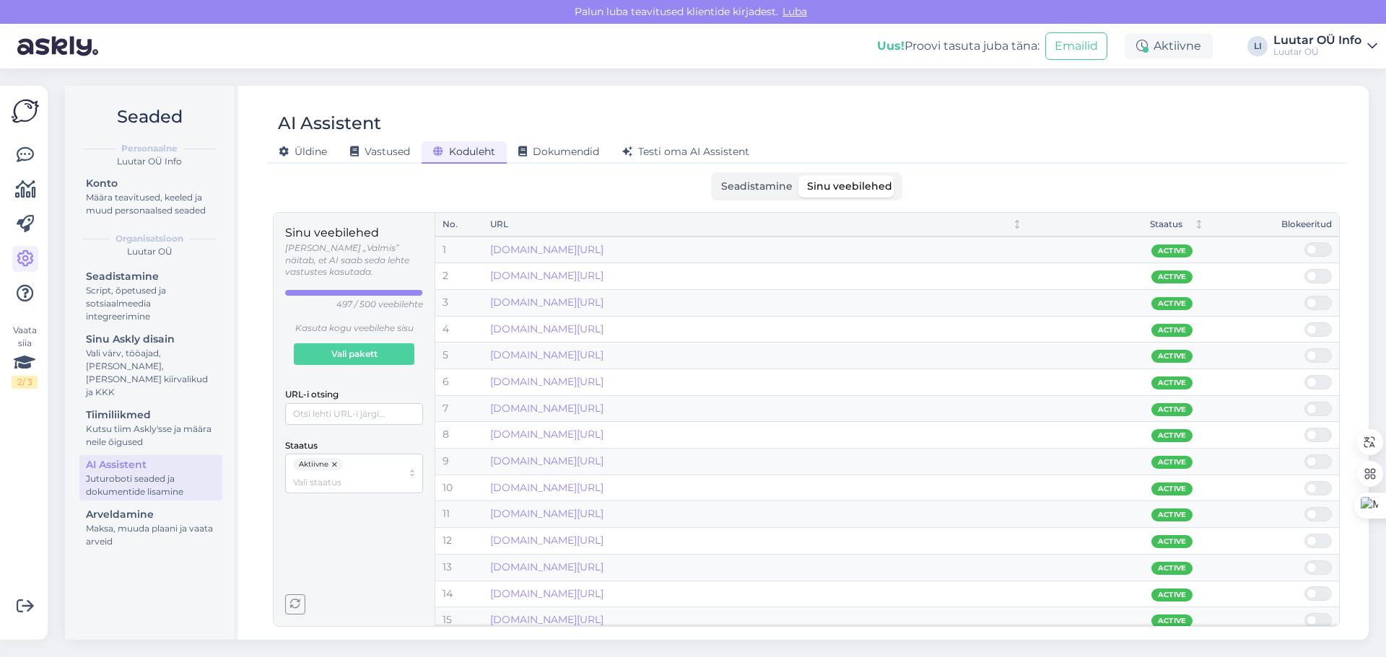
click at [294, 603] on icon "button" at bounding box center [295, 605] width 10 height 10
click at [280, 156] on icon at bounding box center [284, 152] width 10 height 10
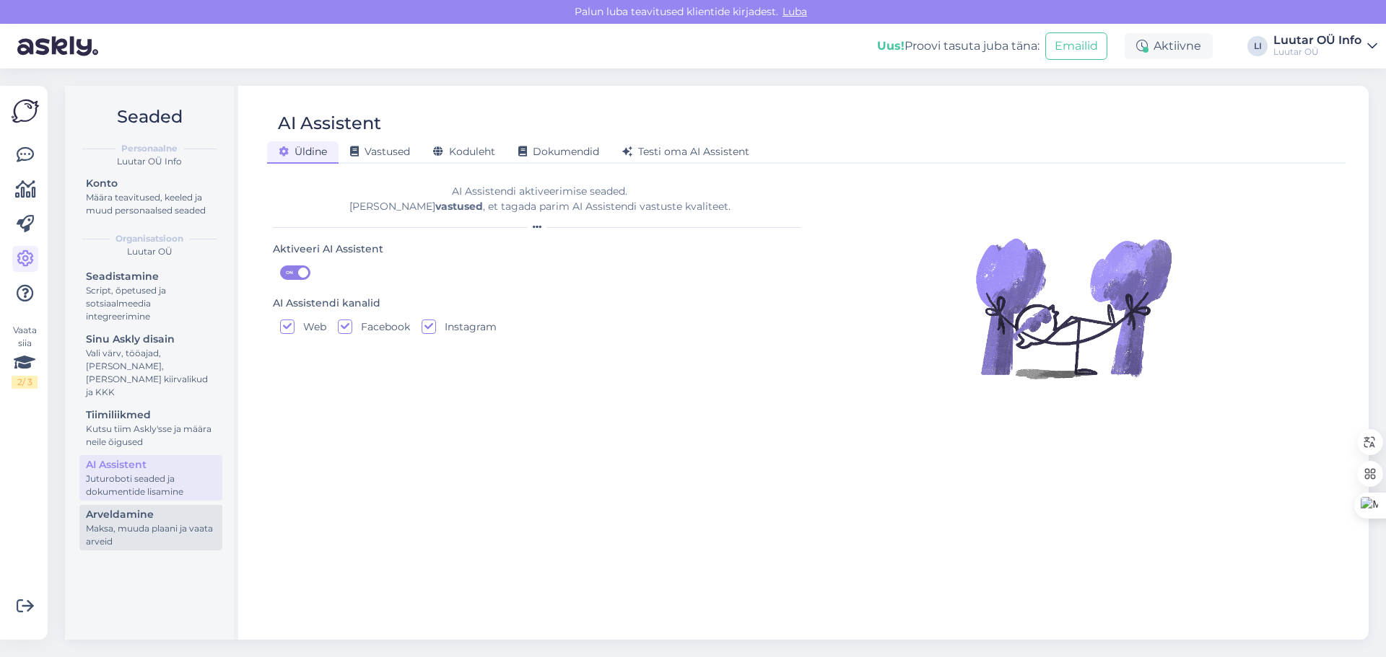
click at [156, 522] on div "Maksa, muuda plaani ja vaata arveid" at bounding box center [151, 535] width 130 height 26
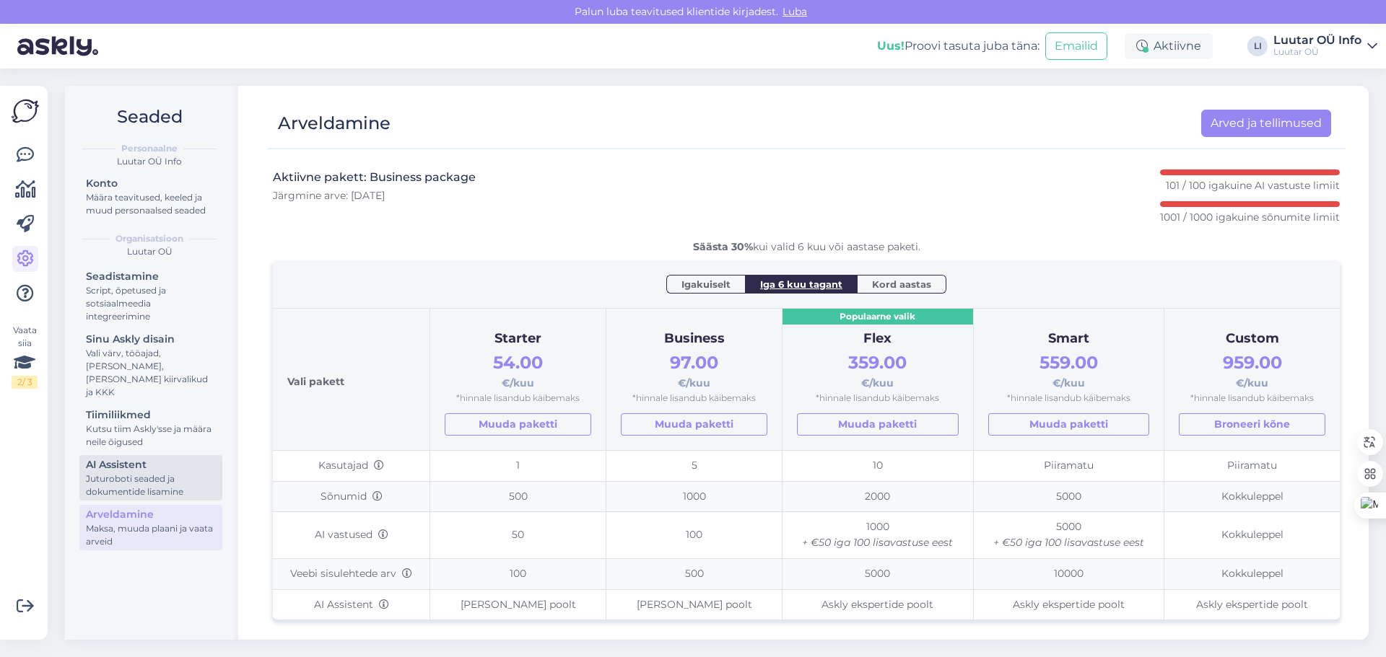
click at [156, 473] on div "Juturoboti seaded ja dokumentide lisamine" at bounding box center [151, 486] width 130 height 26
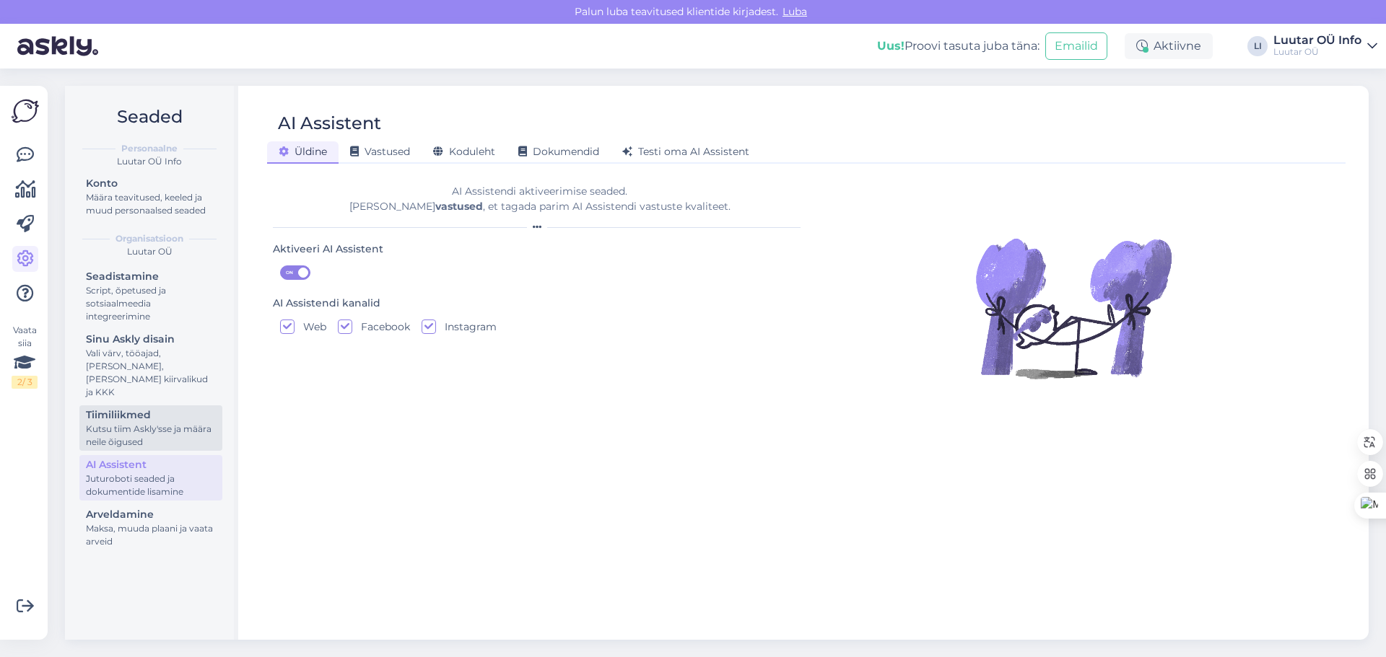
click at [140, 424] on div "Kutsu tiim Askly'sse ja määra neile õigused" at bounding box center [151, 436] width 130 height 26
